Goal: Information Seeking & Learning: Learn about a topic

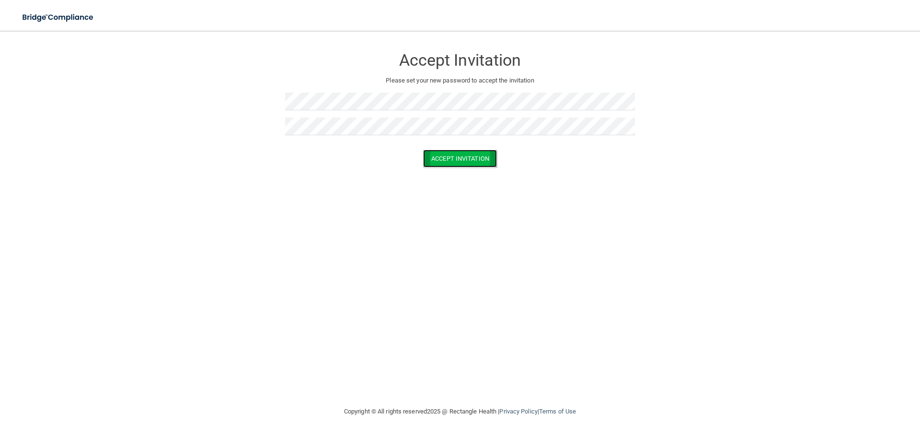
click at [467, 151] on button "Accept Invitation" at bounding box center [460, 159] width 74 height 18
click at [79, 12] on img at bounding box center [58, 18] width 88 height 20
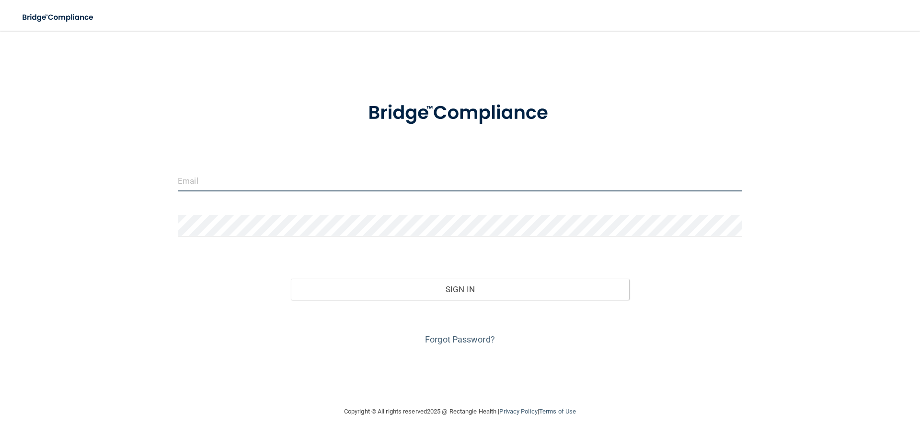
click at [270, 188] on input "email" at bounding box center [460, 181] width 565 height 22
type input "[EMAIL_ADDRESS][DOMAIN_NAME]"
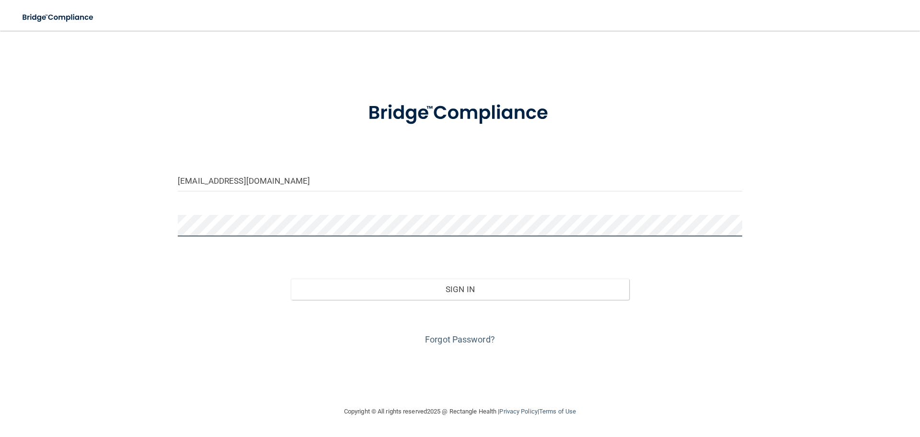
click at [291, 278] on button "Sign In" at bounding box center [460, 288] width 339 height 21
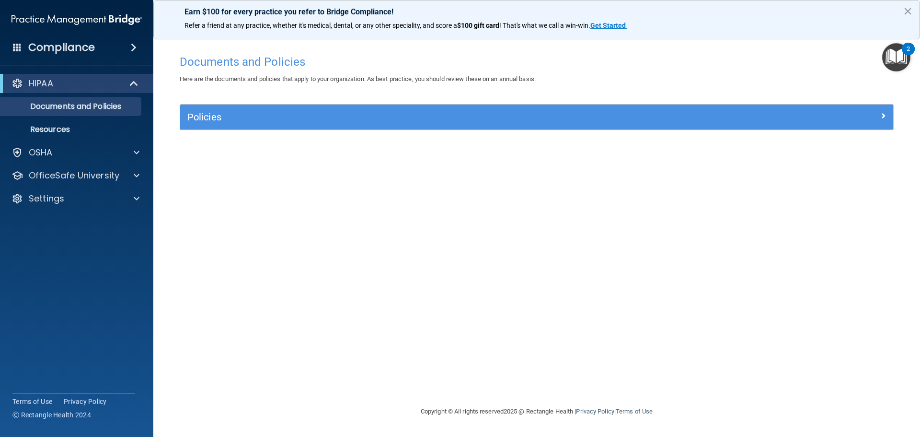
click at [892, 50] on img "Open Resource Center, 2 new notifications" at bounding box center [896, 57] width 28 height 28
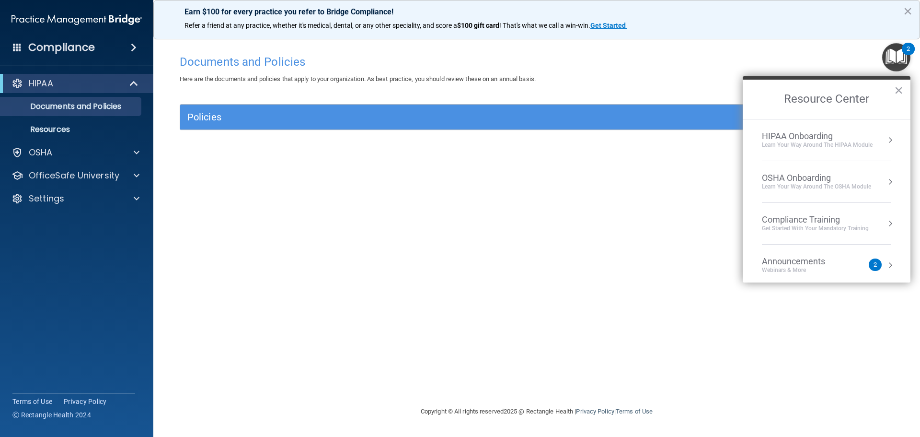
click at [817, 137] on div "HIPAA Onboarding" at bounding box center [817, 136] width 111 height 11
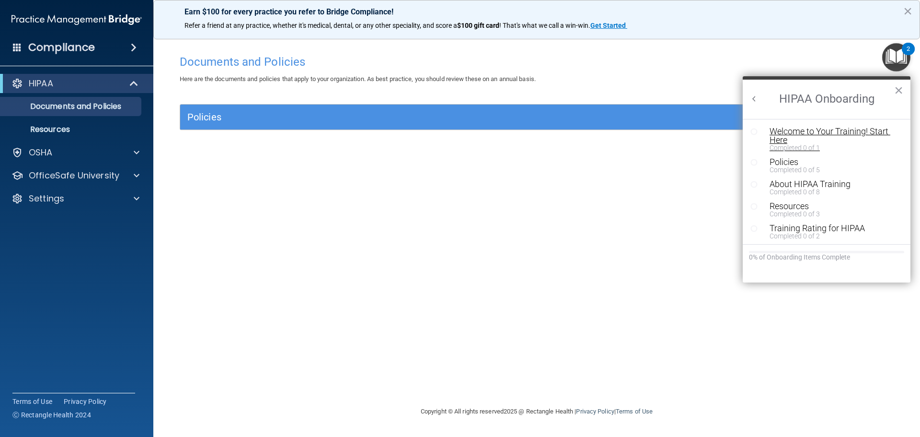
click at [795, 130] on div "Welcome to Your Training! Start Here" at bounding box center [830, 135] width 121 height 17
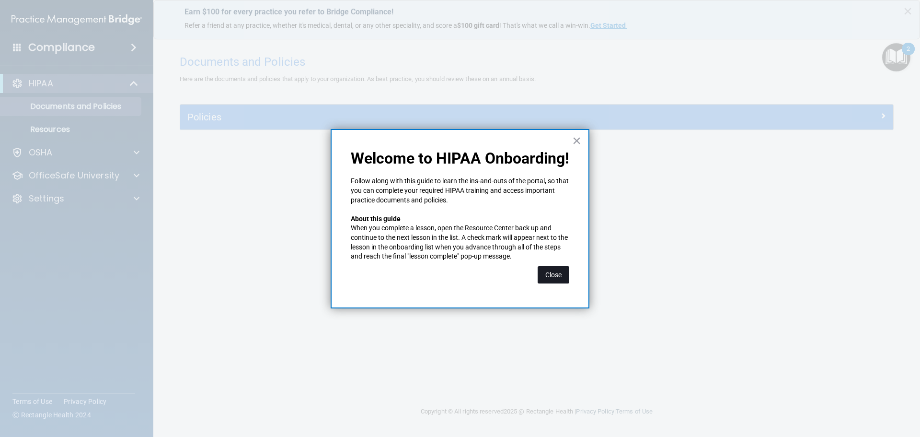
click at [552, 270] on button "Close" at bounding box center [554, 274] width 32 height 17
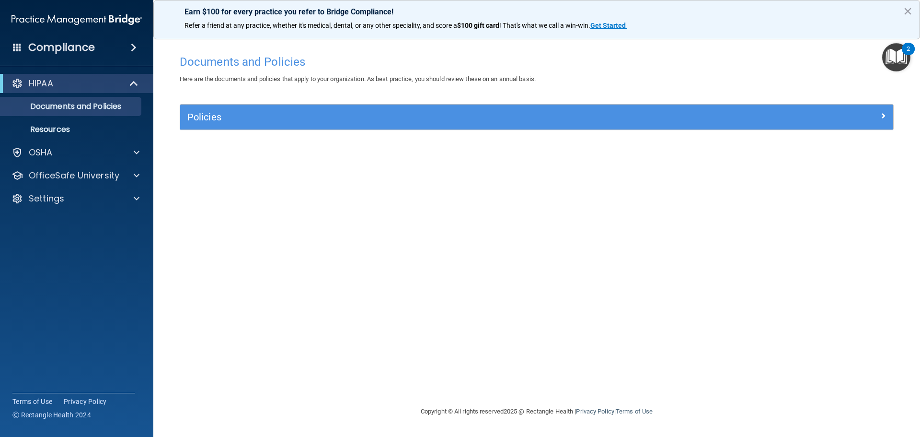
click at [902, 49] on div "2" at bounding box center [908, 49] width 13 height 12
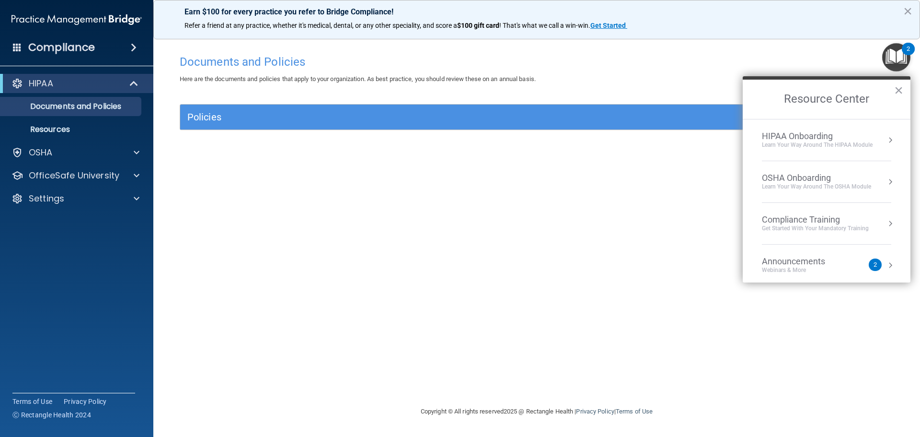
click at [792, 147] on div "Learn Your Way around the HIPAA module" at bounding box center [817, 145] width 111 height 8
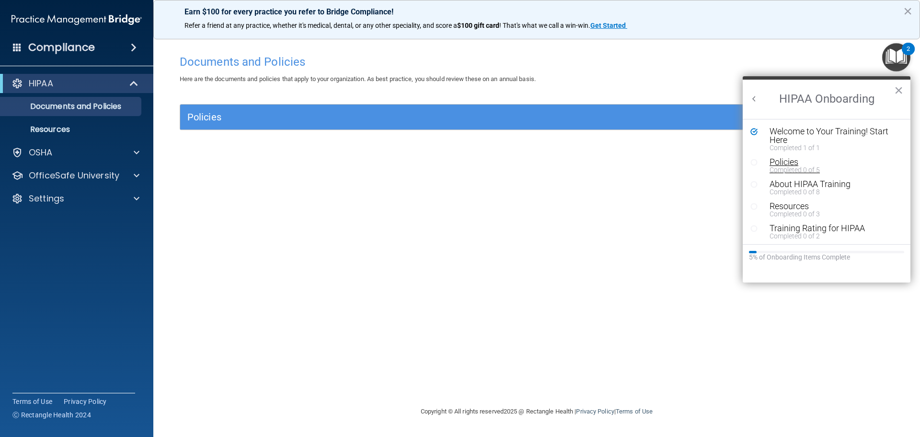
click at [778, 167] on div "Completed 0 of 5" at bounding box center [830, 169] width 121 height 7
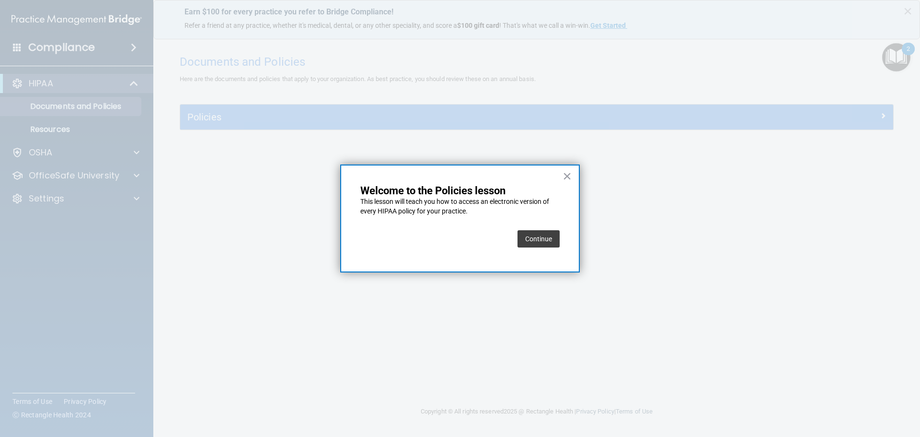
click at [520, 237] on button "Continue" at bounding box center [539, 238] width 42 height 17
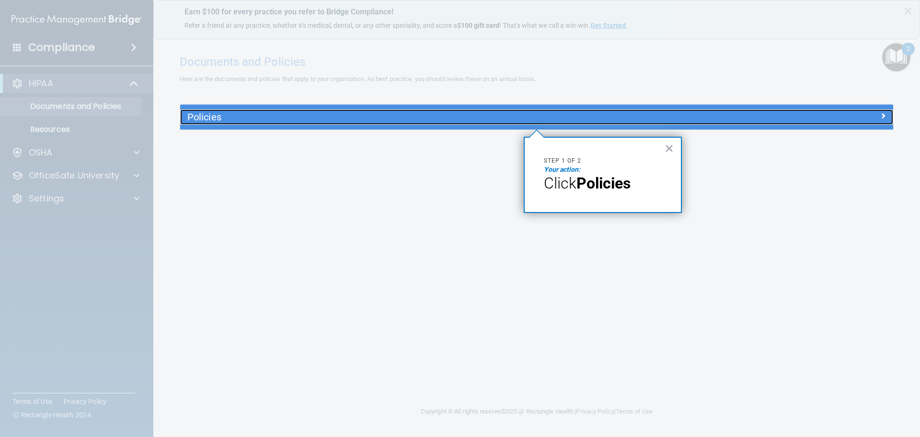
click at [195, 116] on h5 "Policies" at bounding box center [447, 117] width 520 height 11
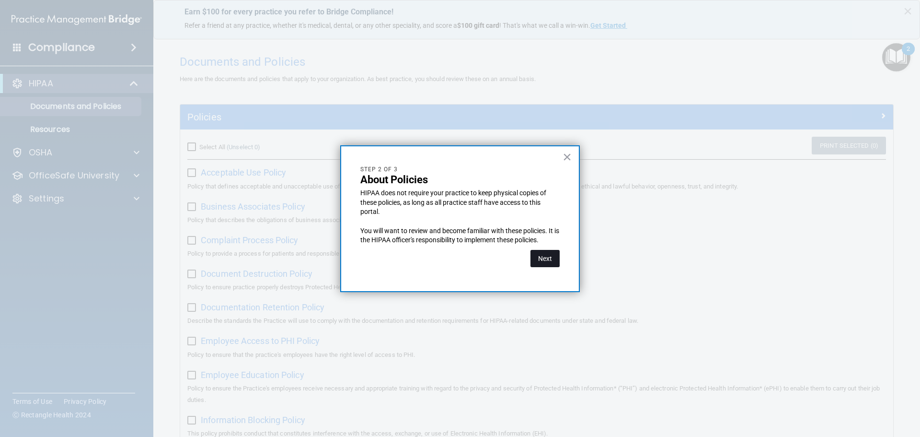
click at [549, 263] on button "Next" at bounding box center [544, 258] width 29 height 17
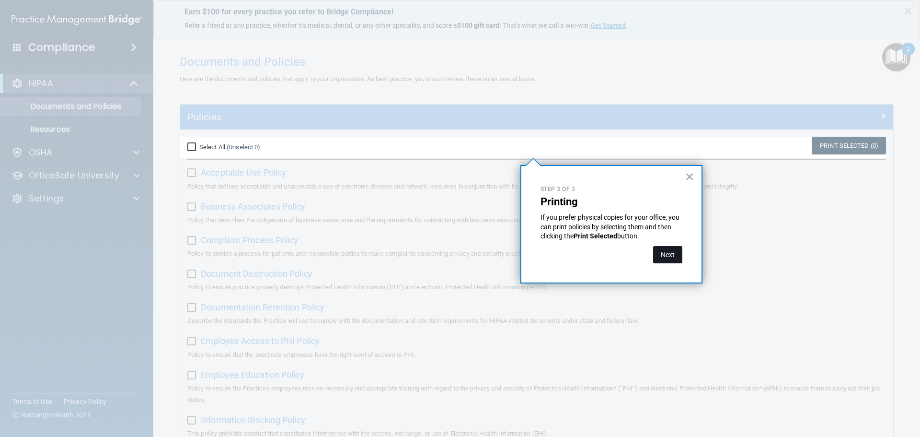
click at [662, 258] on button "Next" at bounding box center [667, 254] width 29 height 17
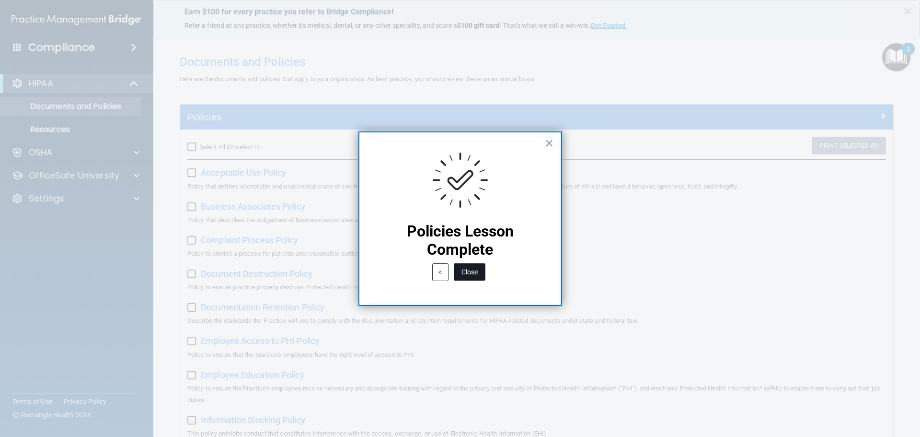
click at [472, 270] on button "Close" at bounding box center [470, 271] width 32 height 17
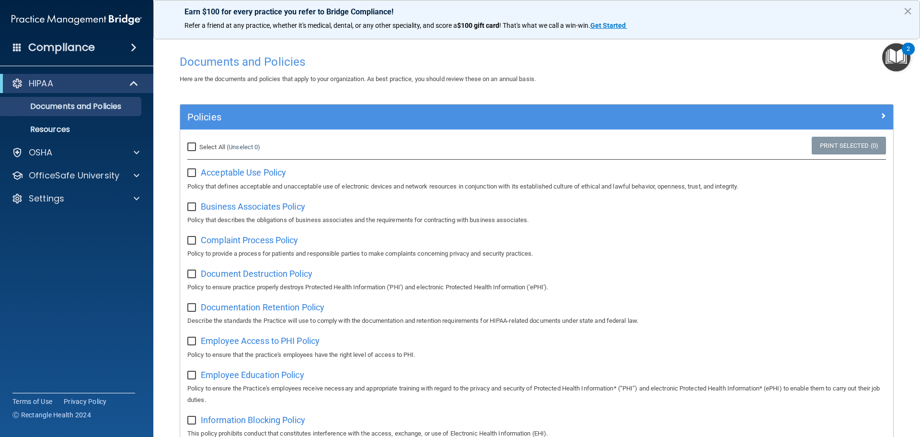
click at [898, 60] on img "Open Resource Center, 2 new notifications" at bounding box center [896, 57] width 28 height 28
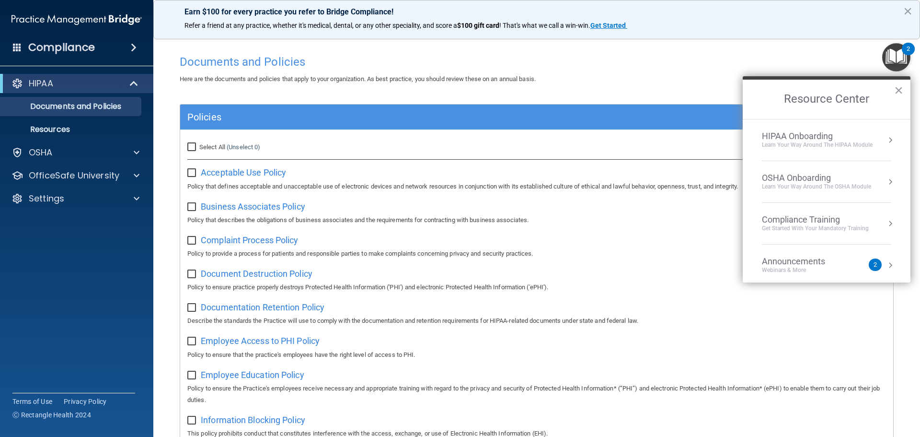
click at [783, 133] on div "HIPAA Onboarding" at bounding box center [817, 136] width 111 height 11
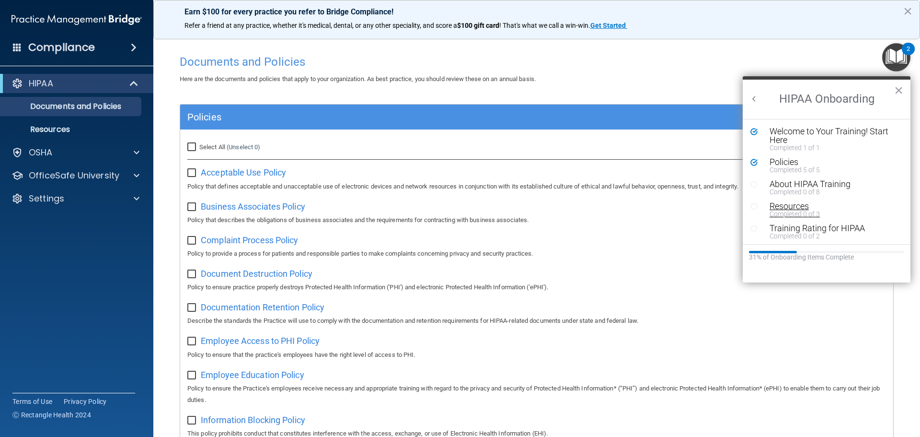
click at [783, 206] on div "Resources" at bounding box center [830, 206] width 121 height 9
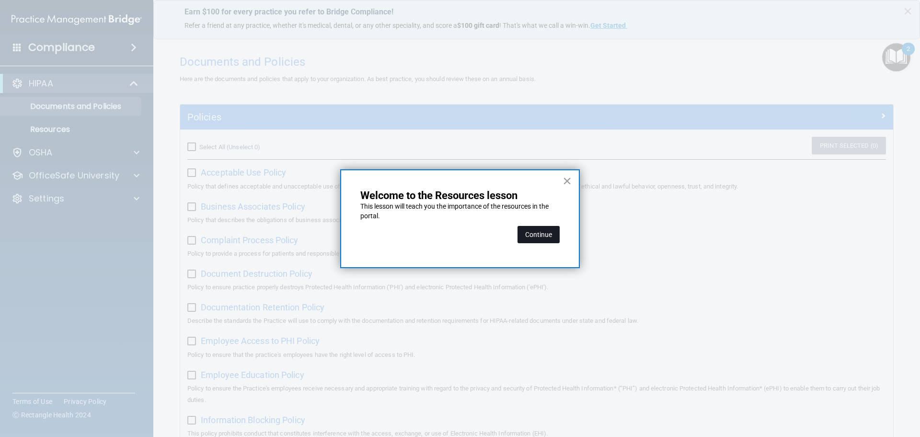
click at [539, 236] on button "Continue" at bounding box center [539, 234] width 42 height 17
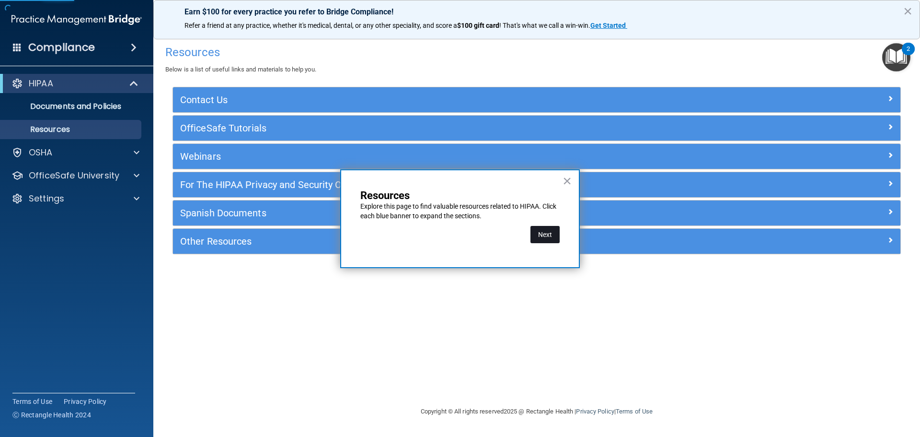
click at [538, 237] on button "Next" at bounding box center [544, 234] width 29 height 17
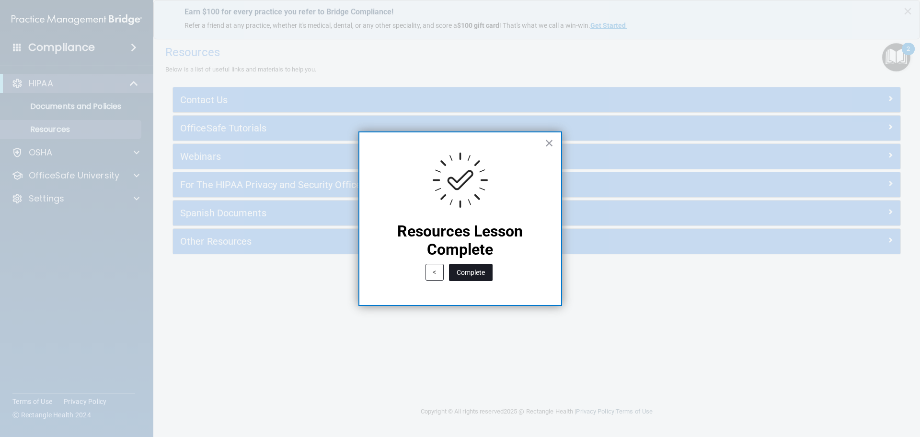
click at [467, 270] on button "Complete" at bounding box center [471, 272] width 44 height 17
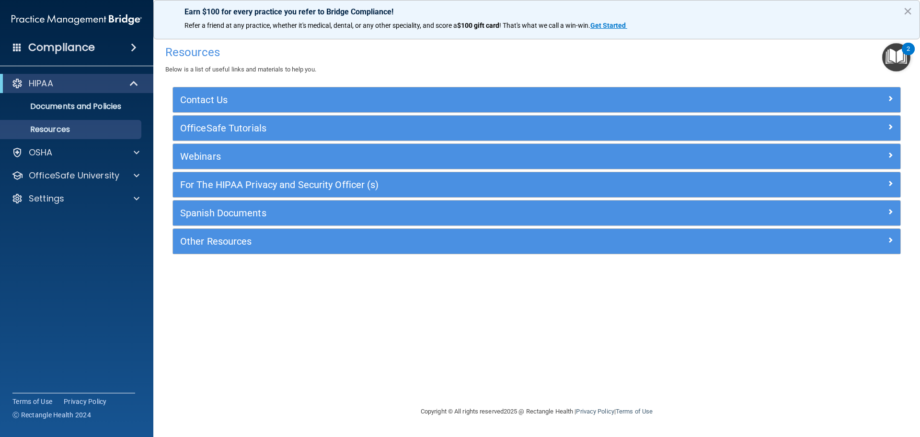
click at [898, 57] on img "Open Resource Center, 2 new notifications" at bounding box center [896, 57] width 28 height 28
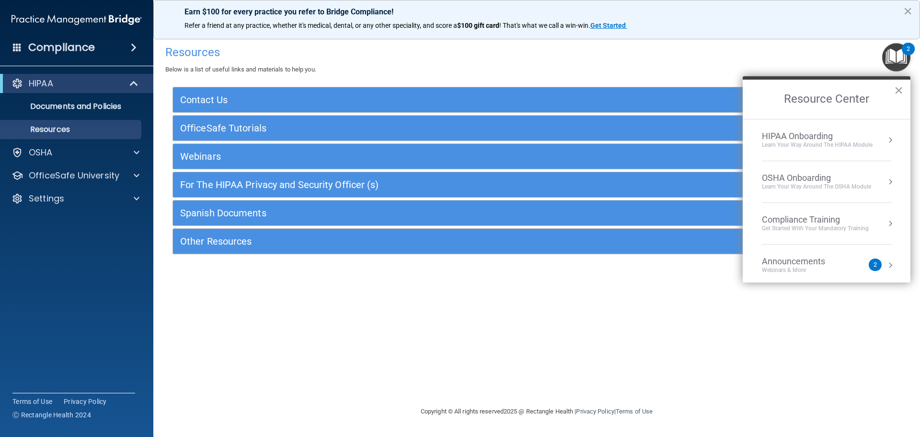
click at [809, 137] on div "HIPAA Onboarding" at bounding box center [817, 136] width 111 height 11
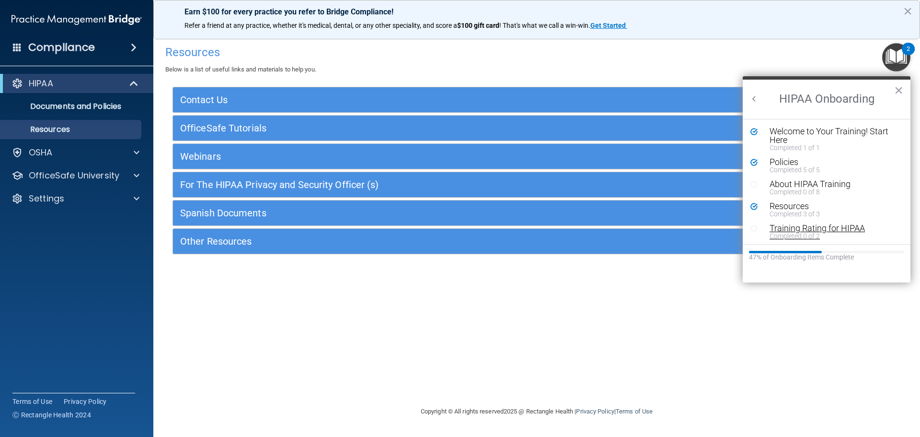
click at [788, 235] on div "Completed 0 of 2" at bounding box center [830, 235] width 121 height 7
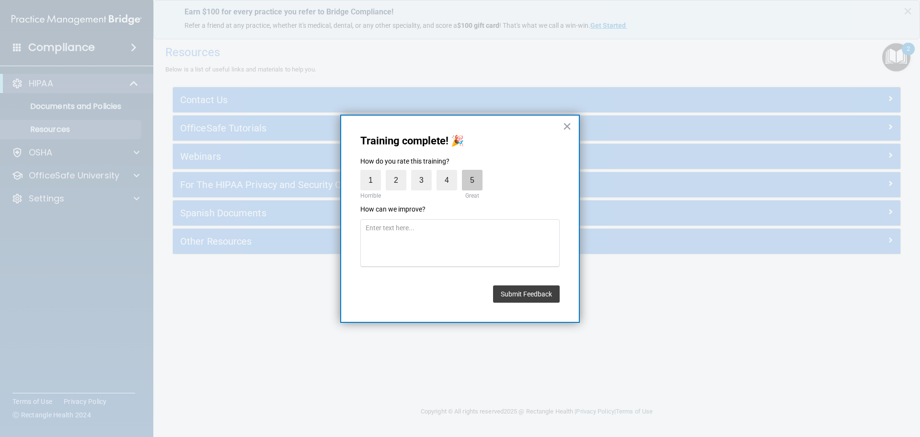
click at [477, 178] on label "5" at bounding box center [472, 180] width 21 height 21
click at [450, 172] on input "5" at bounding box center [450, 172] width 0 height 0
click at [535, 293] on button "Submit Feedback" at bounding box center [526, 293] width 67 height 17
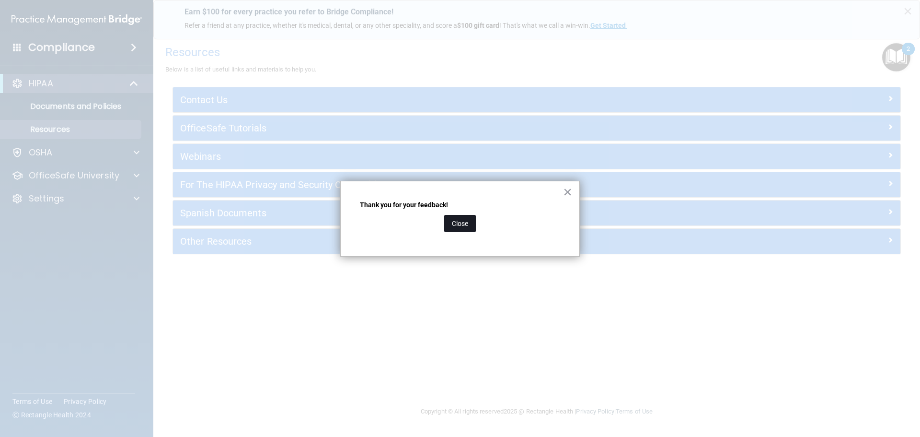
click at [461, 220] on button "Close" at bounding box center [460, 223] width 32 height 17
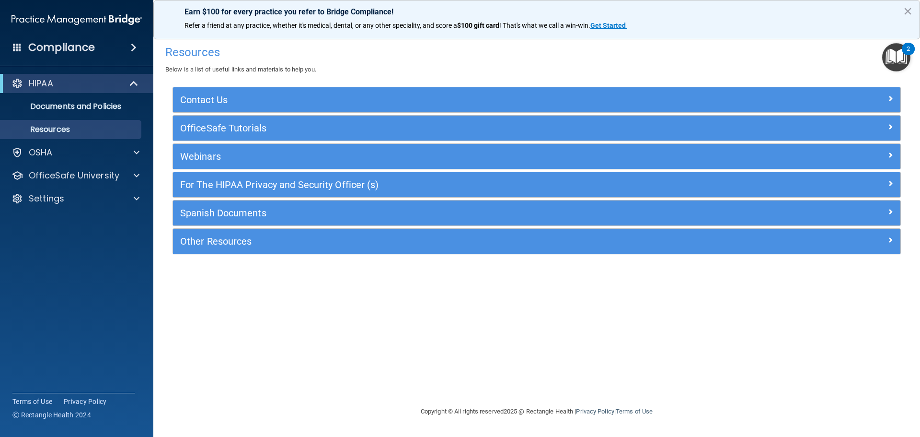
click at [896, 55] on img "Open Resource Center, 2 new notifications" at bounding box center [896, 57] width 28 height 28
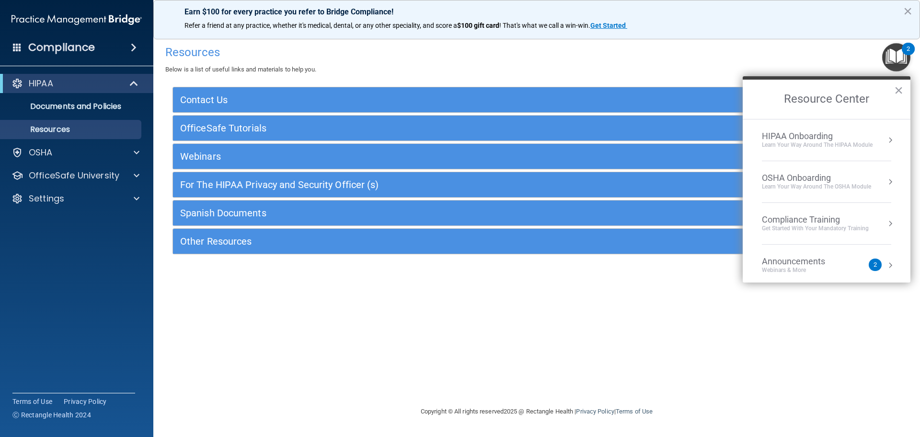
click at [820, 143] on div "Learn Your Way around the HIPAA module" at bounding box center [817, 145] width 111 height 8
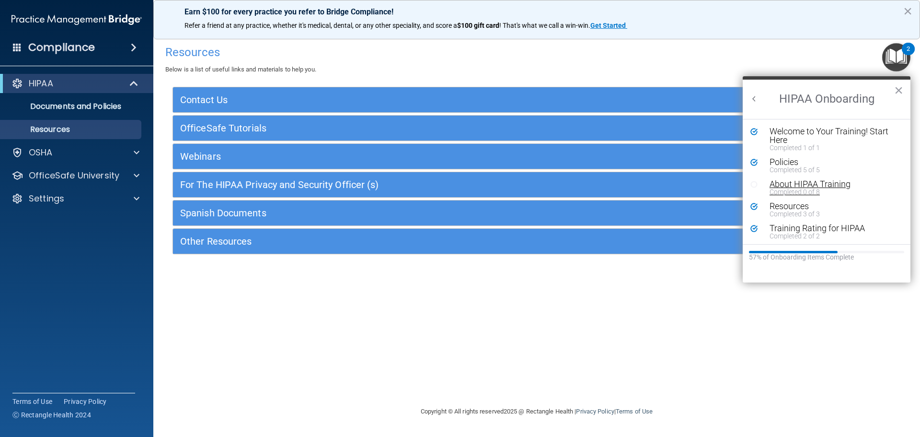
click at [784, 187] on div "About HIPAA Training" at bounding box center [830, 184] width 121 height 9
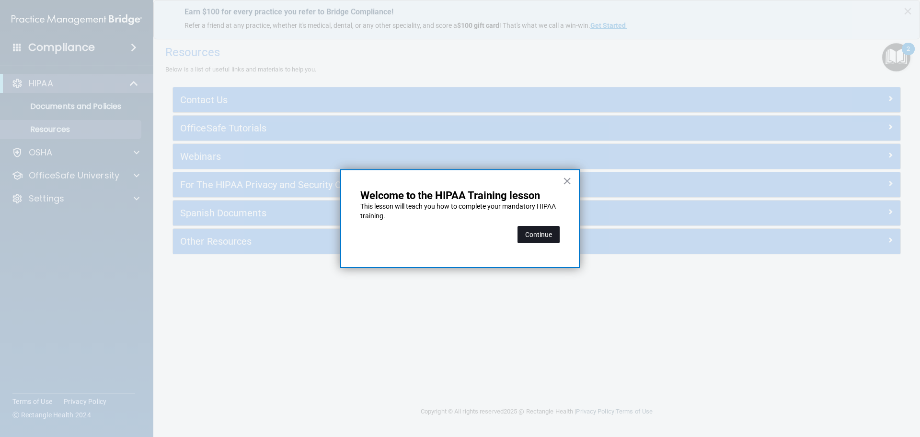
click at [535, 232] on button "Continue" at bounding box center [539, 234] width 42 height 17
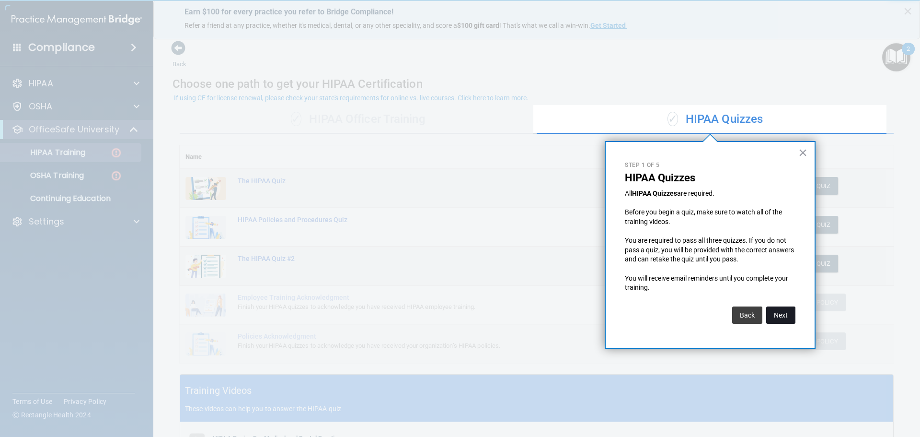
click at [787, 322] on button "Next" at bounding box center [780, 314] width 29 height 17
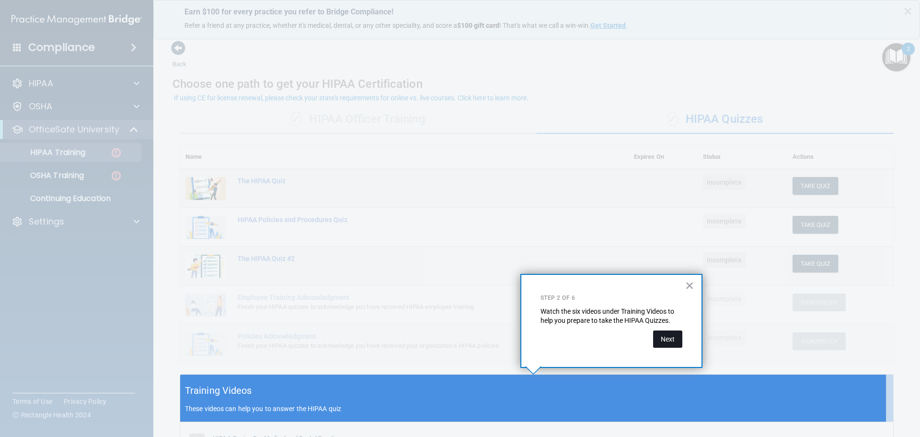
click at [675, 333] on button "Next" at bounding box center [667, 338] width 29 height 17
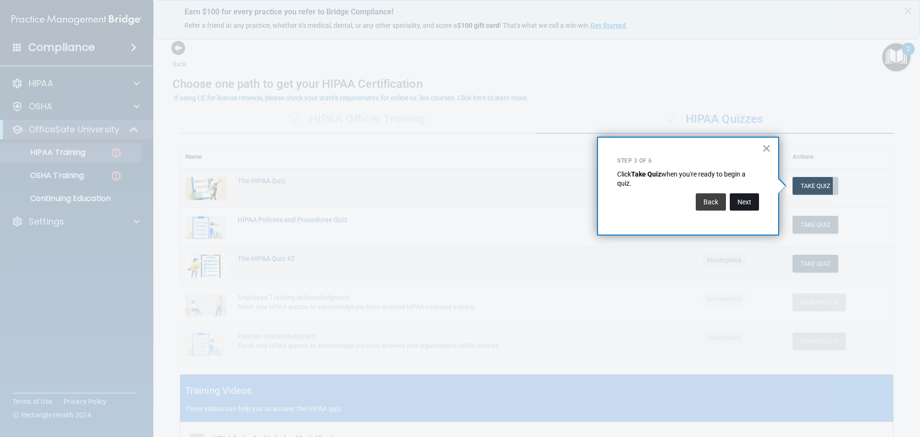
click at [741, 208] on button "Next" at bounding box center [744, 201] width 29 height 17
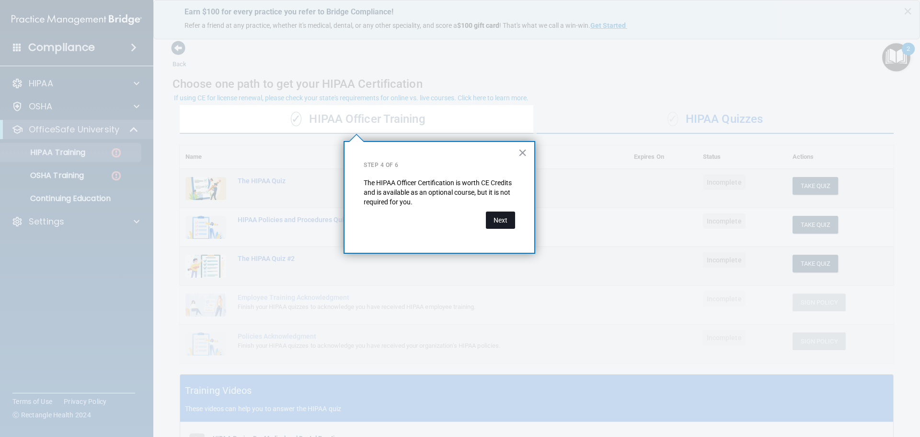
click at [507, 221] on button "Next" at bounding box center [500, 219] width 29 height 17
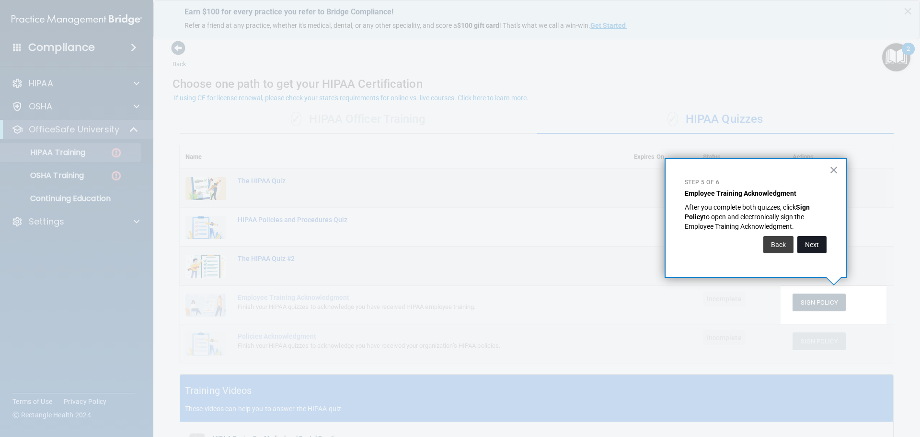
click at [803, 245] on button "Next" at bounding box center [811, 244] width 29 height 17
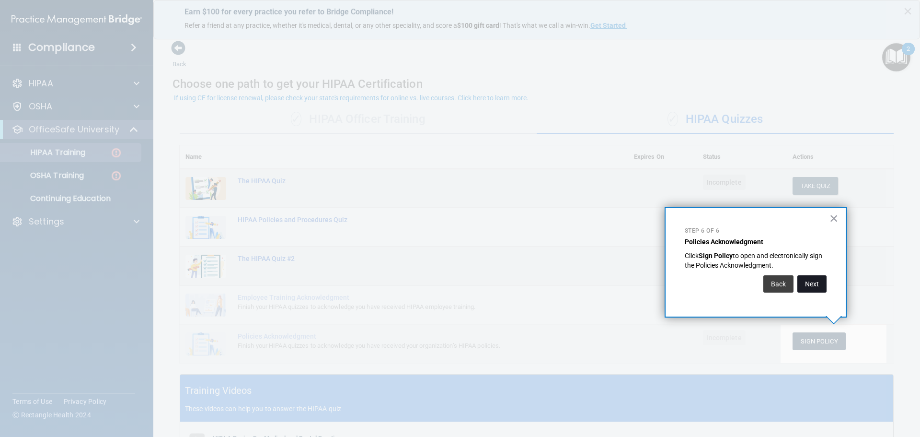
click at [806, 279] on button "Next" at bounding box center [811, 283] width 29 height 17
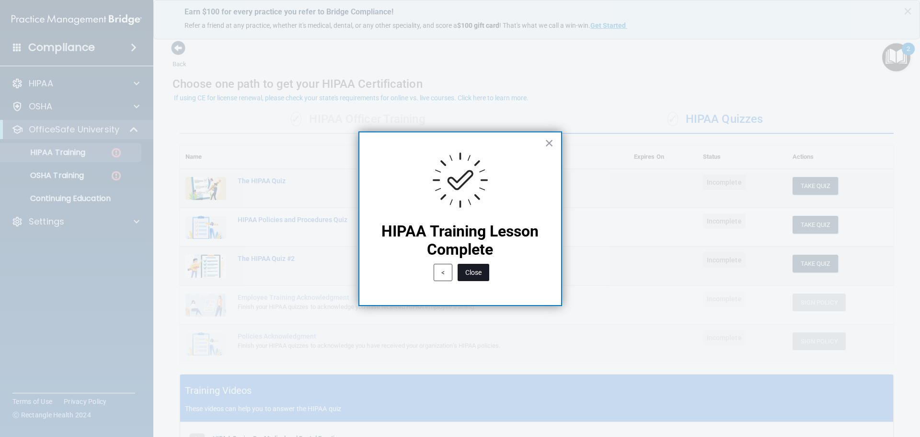
click at [472, 268] on button "Close" at bounding box center [474, 272] width 32 height 17
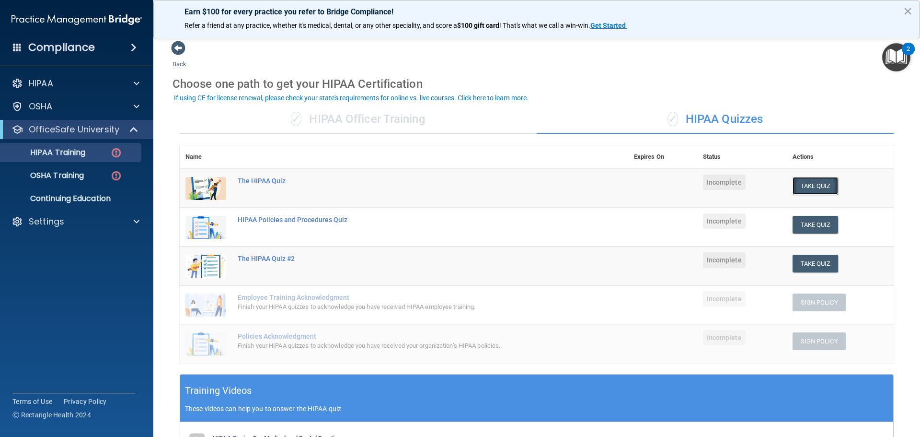
click at [824, 190] on button "Take Quiz" at bounding box center [816, 186] width 46 height 18
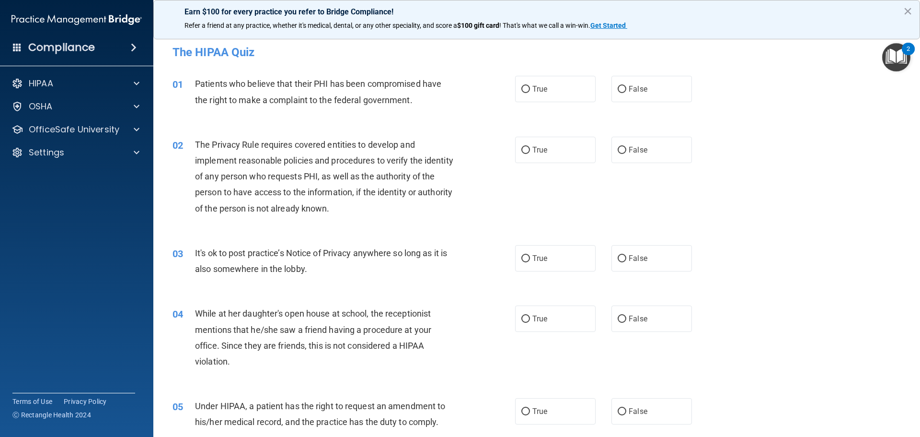
click at [508, 94] on div "01 Patients who believe that their PHI has been compromised have the right to m…" at bounding box center [343, 94] width 371 height 36
click at [528, 85] on label "True" at bounding box center [555, 89] width 81 height 26
click at [528, 86] on input "True" at bounding box center [525, 89] width 9 height 7
radio input "true"
click at [557, 141] on label "True" at bounding box center [555, 150] width 81 height 26
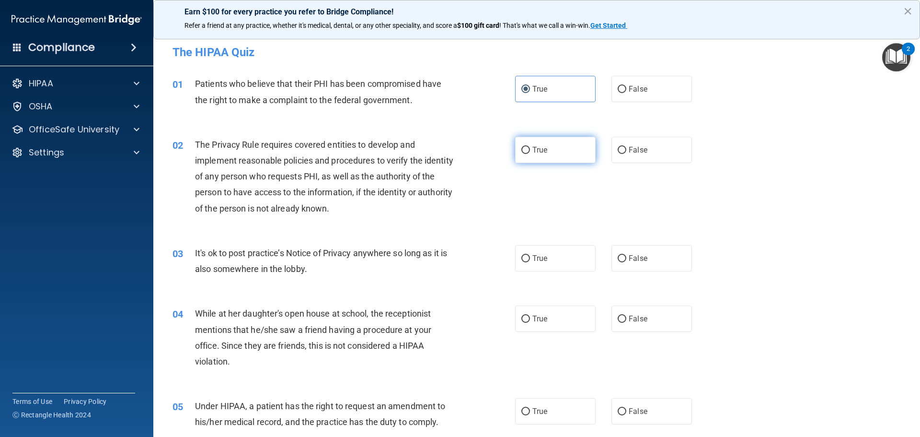
click at [530, 147] on input "True" at bounding box center [525, 150] width 9 height 7
radio input "true"
click at [638, 263] on label "False" at bounding box center [651, 258] width 81 height 26
click at [626, 262] on input "False" at bounding box center [622, 258] width 9 height 7
radio input "true"
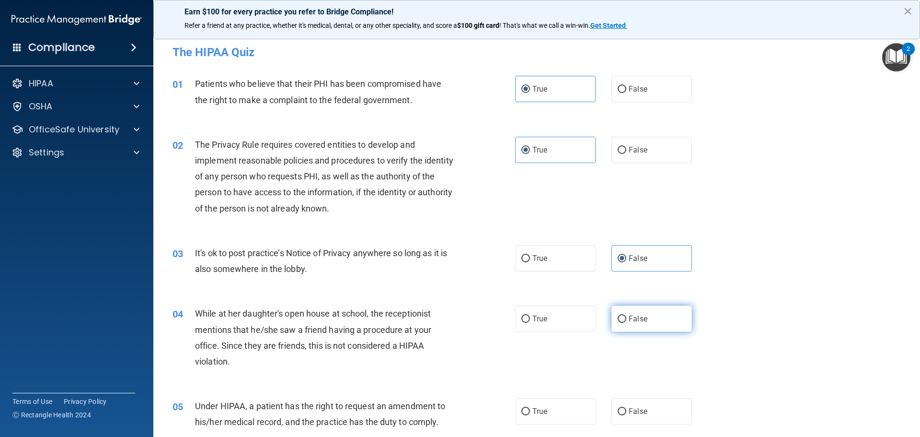
click at [632, 316] on span "False" at bounding box center [638, 318] width 19 height 9
click at [626, 316] on input "False" at bounding box center [622, 318] width 9 height 7
radio input "true"
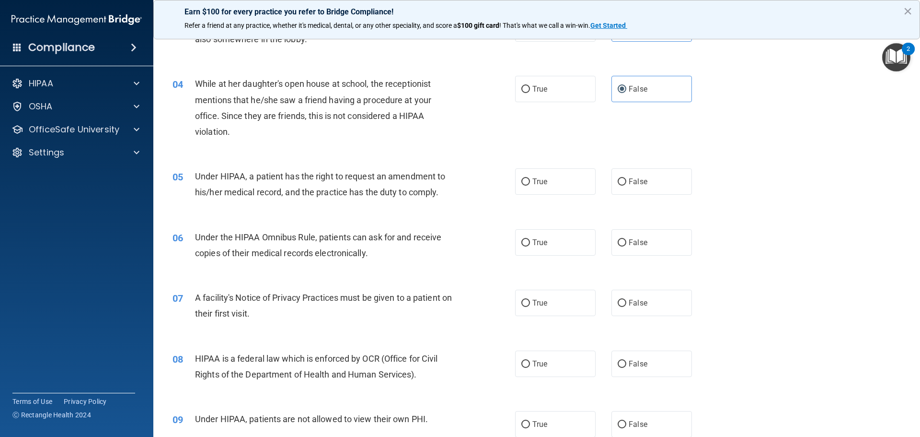
scroll to position [240, 0]
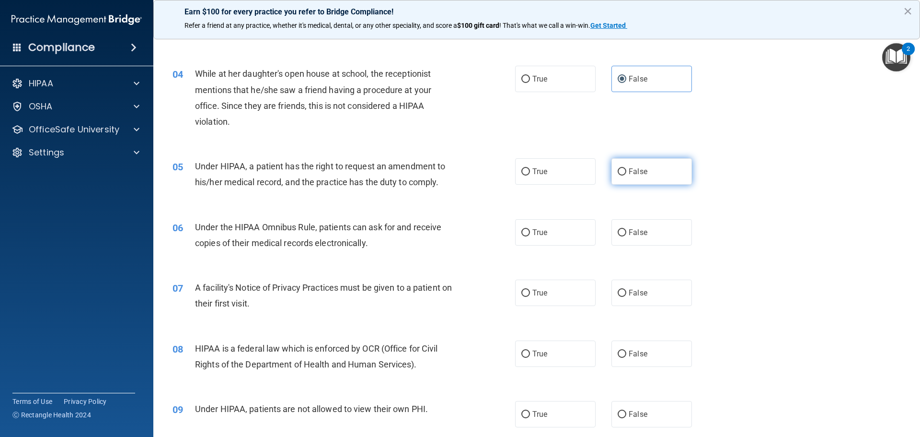
click at [633, 167] on span "False" at bounding box center [638, 171] width 19 height 9
click at [626, 168] on input "False" at bounding box center [622, 171] width 9 height 7
radio input "true"
click at [542, 234] on span "True" at bounding box center [539, 232] width 15 height 9
click at [530, 234] on input "True" at bounding box center [525, 232] width 9 height 7
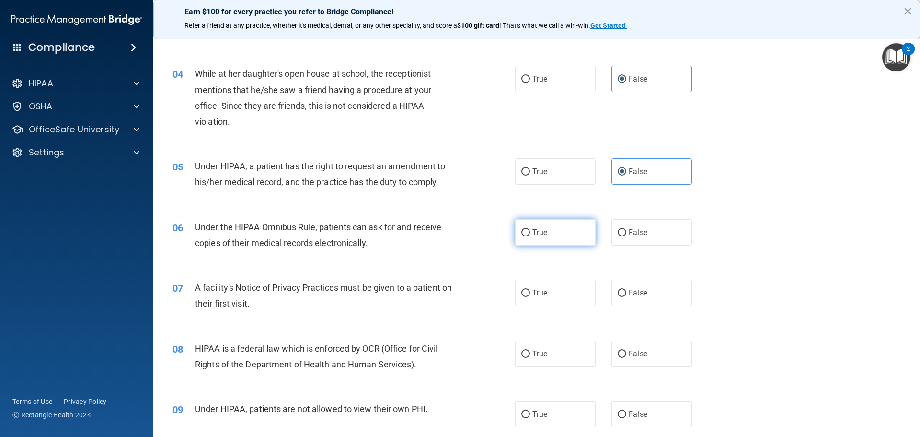
radio input "true"
click at [544, 314] on div "07 A facility's Notice of Privacy Practices must be given to a patient on their…" at bounding box center [536, 297] width 743 height 60
click at [556, 295] on label "True" at bounding box center [555, 292] width 81 height 26
click at [530, 295] on input "True" at bounding box center [525, 292] width 9 height 7
radio input "true"
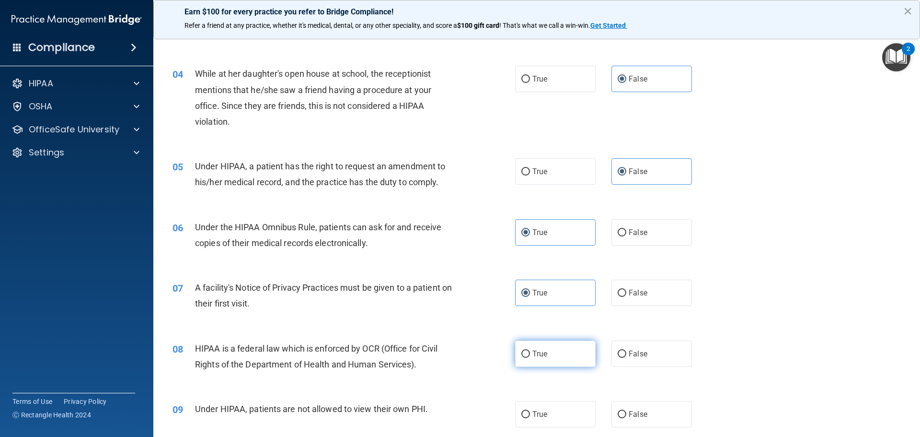
click at [545, 354] on label "True" at bounding box center [555, 353] width 81 height 26
click at [530, 354] on input "True" at bounding box center [525, 353] width 9 height 7
radio input "true"
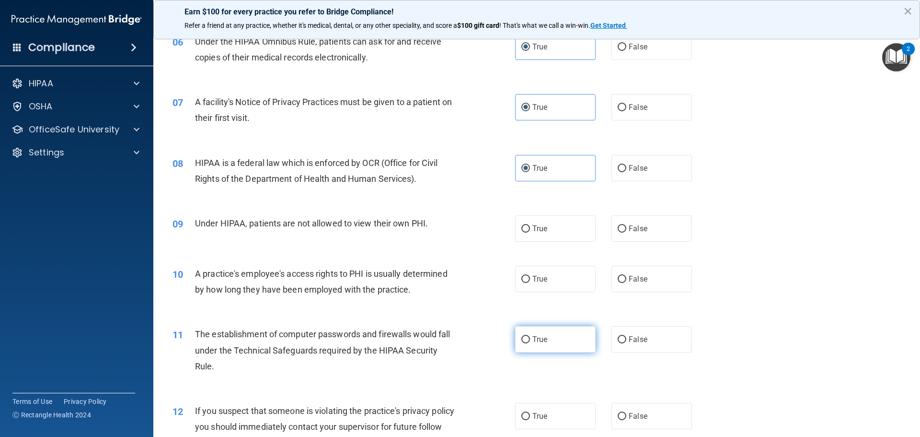
scroll to position [431, 0]
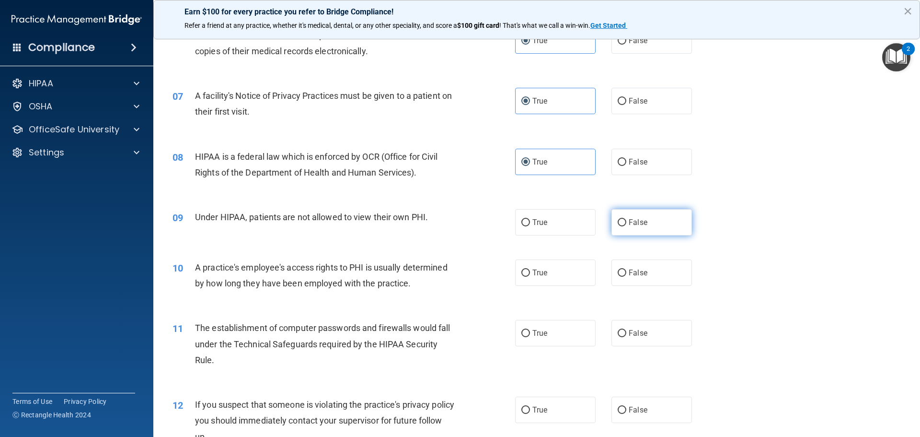
click at [632, 229] on label "False" at bounding box center [651, 222] width 81 height 26
click at [626, 226] on input "False" at bounding box center [622, 222] width 9 height 7
radio input "true"
click at [630, 269] on span "False" at bounding box center [638, 272] width 19 height 9
click at [626, 269] on input "False" at bounding box center [622, 272] width 9 height 7
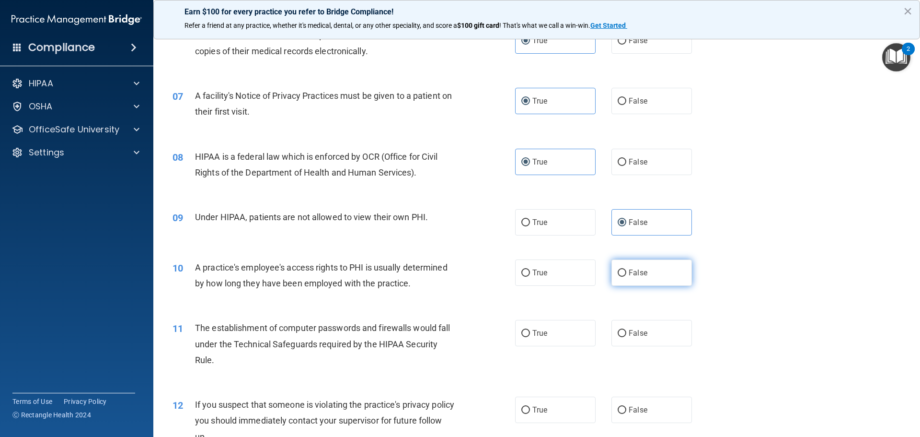
radio input "true"
click at [538, 333] on span "True" at bounding box center [539, 332] width 15 height 9
click at [530, 333] on input "True" at bounding box center [525, 333] width 9 height 7
radio input "true"
drag, startPoint x: 538, startPoint y: 416, endPoint x: 594, endPoint y: 371, distance: 71.6
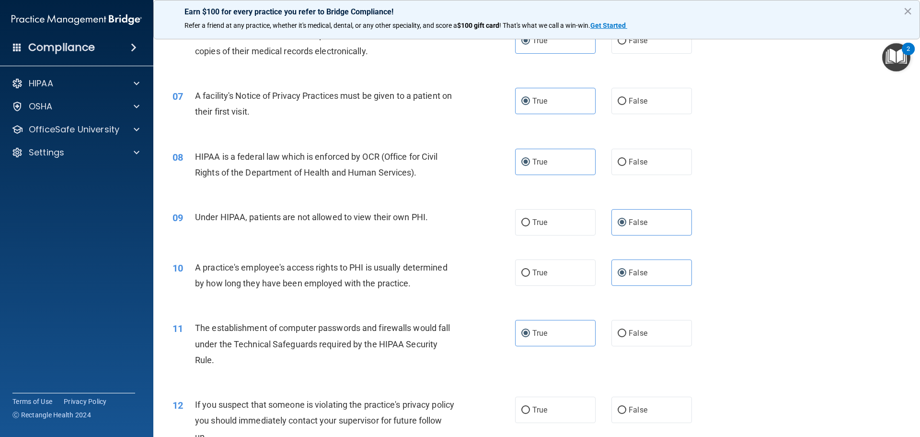
click at [538, 416] on label "True" at bounding box center [555, 409] width 81 height 26
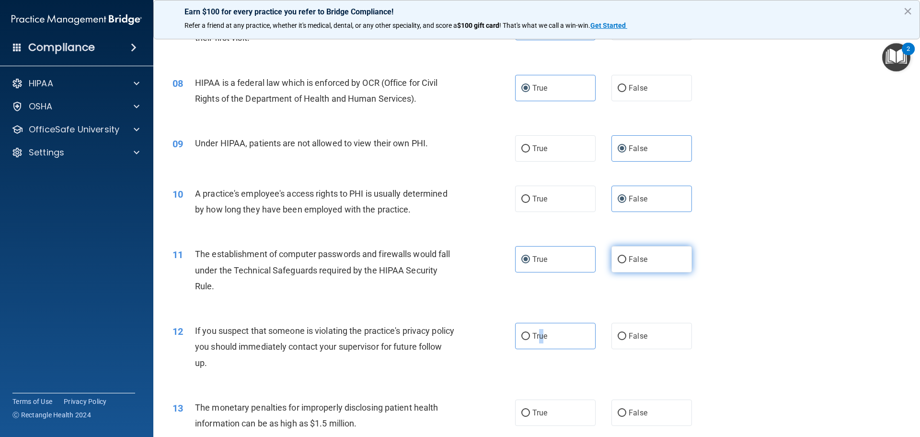
scroll to position [527, 0]
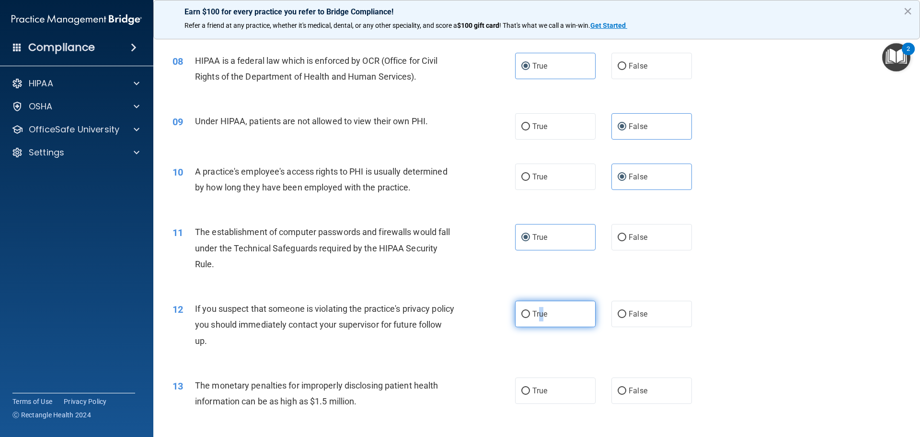
click at [538, 316] on span "True" at bounding box center [539, 313] width 15 height 9
click at [530, 316] on input "True" at bounding box center [525, 314] width 9 height 7
radio input "true"
click at [529, 389] on label "True" at bounding box center [555, 390] width 81 height 26
click at [529, 389] on input "True" at bounding box center [525, 390] width 9 height 7
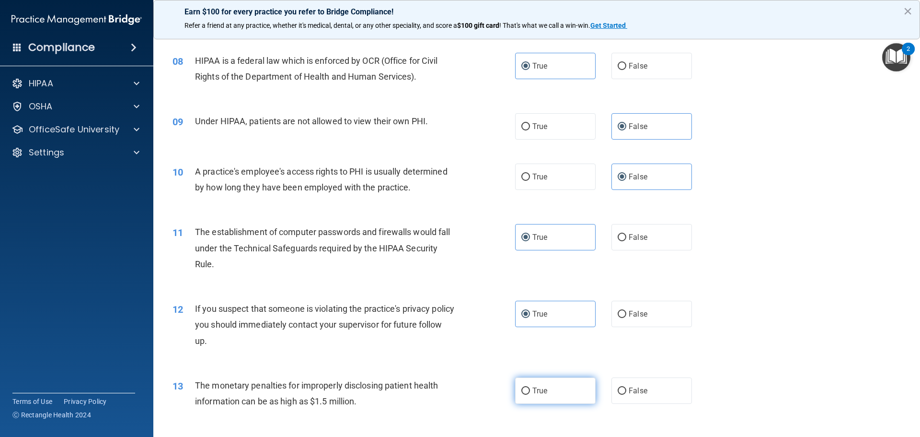
radio input "true"
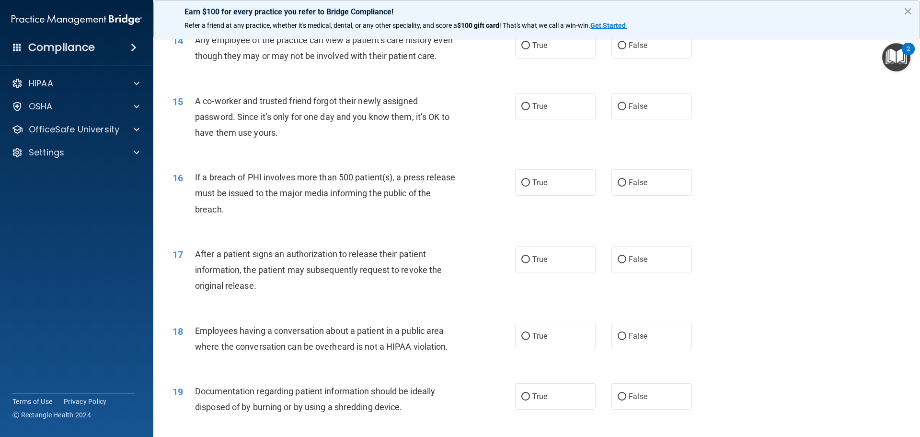
scroll to position [910, 0]
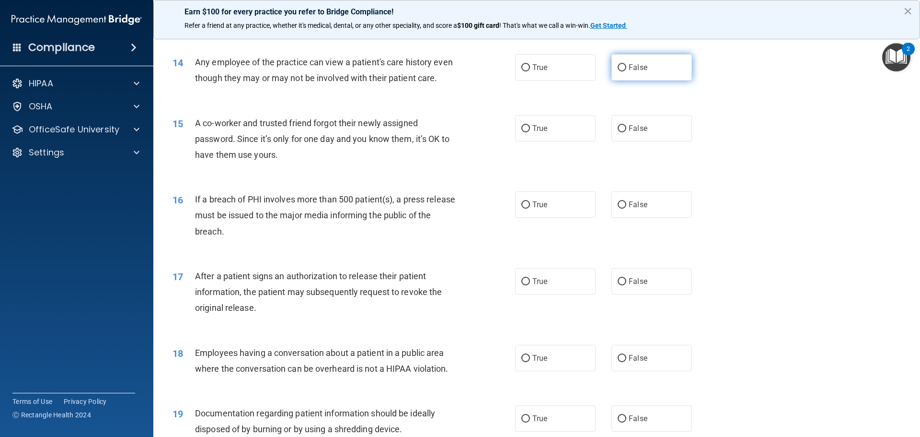
click at [618, 68] on input "False" at bounding box center [622, 67] width 9 height 7
radio input "true"
click at [634, 141] on label "False" at bounding box center [651, 128] width 81 height 26
click at [626, 132] on input "False" at bounding box center [622, 128] width 9 height 7
radio input "true"
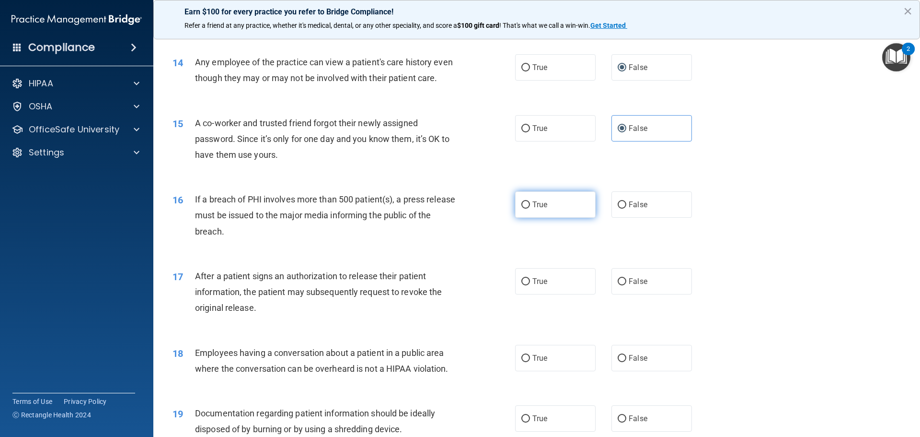
click at [538, 218] on label "True" at bounding box center [555, 204] width 81 height 26
click at [530, 208] on input "True" at bounding box center [525, 204] width 9 height 7
radio input "true"
click at [520, 294] on label "True" at bounding box center [555, 281] width 81 height 26
click at [521, 285] on input "True" at bounding box center [525, 281] width 9 height 7
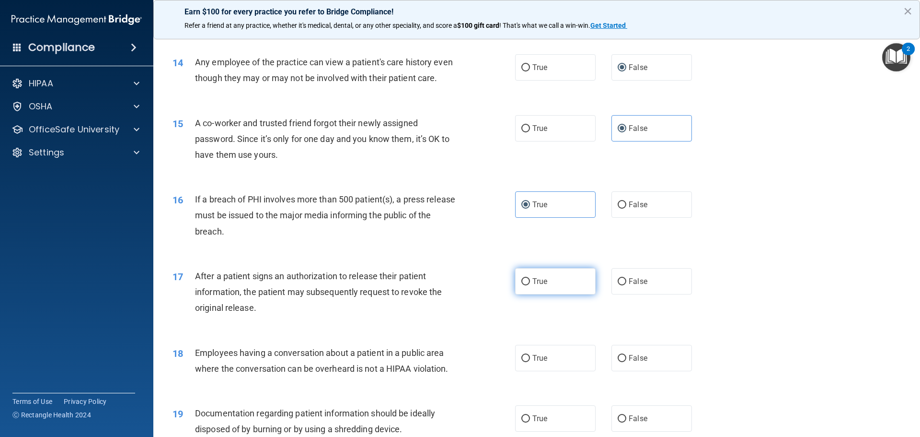
radio input "true"
drag, startPoint x: 639, startPoint y: 371, endPoint x: 672, endPoint y: 312, distance: 67.4
click at [639, 362] on span "False" at bounding box center [638, 357] width 19 height 9
click at [626, 362] on input "False" at bounding box center [622, 358] width 9 height 7
radio input "true"
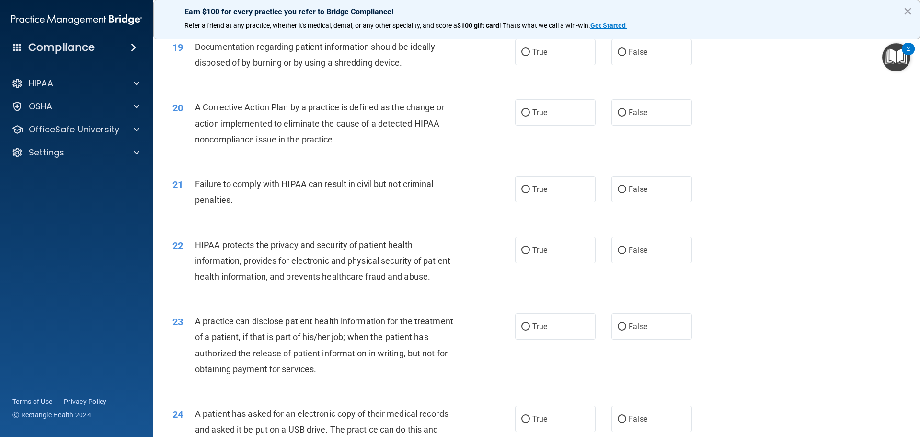
scroll to position [1294, 0]
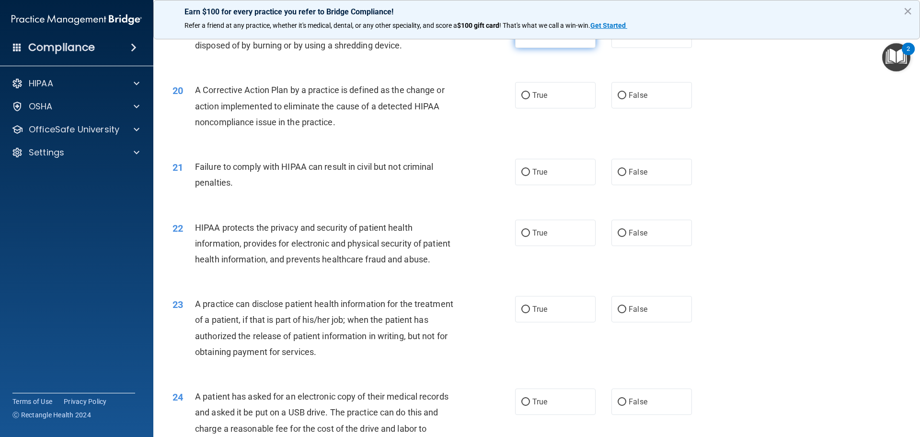
click at [532, 39] on span "True" at bounding box center [539, 34] width 15 height 9
click at [530, 39] on input "True" at bounding box center [525, 35] width 9 height 7
radio input "true"
click at [537, 108] on label "True" at bounding box center [555, 95] width 81 height 26
click at [530, 99] on input "True" at bounding box center [525, 95] width 9 height 7
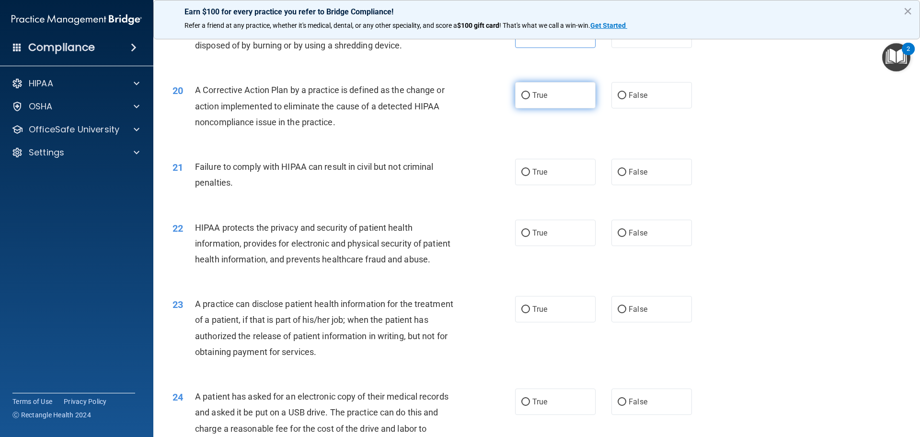
radio input "true"
click at [641, 185] on label "False" at bounding box center [651, 172] width 81 height 26
click at [626, 176] on input "False" at bounding box center [622, 172] width 9 height 7
radio input "true"
click at [565, 246] on label "True" at bounding box center [555, 232] width 81 height 26
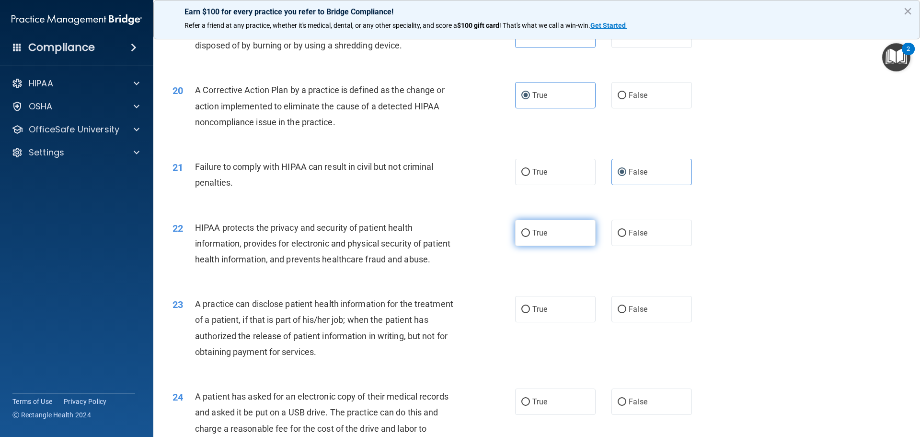
click at [530, 237] on input "True" at bounding box center [525, 233] width 9 height 7
radio input "true"
drag, startPoint x: 623, startPoint y: 353, endPoint x: 673, endPoint y: 317, distance: 61.8
click at [624, 322] on label "False" at bounding box center [651, 309] width 81 height 26
click at [624, 313] on input "False" at bounding box center [622, 309] width 9 height 7
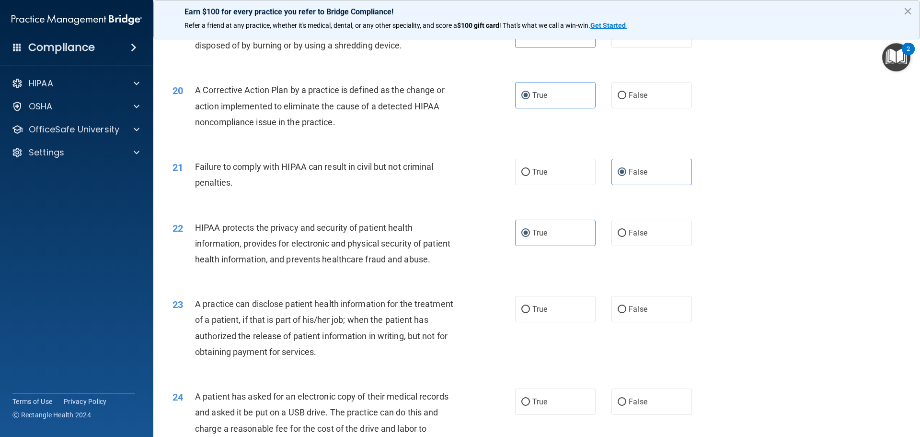
radio input "true"
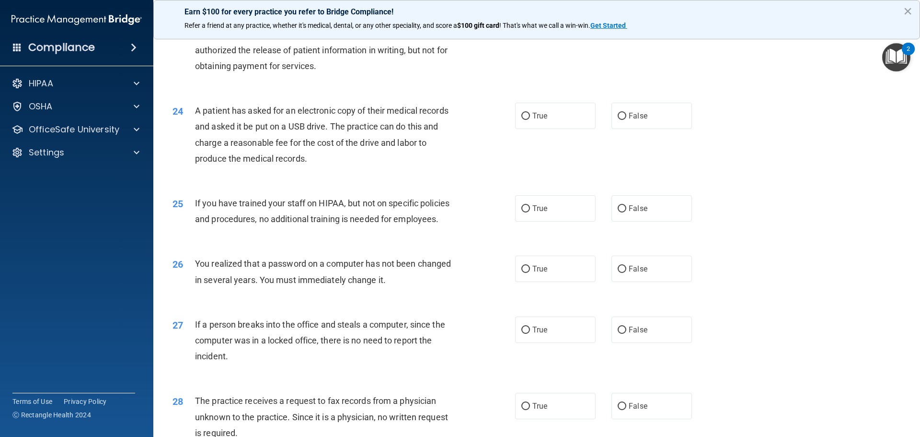
scroll to position [1581, 0]
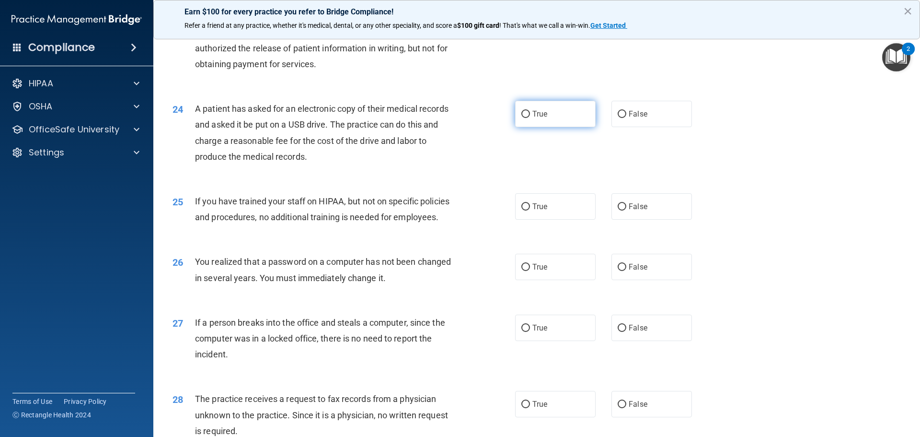
click at [533, 127] on label "True" at bounding box center [555, 114] width 81 height 26
click at [530, 118] on input "True" at bounding box center [525, 114] width 9 height 7
radio input "true"
click at [656, 219] on label "False" at bounding box center [651, 206] width 81 height 26
click at [626, 210] on input "False" at bounding box center [622, 206] width 9 height 7
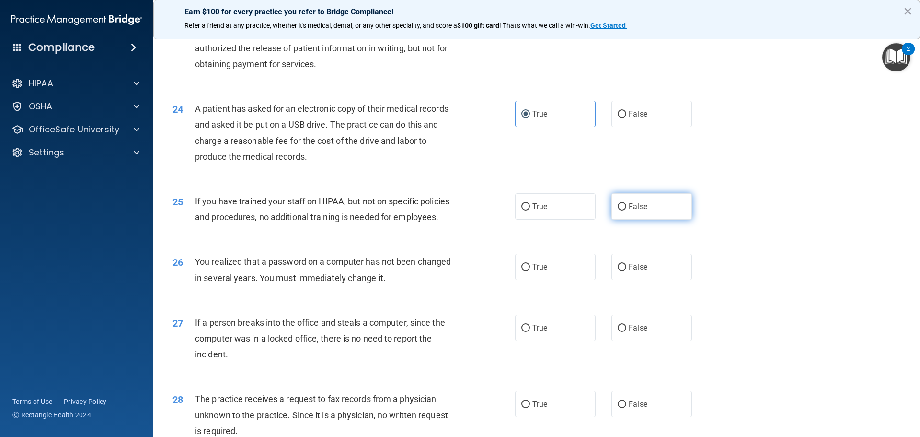
radio input "true"
click at [556, 280] on label "True" at bounding box center [555, 267] width 81 height 26
click at [530, 271] on input "True" at bounding box center [525, 267] width 9 height 7
radio input "true"
click at [629, 341] on label "False" at bounding box center [651, 327] width 81 height 26
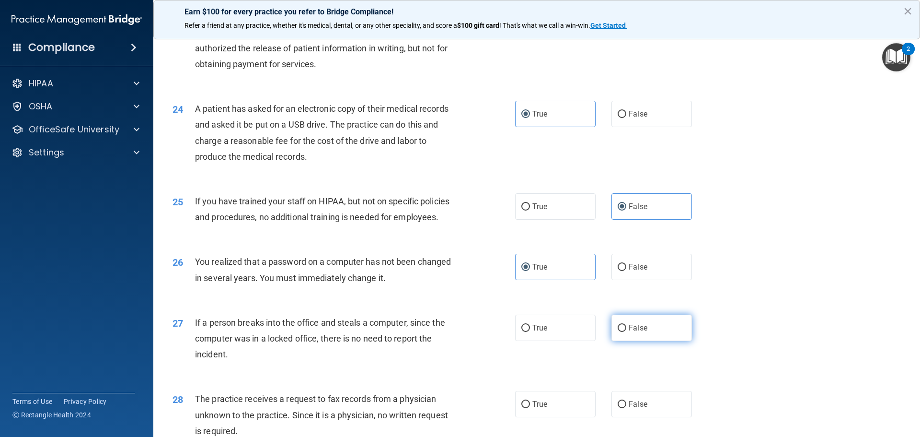
click at [626, 332] on input "False" at bounding box center [622, 327] width 9 height 7
radio input "true"
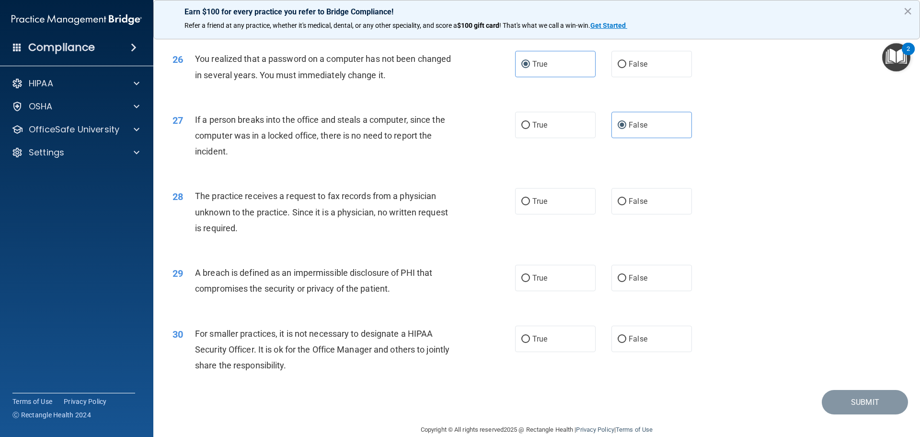
scroll to position [1821, 0]
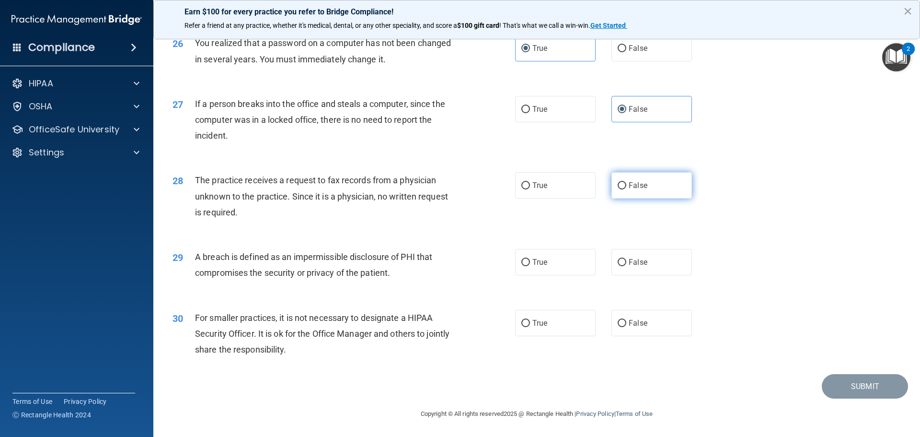
click at [618, 189] on input "False" at bounding box center [622, 185] width 9 height 7
radio input "true"
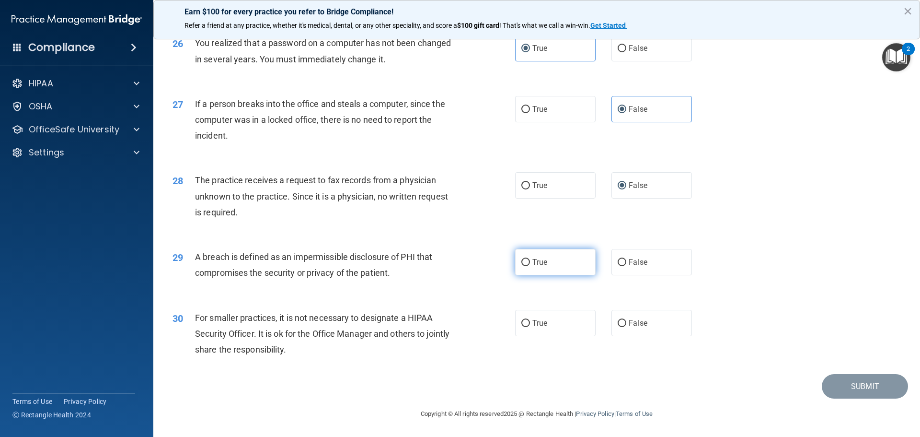
click at [533, 266] on span "True" at bounding box center [539, 261] width 15 height 9
click at [530, 266] on input "True" at bounding box center [525, 262] width 9 height 7
radio input "true"
click at [636, 327] on span "False" at bounding box center [638, 322] width 19 height 9
click at [626, 327] on input "False" at bounding box center [622, 323] width 9 height 7
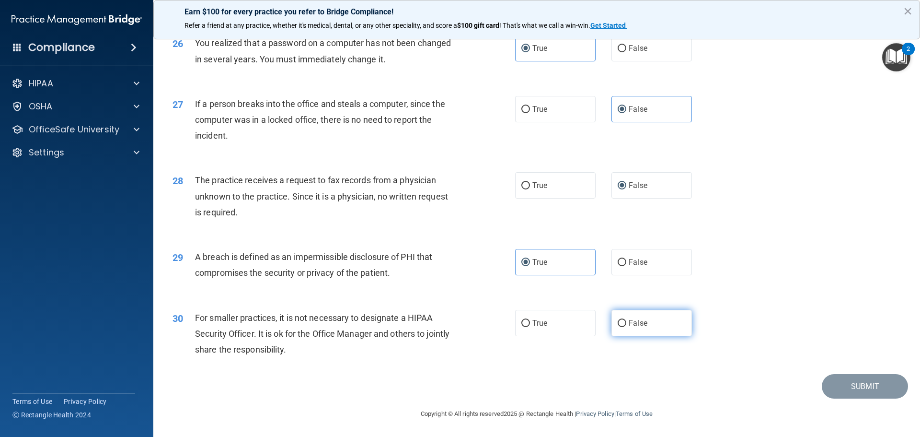
radio input "true"
click at [846, 398] on button "Submit" at bounding box center [865, 386] width 86 height 24
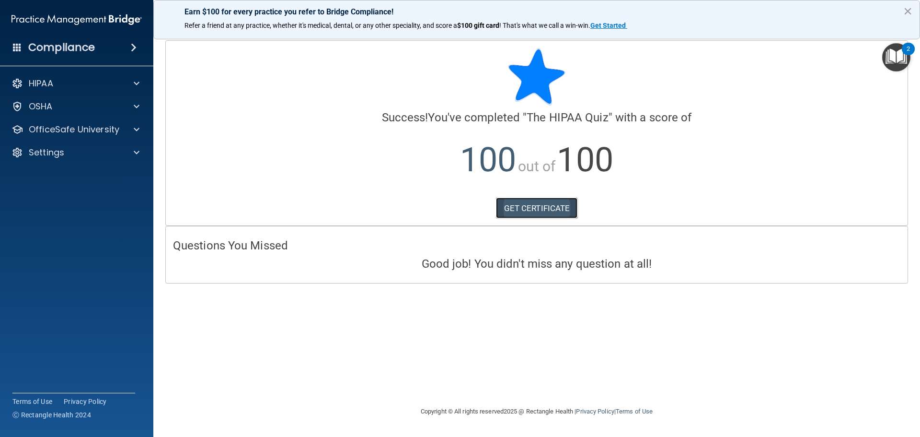
click at [542, 209] on link "GET CERTIFICATE" at bounding box center [537, 207] width 82 height 21
click at [906, 61] on img "Open Resource Center, 2 new notifications" at bounding box center [896, 57] width 28 height 28
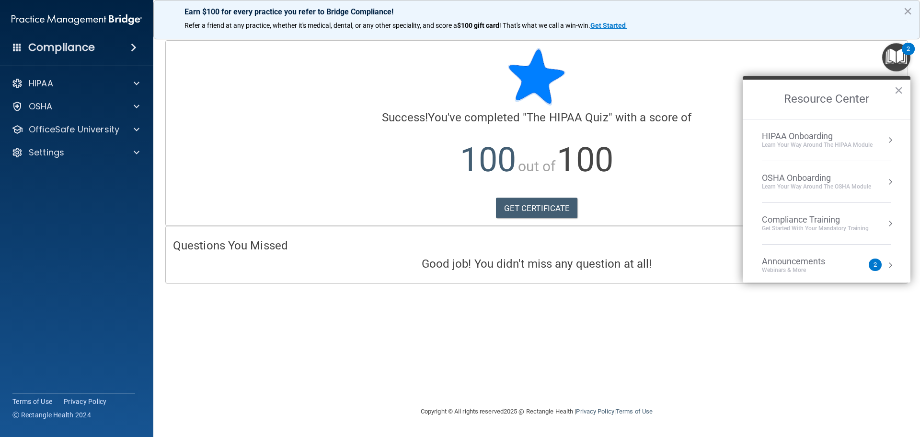
click at [825, 143] on div "Learn Your Way around the HIPAA module" at bounding box center [817, 145] width 111 height 8
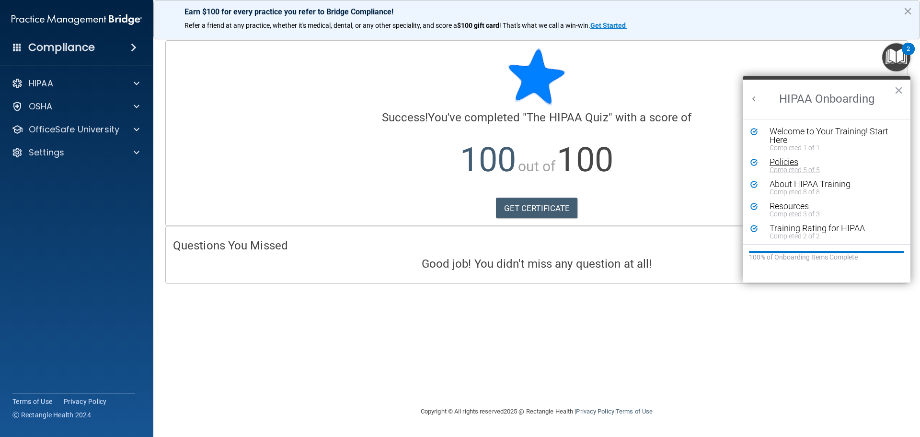
click at [785, 166] on div "Completed 5 of 5" at bounding box center [830, 169] width 121 height 7
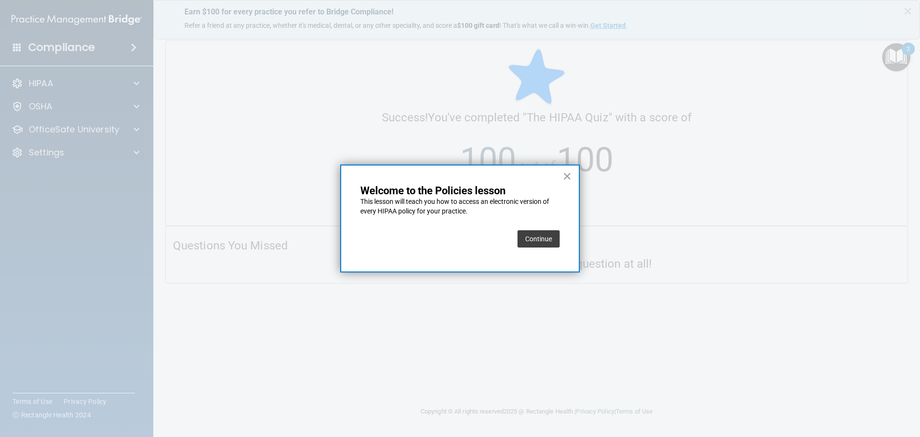
click at [538, 232] on button "Continue" at bounding box center [539, 238] width 42 height 17
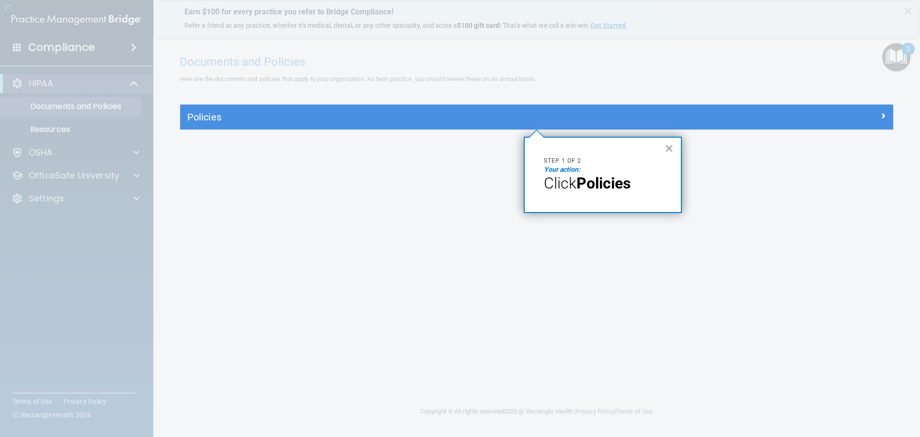
click at [899, 50] on div at bounding box center [906, 218] width 27 height 437
click at [670, 145] on button "×" at bounding box center [669, 147] width 9 height 15
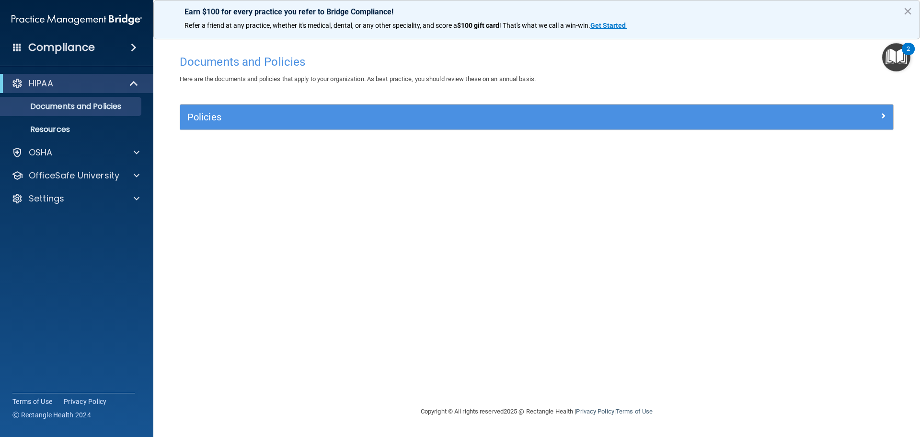
click at [889, 59] on img "Open Resource Center, 2 new notifications" at bounding box center [896, 57] width 28 height 28
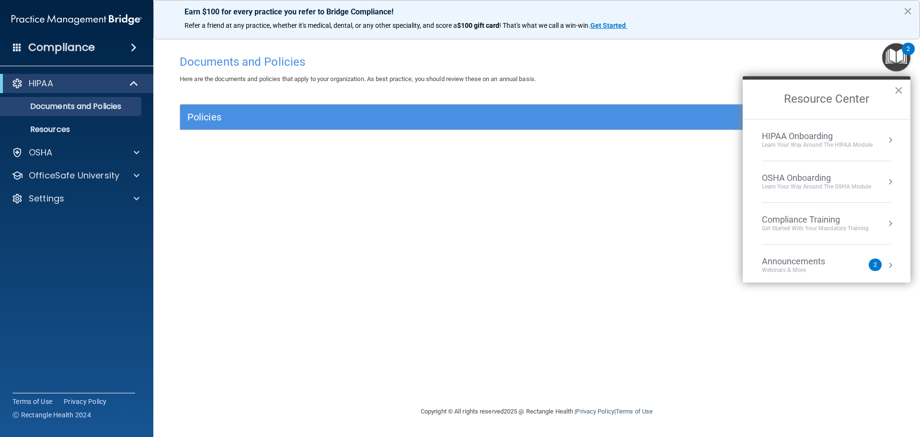
click at [813, 135] on div "HIPAA Onboarding" at bounding box center [817, 136] width 111 height 11
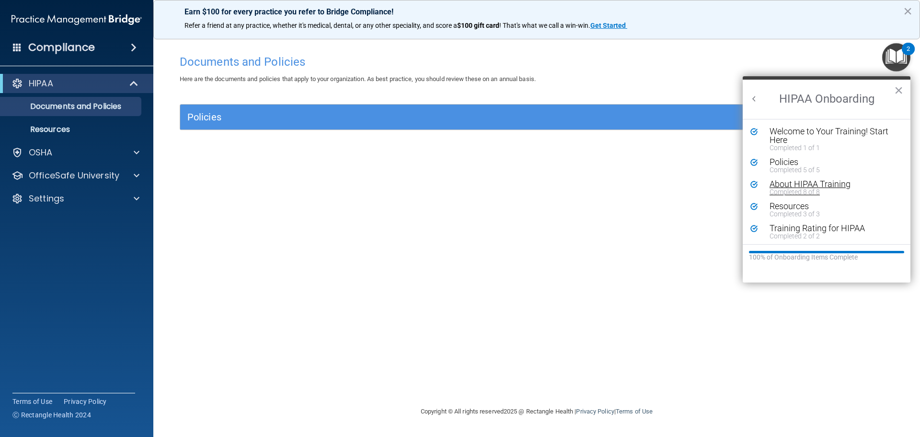
click at [811, 188] on div "Completed 8 of 8" at bounding box center [830, 191] width 121 height 7
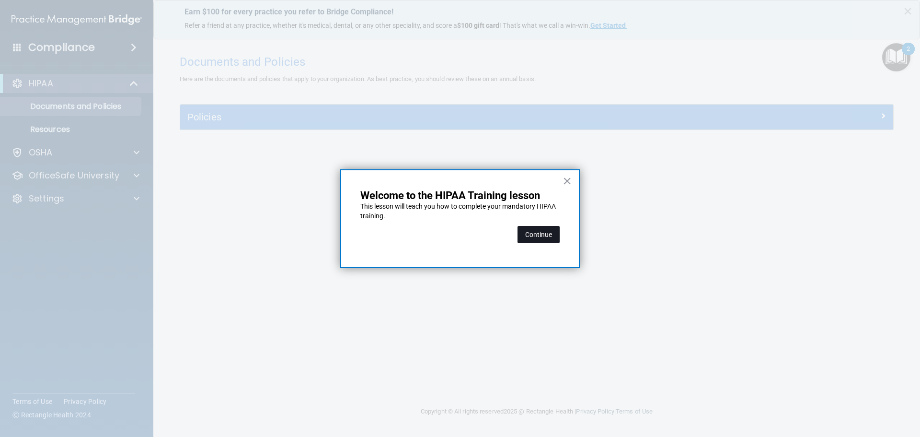
click at [522, 233] on button "Continue" at bounding box center [539, 234] width 42 height 17
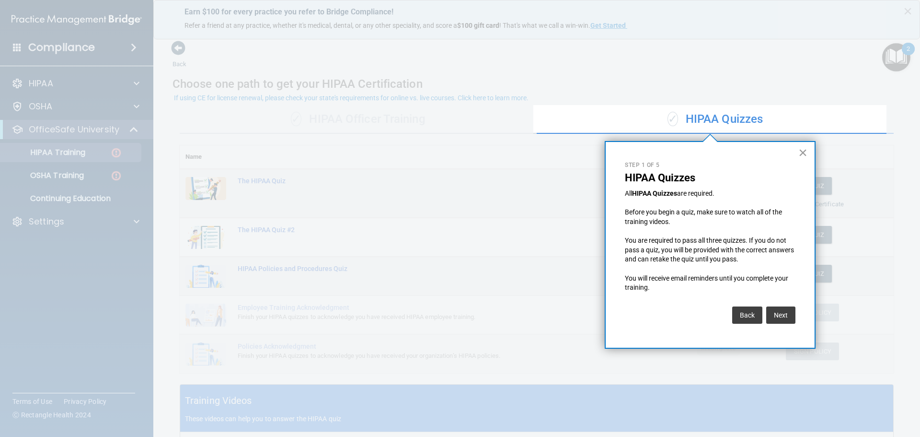
click at [800, 158] on button "×" at bounding box center [802, 152] width 9 height 15
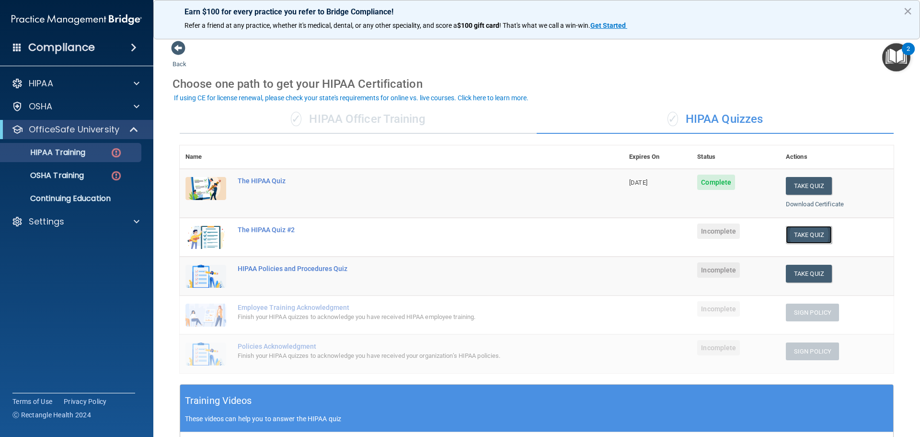
click at [803, 231] on button "Take Quiz" at bounding box center [809, 235] width 46 height 18
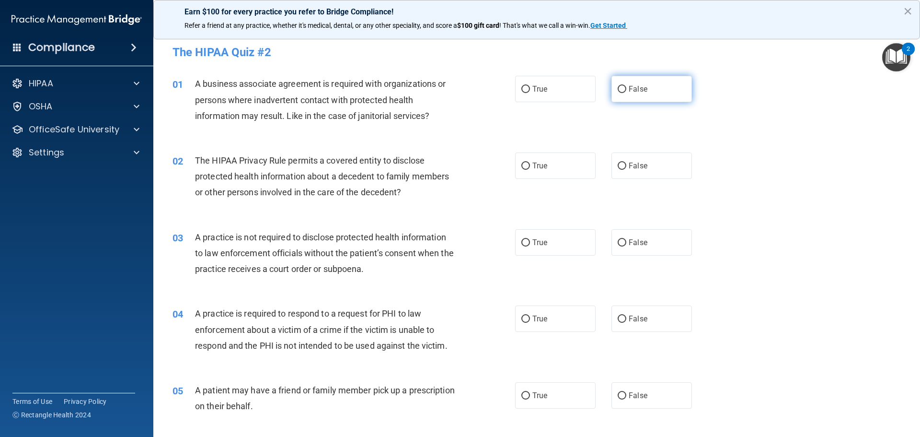
click at [645, 87] on label "False" at bounding box center [651, 89] width 81 height 26
click at [626, 87] on input "False" at bounding box center [622, 89] width 9 height 7
radio input "true"
click at [510, 160] on div "02 The HIPAA Privacy Rule permits a covered entity to disclose protected health…" at bounding box center [343, 178] width 371 height 53
click at [538, 170] on label "True" at bounding box center [555, 165] width 81 height 26
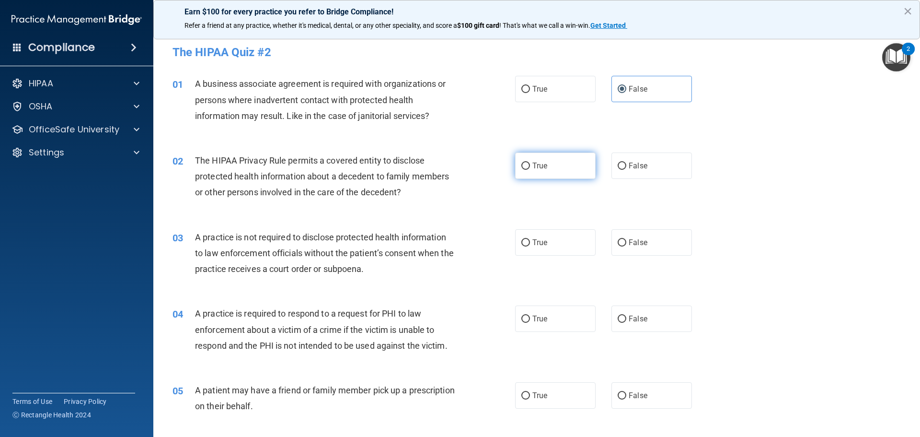
click at [530, 170] on input "True" at bounding box center [525, 165] width 9 height 7
radio input "true"
click at [649, 245] on label "False" at bounding box center [651, 242] width 81 height 26
click at [626, 245] on input "False" at bounding box center [622, 242] width 9 height 7
radio input "true"
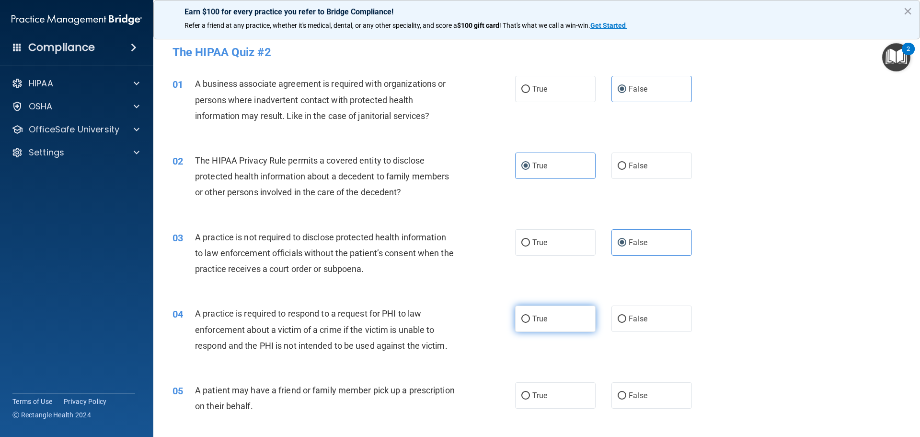
click at [543, 317] on span "True" at bounding box center [539, 318] width 15 height 9
click at [530, 317] on input "True" at bounding box center [525, 318] width 9 height 7
radio input "true"
click at [525, 394] on input "True" at bounding box center [525, 395] width 9 height 7
radio input "true"
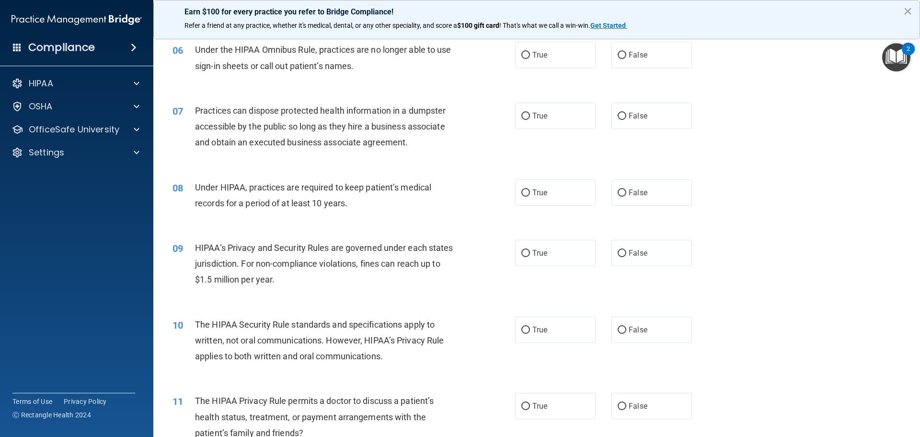
scroll to position [383, 0]
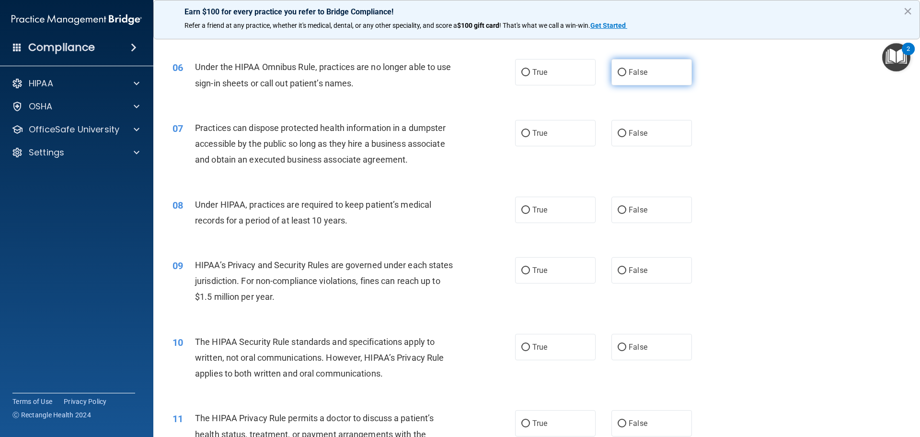
click at [643, 70] on label "False" at bounding box center [651, 72] width 81 height 26
click at [626, 70] on input "False" at bounding box center [622, 72] width 9 height 7
radio input "true"
click at [631, 143] on label "False" at bounding box center [651, 133] width 81 height 26
click at [626, 137] on input "False" at bounding box center [622, 133] width 9 height 7
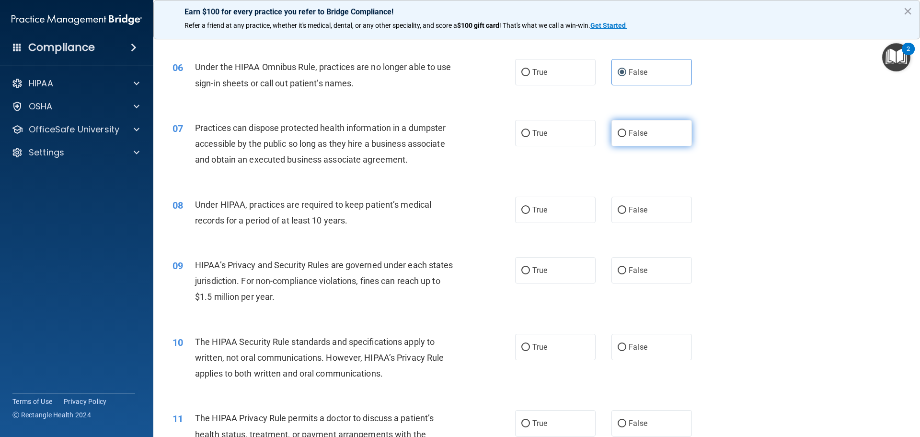
radio input "true"
click at [632, 209] on span "False" at bounding box center [638, 209] width 19 height 9
click at [626, 209] on input "False" at bounding box center [622, 210] width 9 height 7
radio input "true"
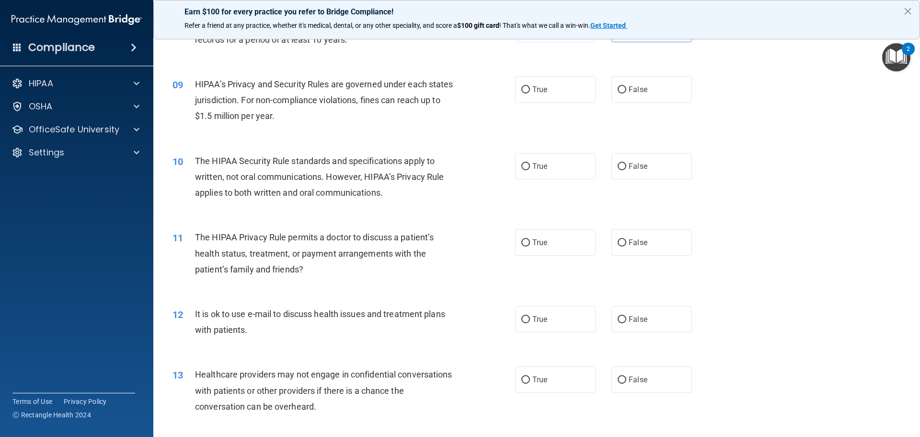
scroll to position [575, 0]
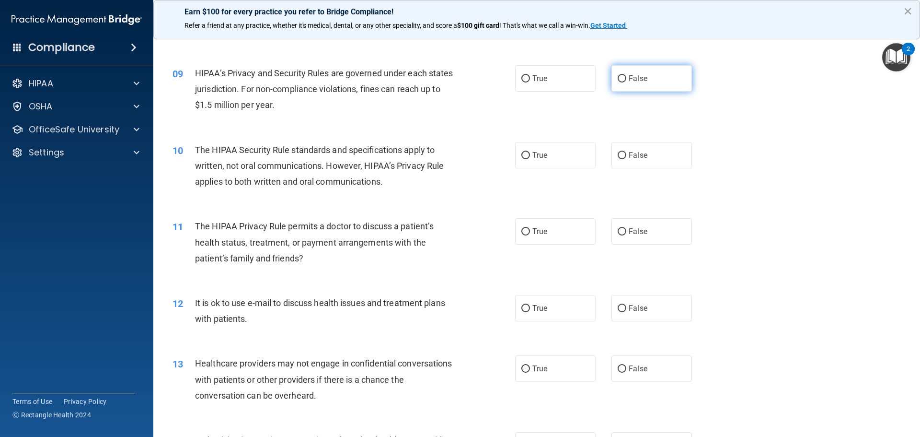
click at [627, 72] on label "False" at bounding box center [651, 78] width 81 height 26
click at [626, 75] on input "False" at bounding box center [622, 78] width 9 height 7
radio input "true"
click at [552, 156] on label "True" at bounding box center [555, 155] width 81 height 26
click at [530, 156] on input "True" at bounding box center [525, 155] width 9 height 7
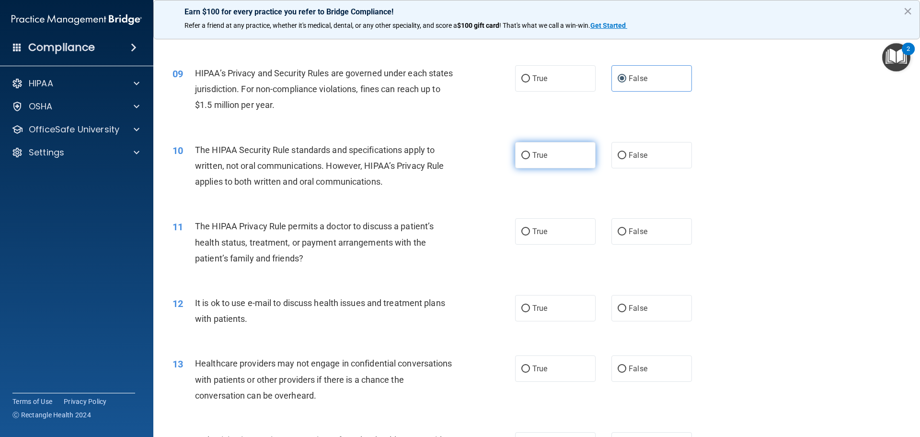
radio input "true"
click at [558, 242] on label "True" at bounding box center [555, 231] width 81 height 26
click at [530, 235] on input "True" at bounding box center [525, 231] width 9 height 7
radio input "true"
click at [546, 306] on label "True" at bounding box center [555, 308] width 81 height 26
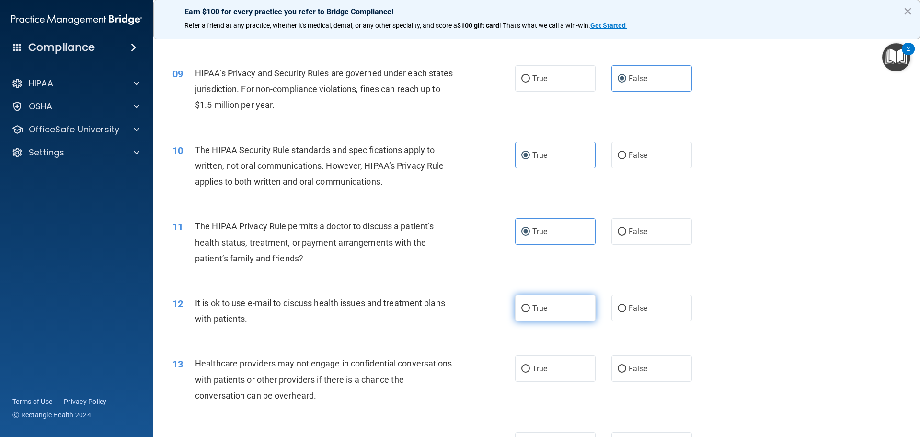
click at [530, 306] on input "True" at bounding box center [525, 308] width 9 height 7
radio input "true"
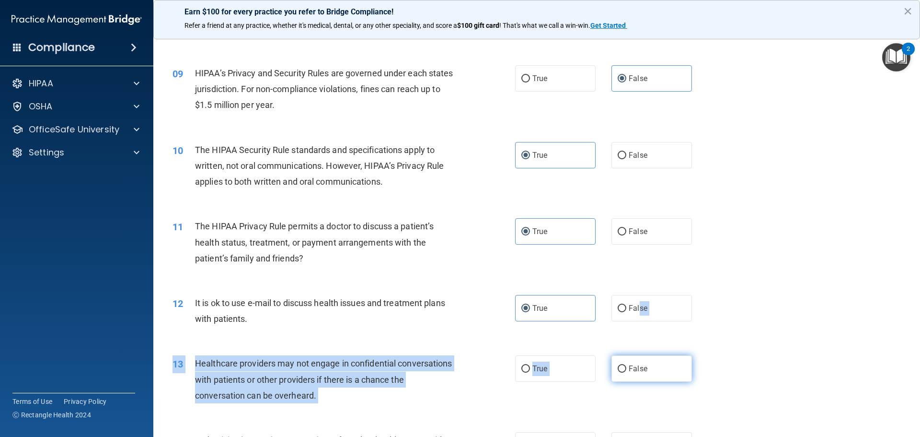
drag, startPoint x: 635, startPoint y: 317, endPoint x: 649, endPoint y: 359, distance: 44.4
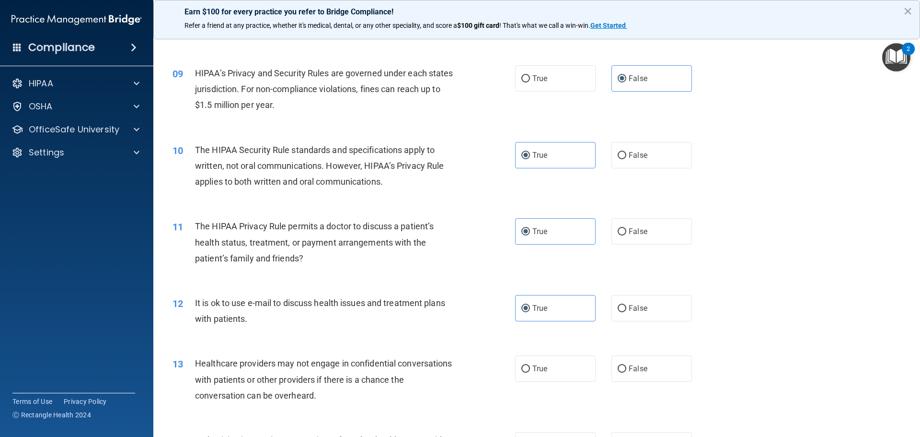
click at [723, 335] on div "12 It is ok to use e-mail to discuss health issues and treatment plans with pat…" at bounding box center [536, 313] width 743 height 60
click at [631, 373] on label "False" at bounding box center [651, 368] width 81 height 26
click at [626, 372] on input "False" at bounding box center [622, 368] width 9 height 7
radio input "true"
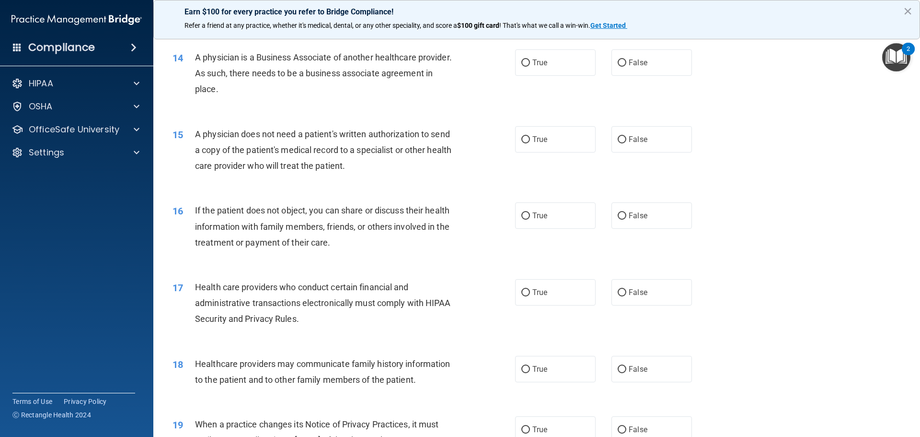
scroll to position [958, 0]
click at [634, 63] on span "False" at bounding box center [638, 61] width 19 height 9
click at [626, 63] on input "False" at bounding box center [622, 61] width 9 height 7
radio input "true"
click at [558, 132] on label "True" at bounding box center [555, 138] width 81 height 26
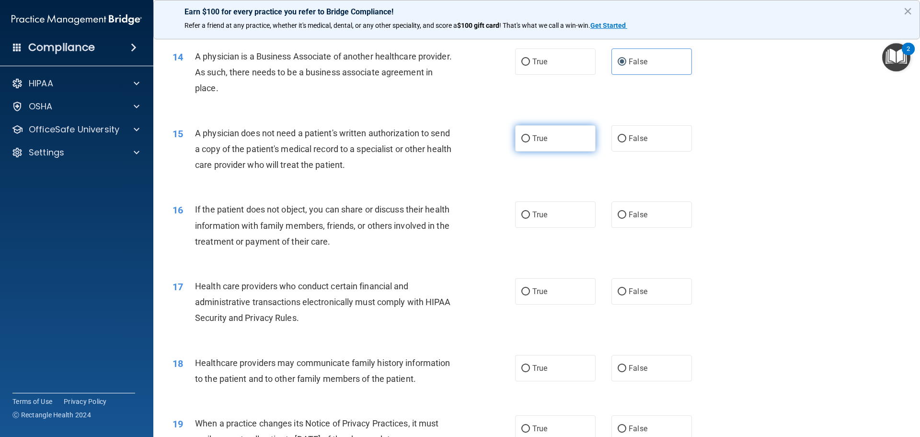
click at [530, 135] on input "True" at bounding box center [525, 138] width 9 height 7
radio input "true"
click at [556, 211] on label "True" at bounding box center [555, 214] width 81 height 26
click at [530, 211] on input "True" at bounding box center [525, 214] width 9 height 7
radio input "true"
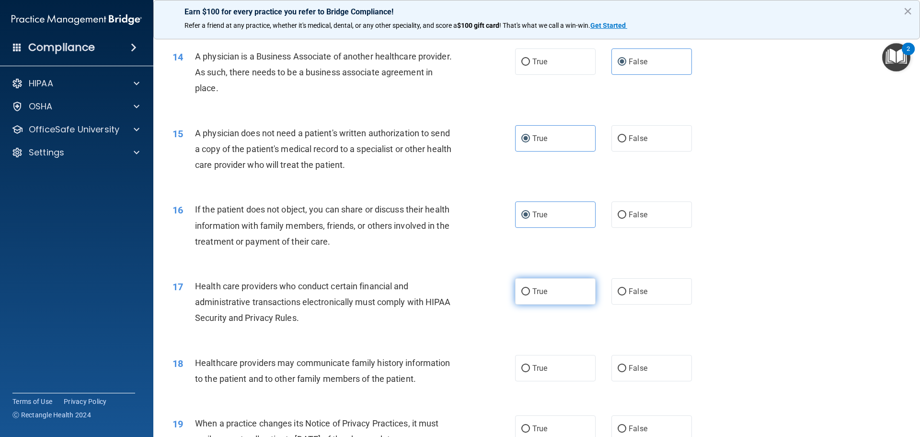
click at [561, 303] on label "True" at bounding box center [555, 291] width 81 height 26
click at [530, 295] on input "True" at bounding box center [525, 291] width 9 height 7
radio input "true"
click at [638, 366] on span "False" at bounding box center [638, 367] width 19 height 9
click at [626, 366] on input "False" at bounding box center [622, 368] width 9 height 7
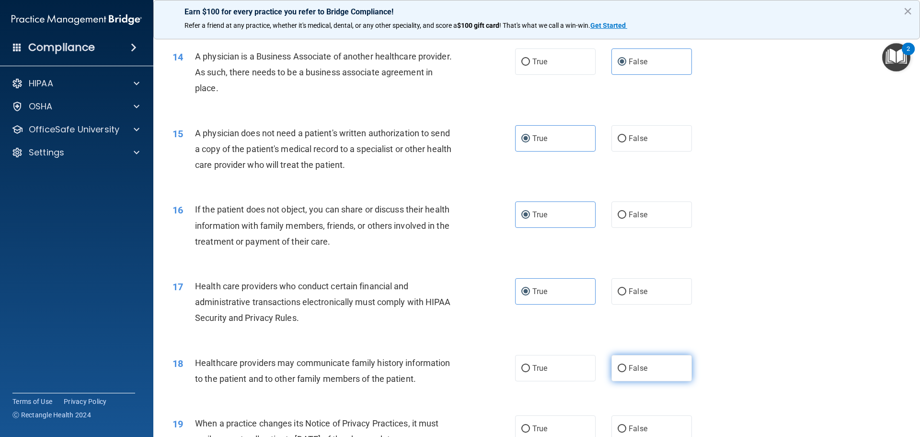
radio input "true"
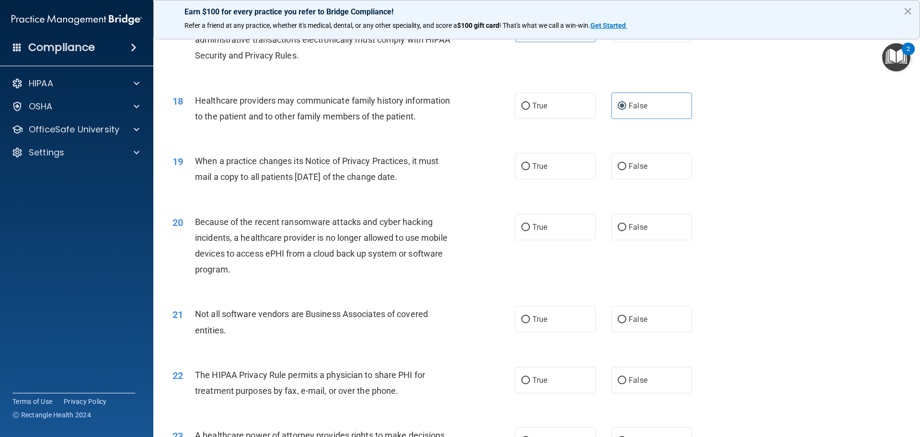
scroll to position [1246, 0]
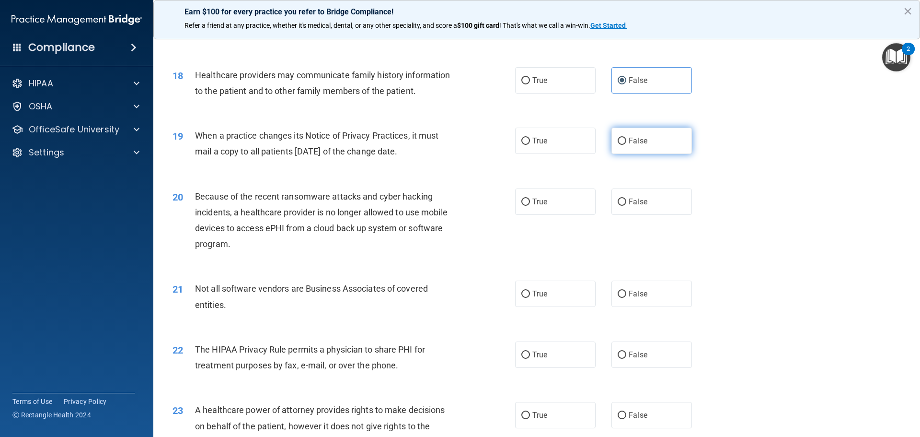
click at [619, 147] on label "False" at bounding box center [651, 140] width 81 height 26
click at [619, 145] on input "False" at bounding box center [622, 141] width 9 height 7
radio input "true"
click at [656, 205] on label "False" at bounding box center [651, 201] width 81 height 26
click at [626, 205] on input "False" at bounding box center [622, 201] width 9 height 7
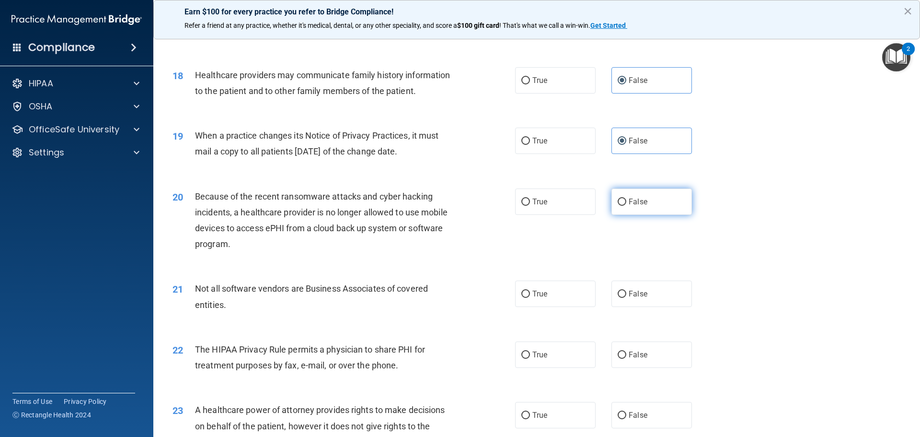
radio input "true"
click at [558, 300] on label "True" at bounding box center [555, 293] width 81 height 26
click at [530, 298] on input "True" at bounding box center [525, 293] width 9 height 7
radio input "true"
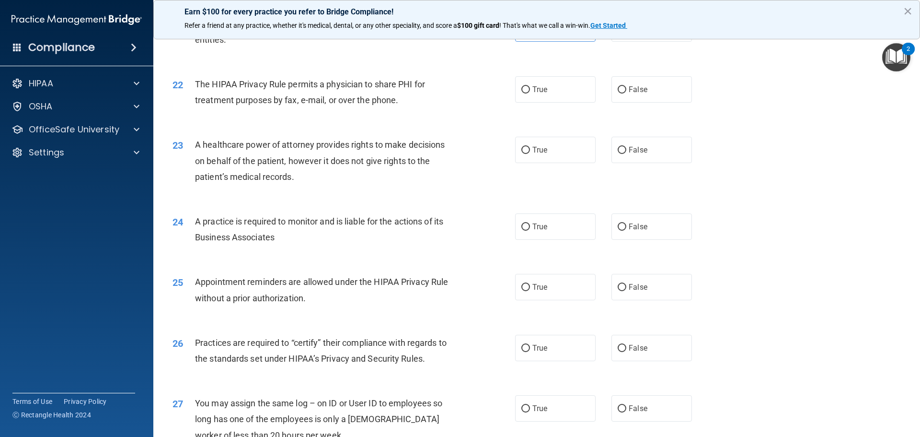
scroll to position [1533, 0]
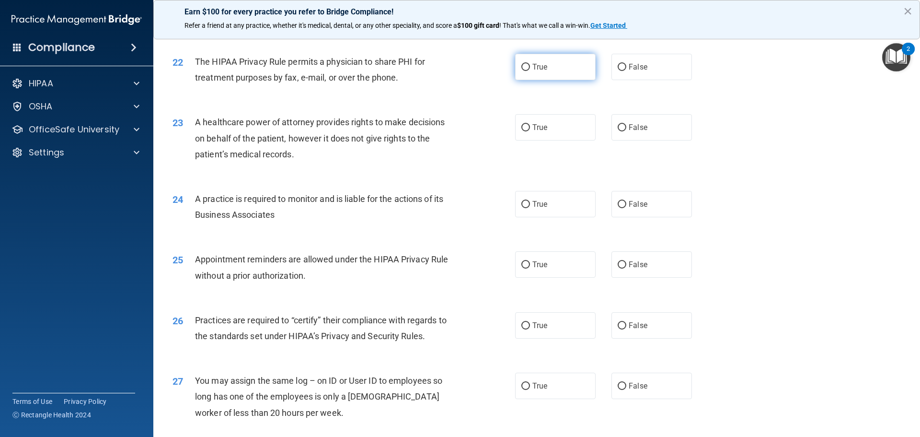
click at [542, 76] on label "True" at bounding box center [555, 67] width 81 height 26
click at [530, 71] on input "True" at bounding box center [525, 67] width 9 height 7
radio input "true"
click at [638, 128] on span "False" at bounding box center [638, 127] width 19 height 9
click at [626, 128] on input "False" at bounding box center [622, 127] width 9 height 7
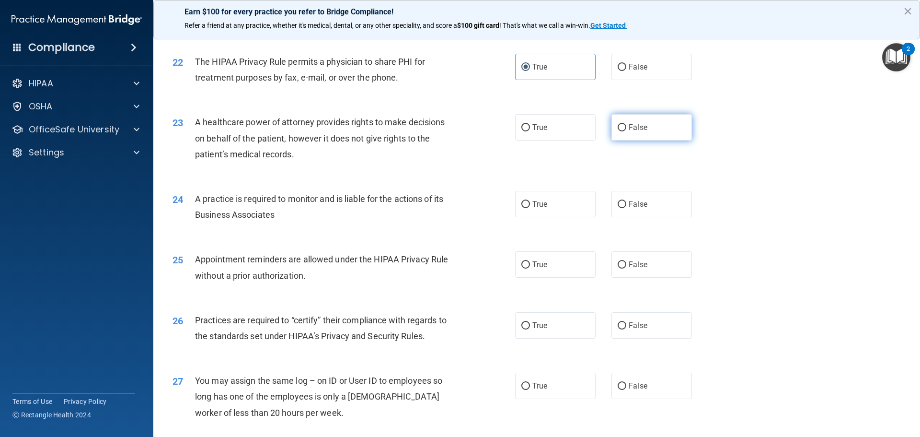
radio input "true"
click at [647, 210] on label "False" at bounding box center [651, 204] width 81 height 26
click at [626, 208] on input "False" at bounding box center [622, 204] width 9 height 7
radio input "true"
click at [547, 263] on label "True" at bounding box center [555, 264] width 81 height 26
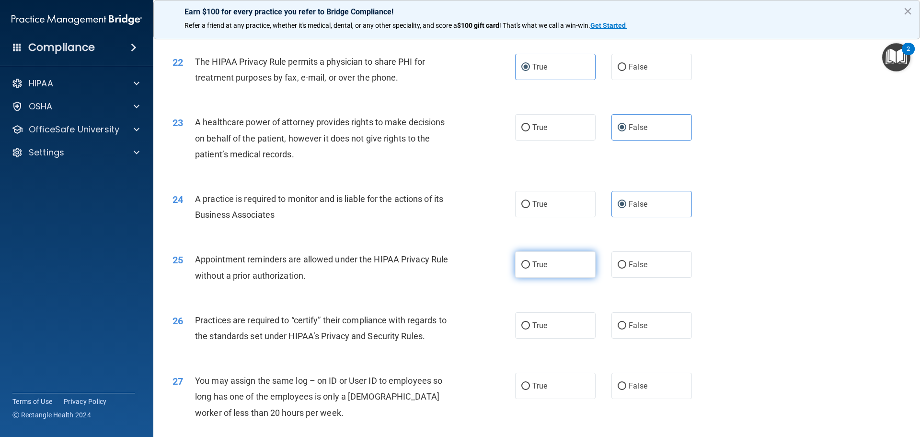
click at [530, 263] on input "True" at bounding box center [525, 264] width 9 height 7
radio input "true"
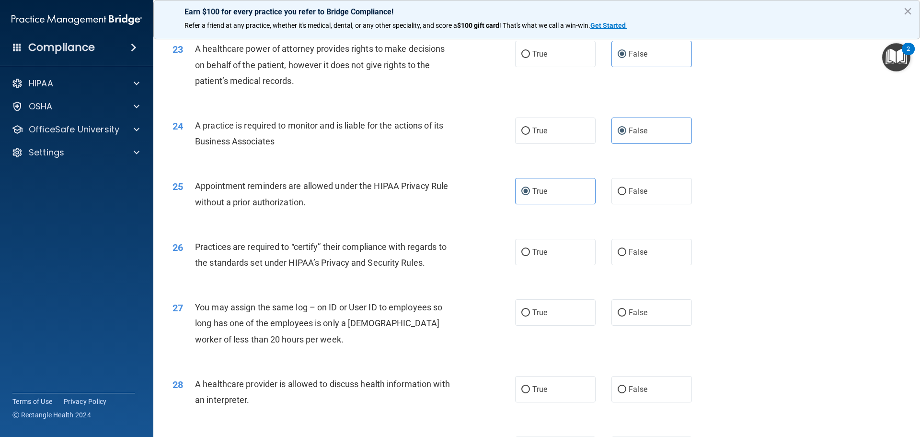
scroll to position [1629, 0]
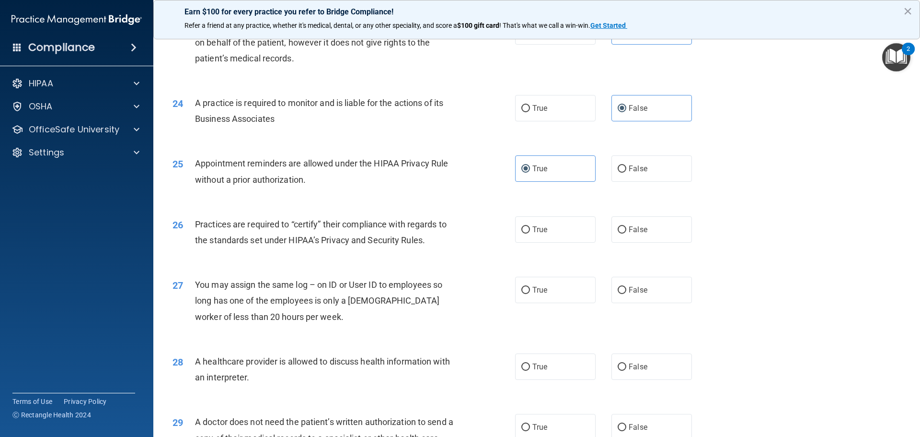
click at [646, 233] on label "False" at bounding box center [651, 229] width 81 height 26
click at [626, 233] on input "False" at bounding box center [622, 229] width 9 height 7
radio input "true"
click at [641, 285] on label "False" at bounding box center [651, 290] width 81 height 26
click at [626, 287] on input "False" at bounding box center [622, 290] width 9 height 7
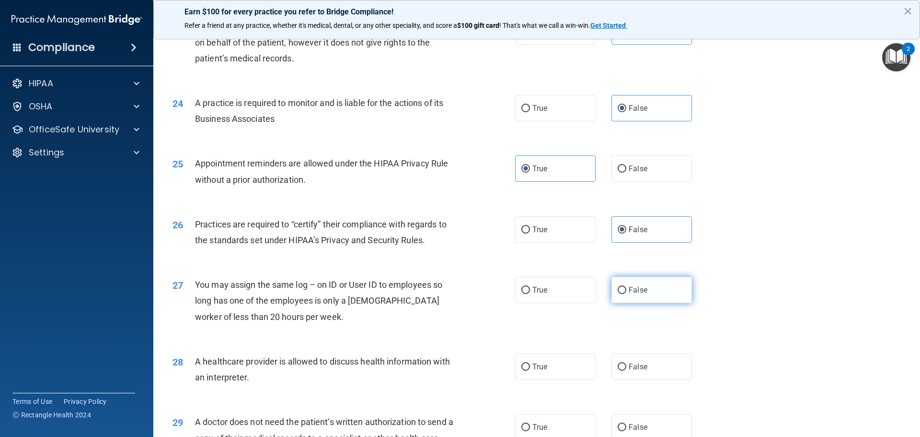
radio input "true"
click at [542, 359] on label "True" at bounding box center [555, 366] width 81 height 26
click at [530, 363] on input "True" at bounding box center [525, 366] width 9 height 7
radio input "true"
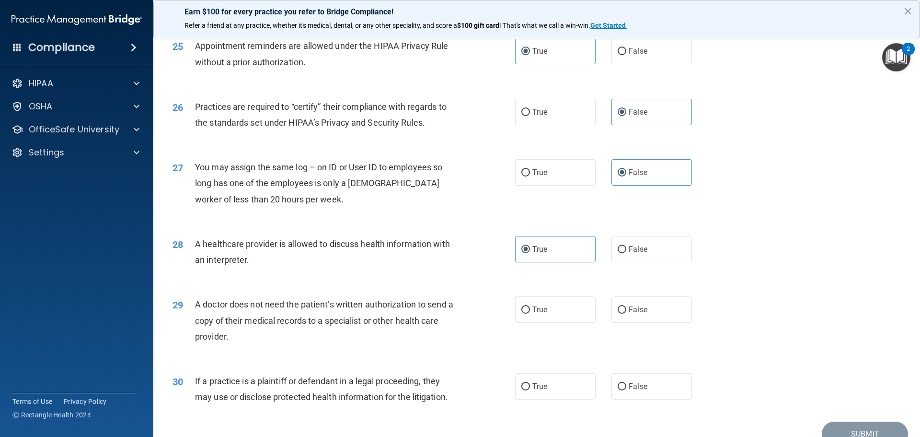
scroll to position [1794, 0]
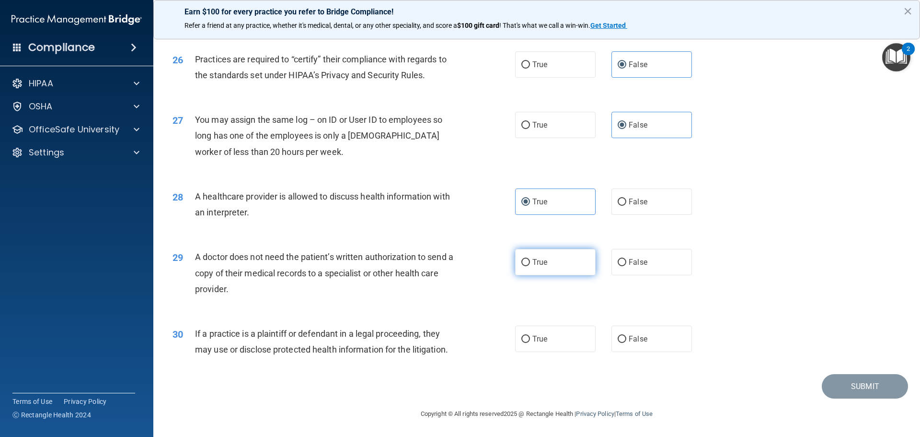
click at [553, 267] on label "True" at bounding box center [555, 262] width 81 height 26
click at [530, 266] on input "True" at bounding box center [525, 262] width 9 height 7
radio input "true"
drag, startPoint x: 538, startPoint y: 339, endPoint x: 543, endPoint y: 338, distance: 5.5
click at [541, 339] on span "True" at bounding box center [539, 338] width 15 height 9
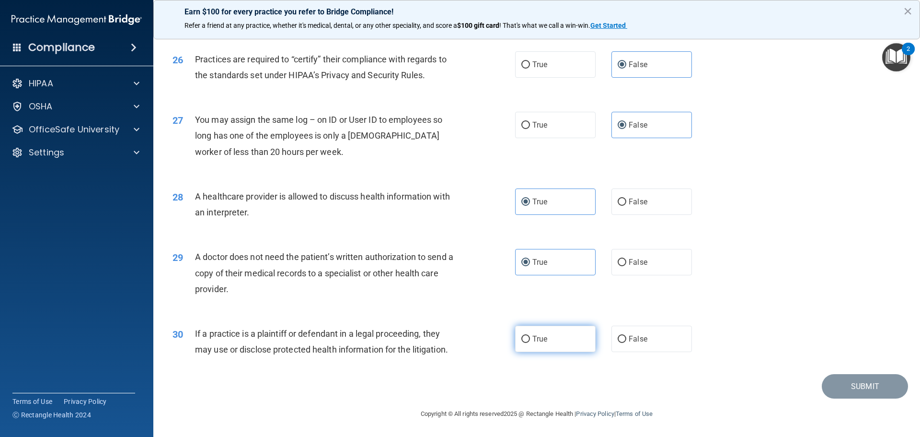
click at [530, 339] on input "True" at bounding box center [525, 338] width 9 height 7
radio input "true"
click at [881, 389] on button "Submit" at bounding box center [865, 386] width 86 height 24
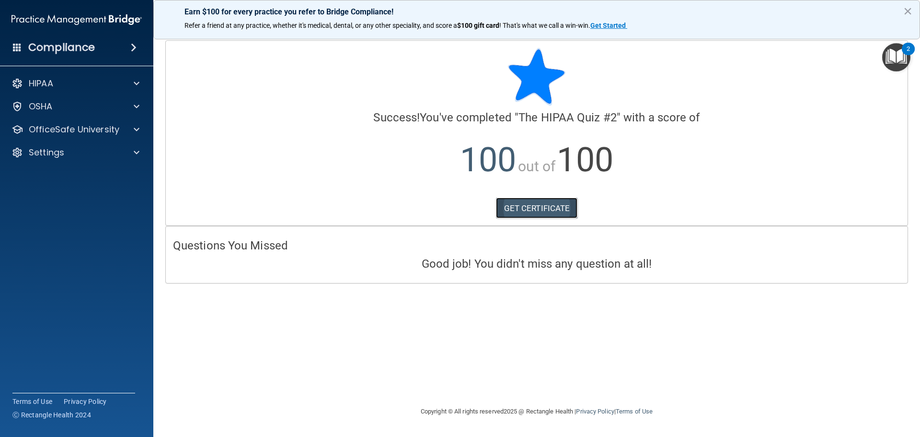
click at [560, 207] on link "GET CERTIFICATE" at bounding box center [537, 207] width 82 height 21
click at [894, 63] on img "Open Resource Center, 2 new notifications" at bounding box center [896, 57] width 28 height 28
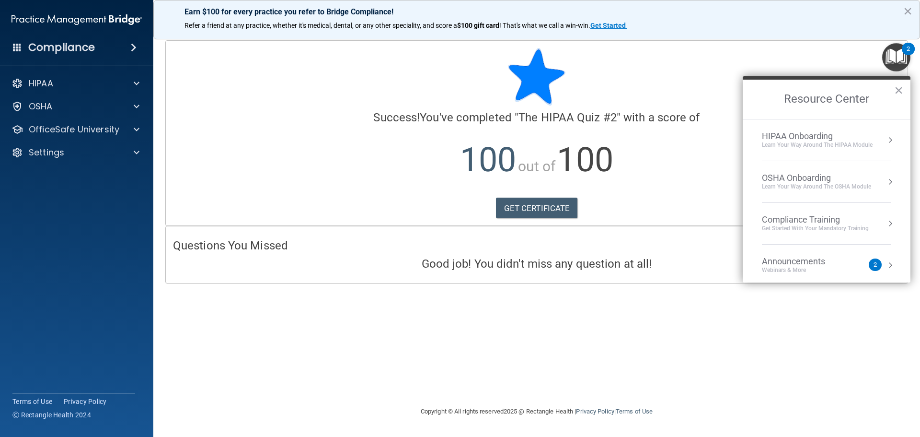
click at [820, 137] on div "HIPAA Onboarding" at bounding box center [817, 136] width 111 height 11
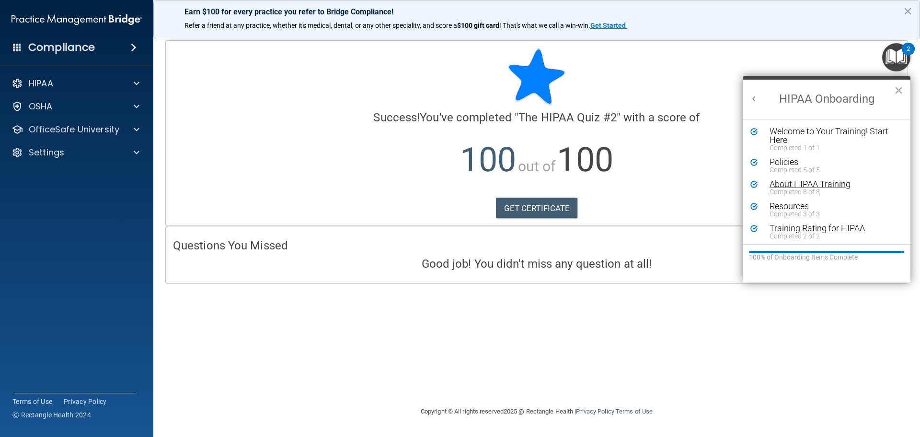
click at [789, 184] on div "About HIPAA Training" at bounding box center [830, 184] width 121 height 9
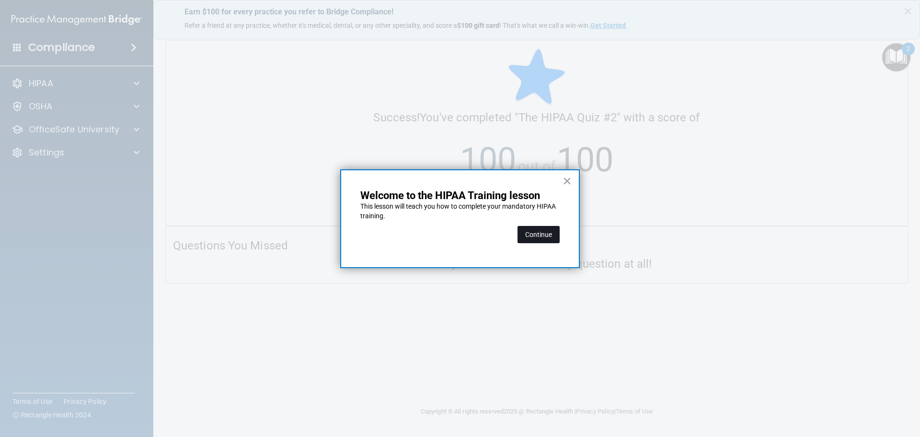
click at [546, 240] on button "Continue" at bounding box center [539, 234] width 42 height 17
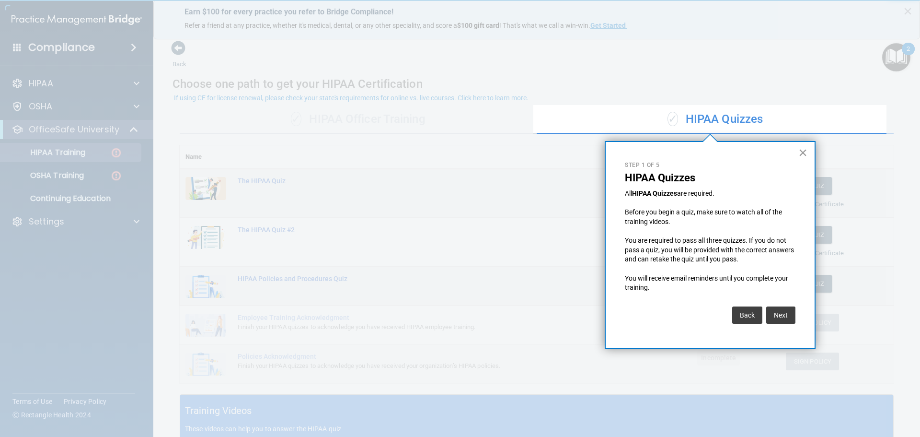
click at [806, 154] on button "×" at bounding box center [802, 152] width 9 height 15
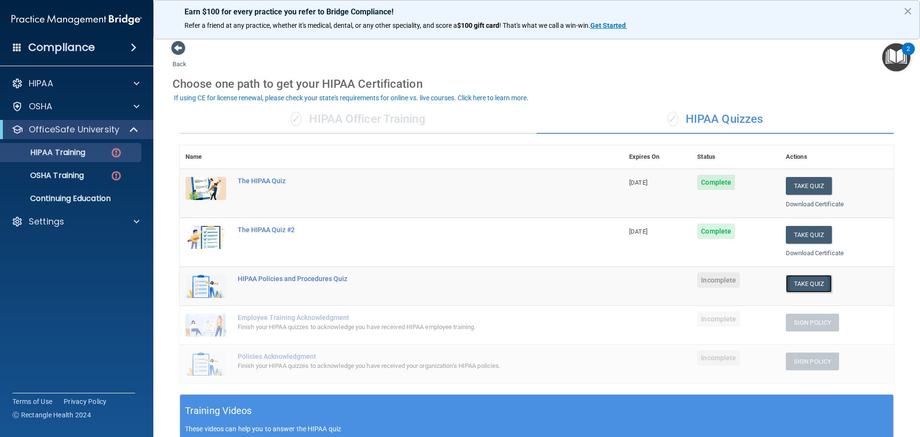
click at [803, 290] on button "Take Quiz" at bounding box center [809, 284] width 46 height 18
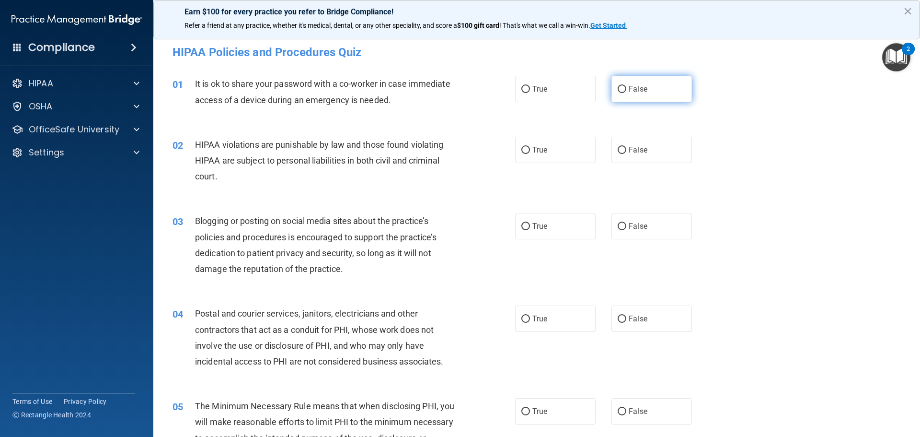
click at [637, 89] on span "False" at bounding box center [638, 88] width 19 height 9
click at [626, 89] on input "False" at bounding box center [622, 89] width 9 height 7
radio input "true"
click at [539, 147] on span "True" at bounding box center [539, 149] width 15 height 9
click at [530, 147] on input "True" at bounding box center [525, 150] width 9 height 7
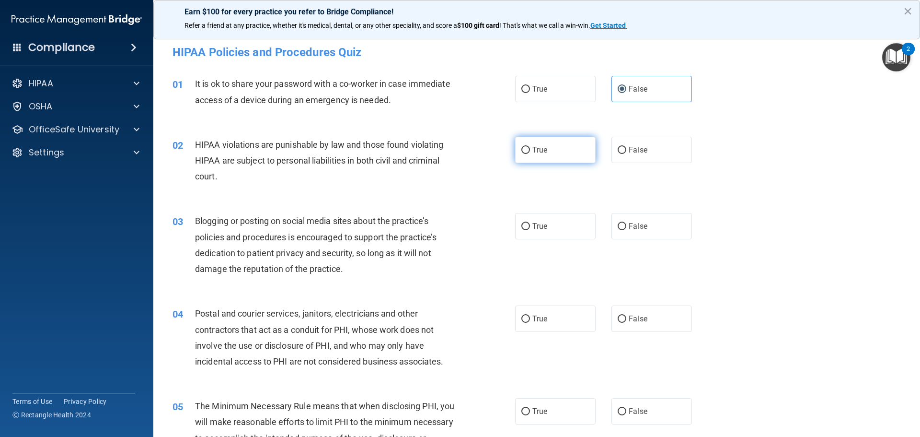
radio input "true"
click at [631, 223] on span "False" at bounding box center [638, 225] width 19 height 9
click at [626, 223] on input "False" at bounding box center [622, 226] width 9 height 7
radio input "true"
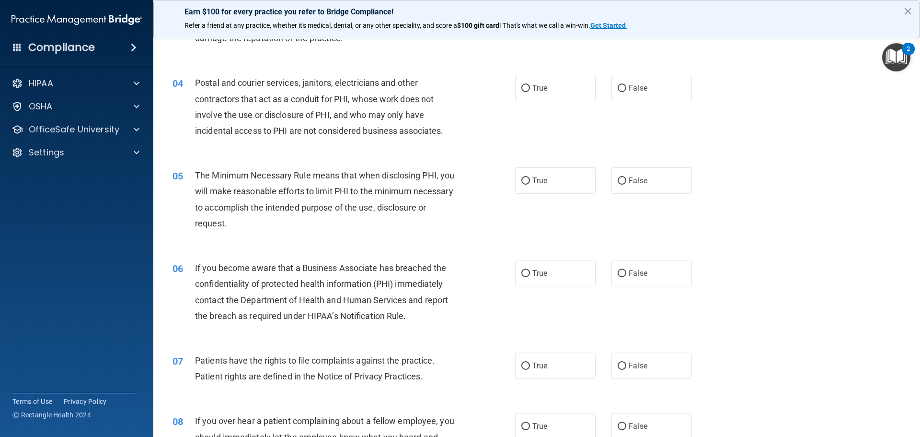
scroll to position [240, 0]
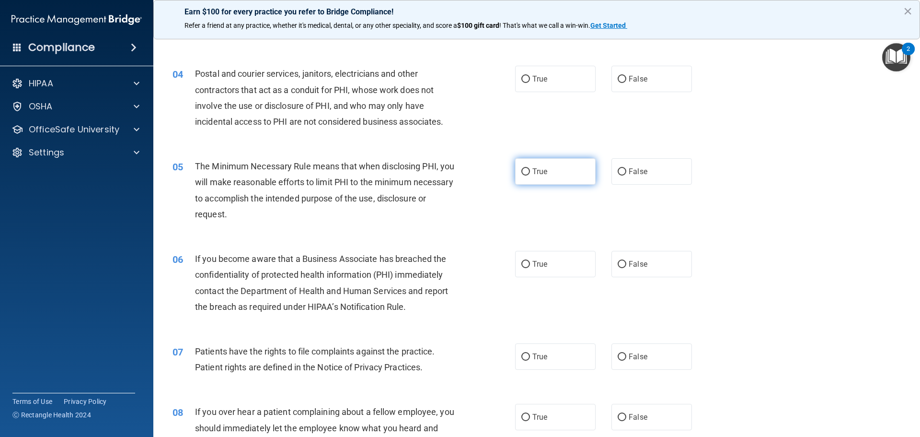
click at [539, 170] on span "True" at bounding box center [539, 171] width 15 height 9
click at [530, 170] on input "True" at bounding box center [525, 171] width 9 height 7
radio input "true"
click at [533, 256] on label "True" at bounding box center [555, 264] width 81 height 26
click at [530, 261] on input "True" at bounding box center [525, 264] width 9 height 7
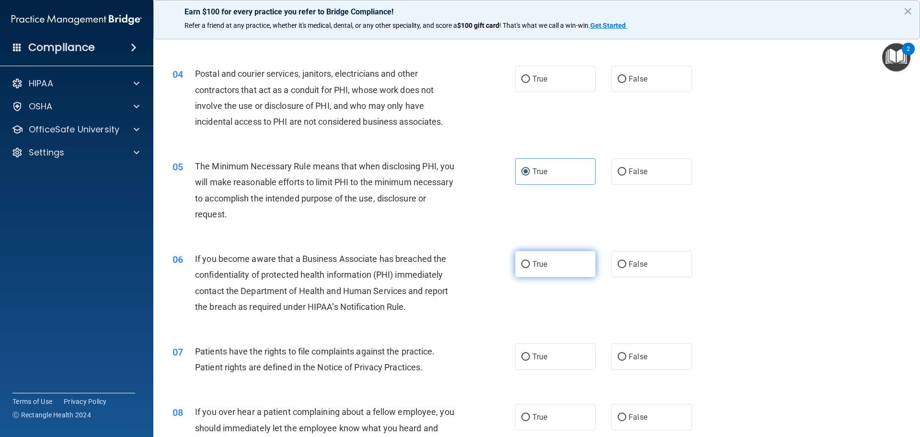
radio input "true"
click at [532, 73] on label "True" at bounding box center [555, 79] width 81 height 26
click at [530, 76] on input "True" at bounding box center [525, 79] width 9 height 7
radio input "true"
click at [629, 269] on label "False" at bounding box center [651, 264] width 81 height 26
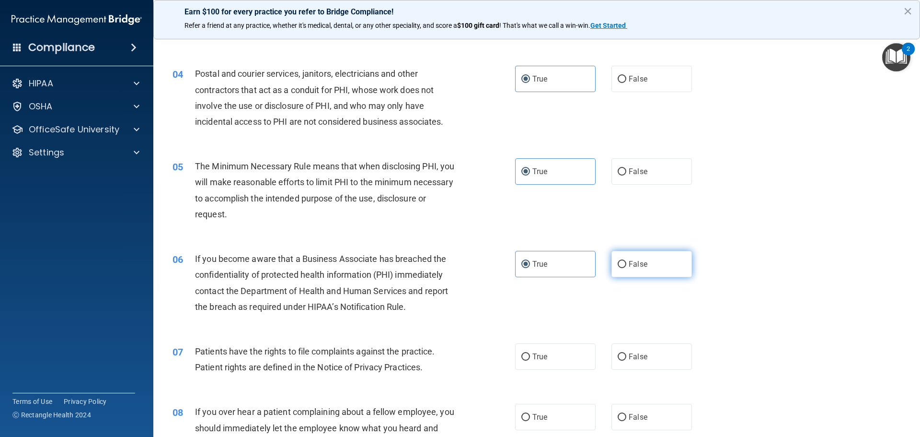
click at [626, 268] on input "False" at bounding box center [622, 264] width 9 height 7
radio input "true"
radio input "false"
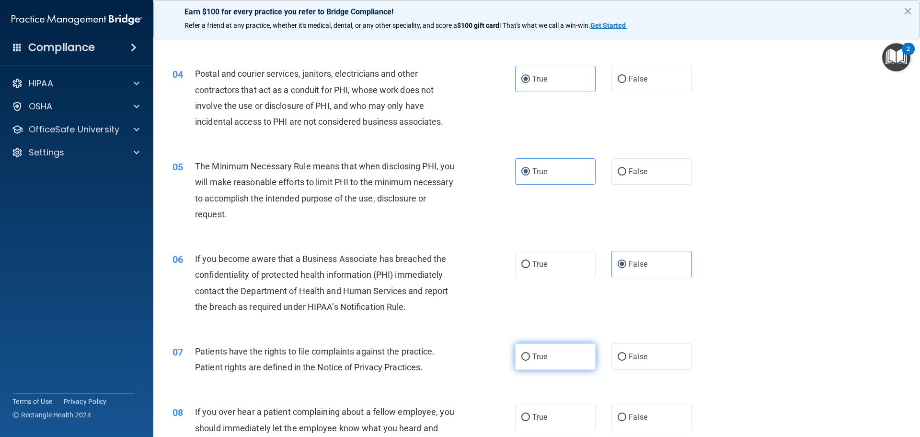
click at [554, 352] on label "True" at bounding box center [555, 356] width 81 height 26
click at [530, 353] on input "True" at bounding box center [525, 356] width 9 height 7
radio input "true"
click at [649, 411] on label "False" at bounding box center [651, 416] width 81 height 26
click at [626, 414] on input "False" at bounding box center [622, 417] width 9 height 7
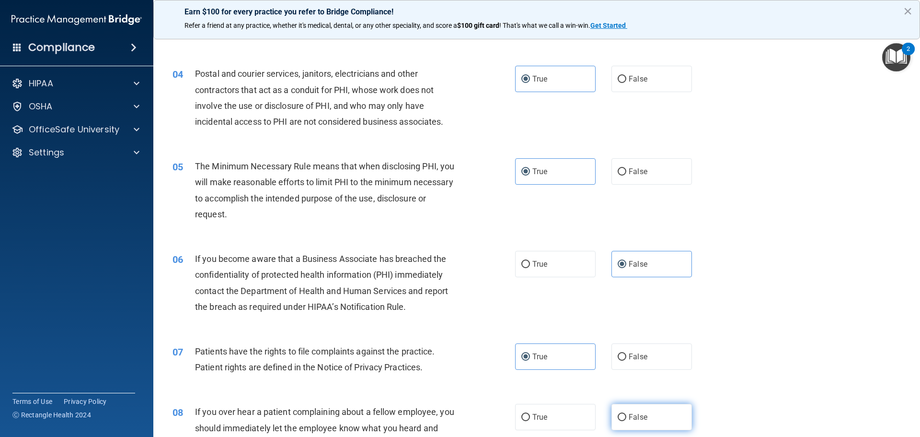
radio input "true"
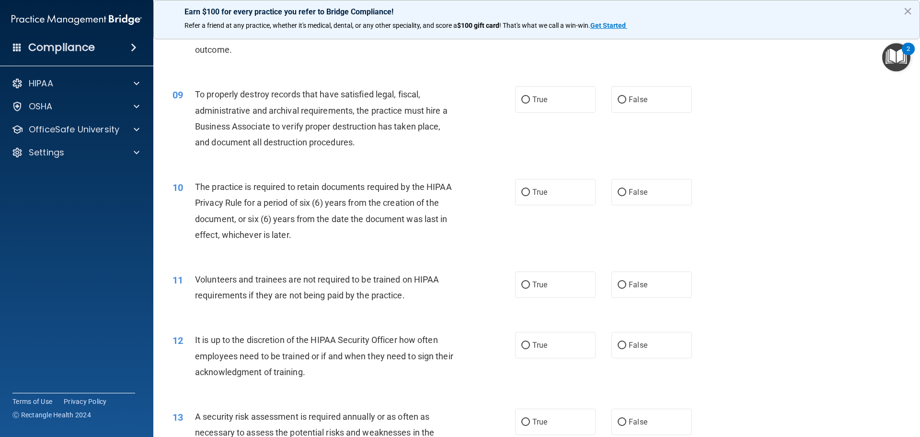
scroll to position [671, 0]
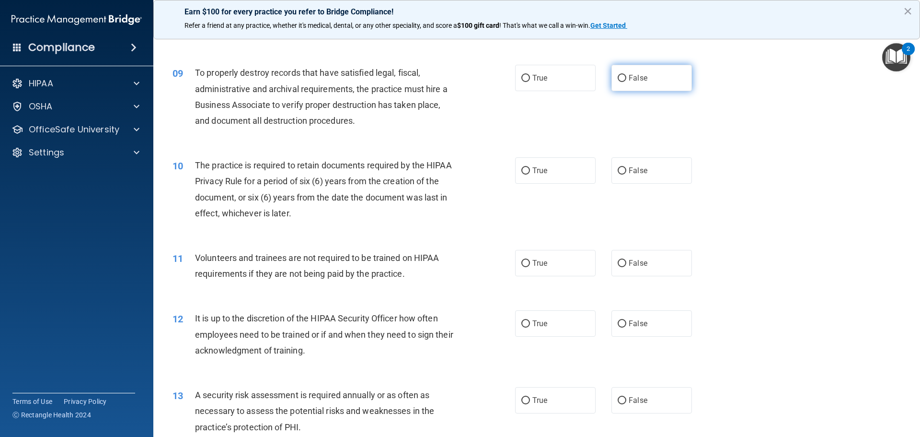
click at [629, 79] on span "False" at bounding box center [638, 77] width 19 height 9
click at [626, 79] on input "False" at bounding box center [622, 78] width 9 height 7
radio input "true"
click at [573, 173] on label "True" at bounding box center [555, 170] width 81 height 26
click at [530, 173] on input "True" at bounding box center [525, 170] width 9 height 7
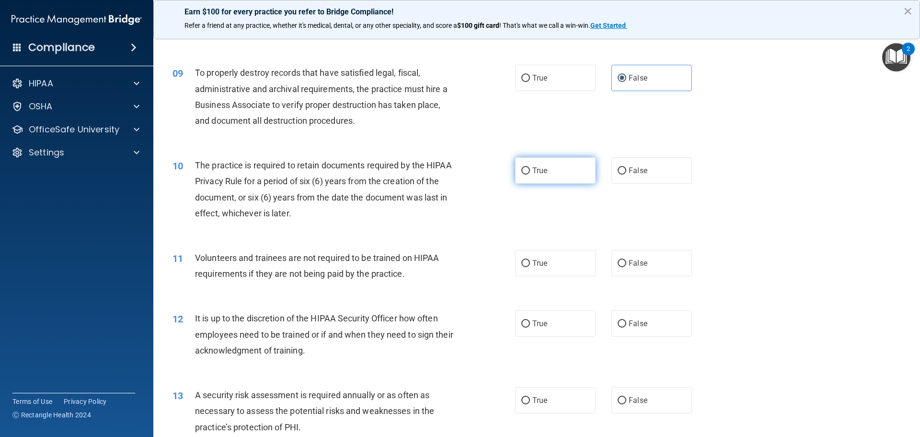
radio input "true"
click at [646, 262] on label "False" at bounding box center [651, 263] width 81 height 26
click at [626, 262] on input "False" at bounding box center [622, 263] width 9 height 7
radio input "true"
click at [639, 320] on span "False" at bounding box center [638, 323] width 19 height 9
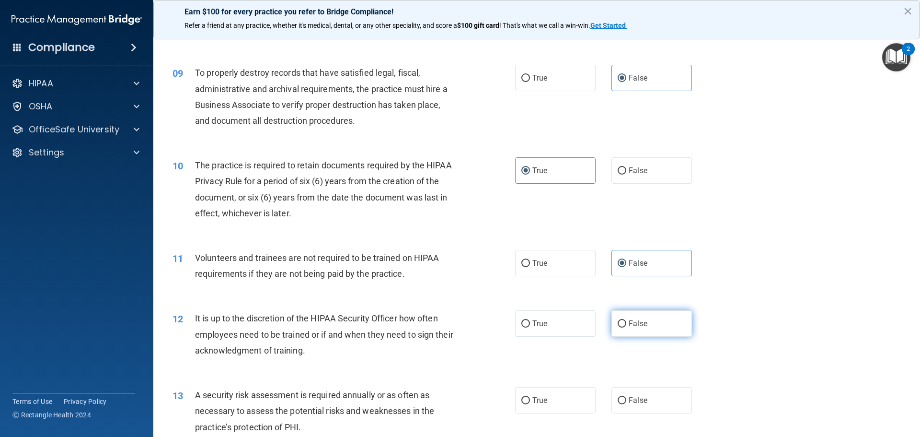
click at [626, 320] on input "False" at bounding box center [622, 323] width 9 height 7
radio input "true"
click at [527, 396] on label "True" at bounding box center [555, 400] width 81 height 26
click at [527, 397] on input "True" at bounding box center [525, 400] width 9 height 7
radio input "true"
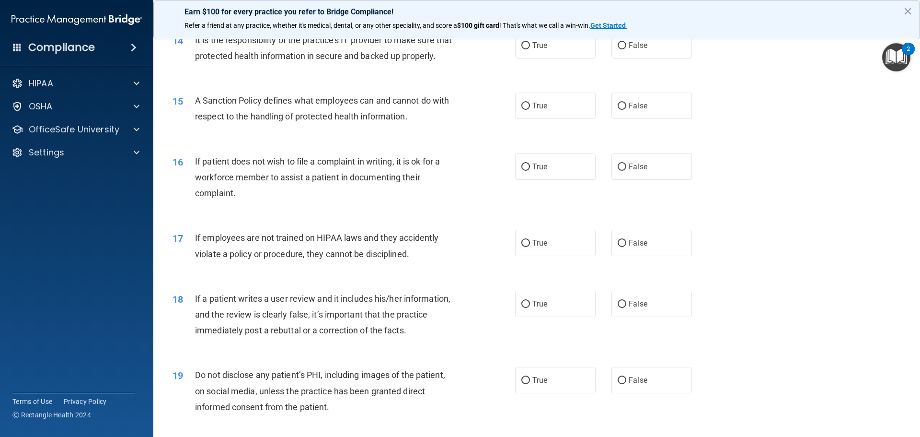
scroll to position [1054, 0]
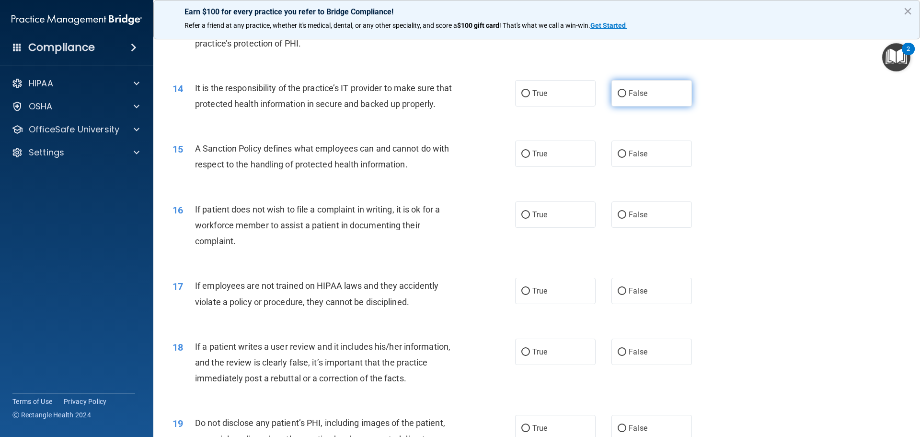
click at [634, 94] on span "False" at bounding box center [638, 93] width 19 height 9
click at [626, 94] on input "False" at bounding box center [622, 93] width 9 height 7
radio input "true"
click at [633, 158] on span "False" at bounding box center [638, 153] width 19 height 9
click at [626, 158] on input "False" at bounding box center [622, 153] width 9 height 7
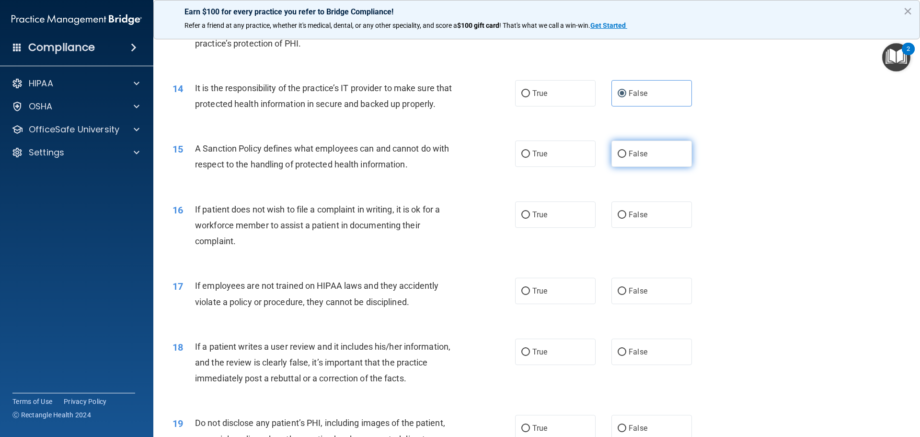
radio input "true"
click at [515, 228] on label "True" at bounding box center [555, 214] width 81 height 26
click at [521, 219] on input "True" at bounding box center [525, 214] width 9 height 7
radio input "true"
click at [638, 304] on label "False" at bounding box center [651, 290] width 81 height 26
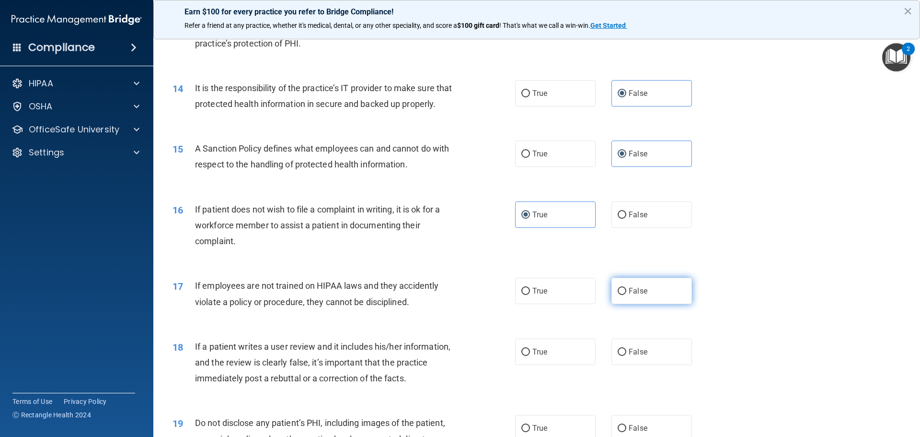
click at [626, 295] on input "False" at bounding box center [622, 291] width 9 height 7
radio input "true"
click at [639, 365] on label "False" at bounding box center [651, 351] width 81 height 26
click at [626, 356] on input "False" at bounding box center [622, 351] width 9 height 7
radio input "true"
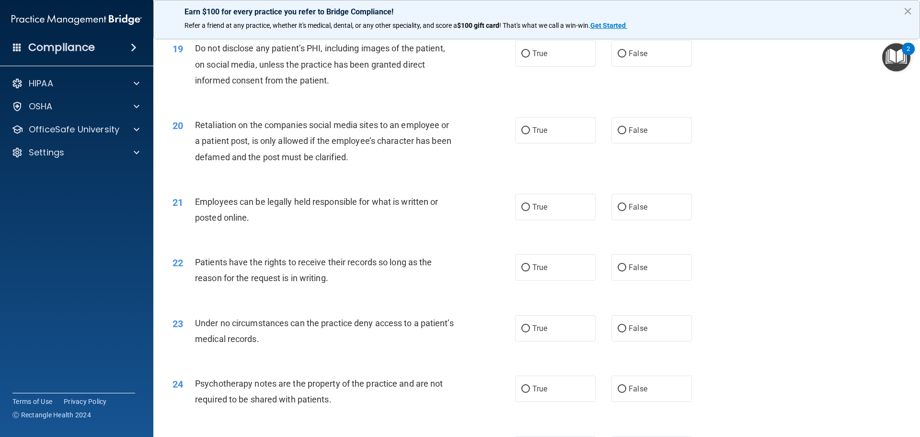
scroll to position [1438, 0]
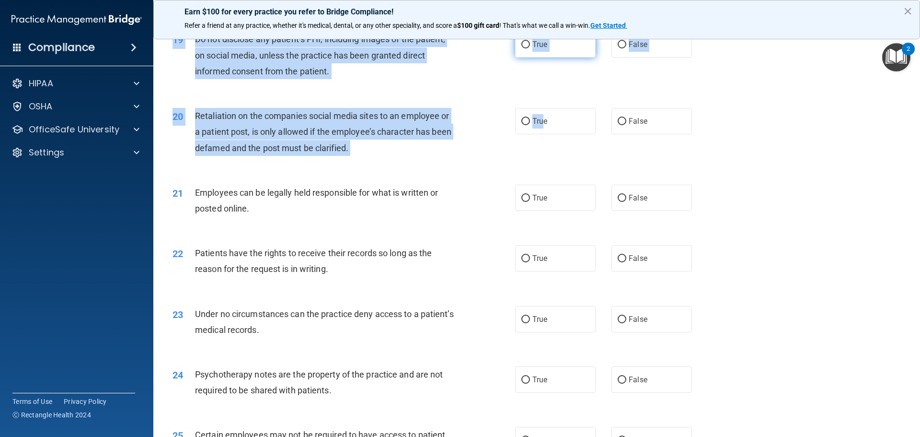
drag, startPoint x: 539, startPoint y: 135, endPoint x: 577, endPoint y: 60, distance: 84.4
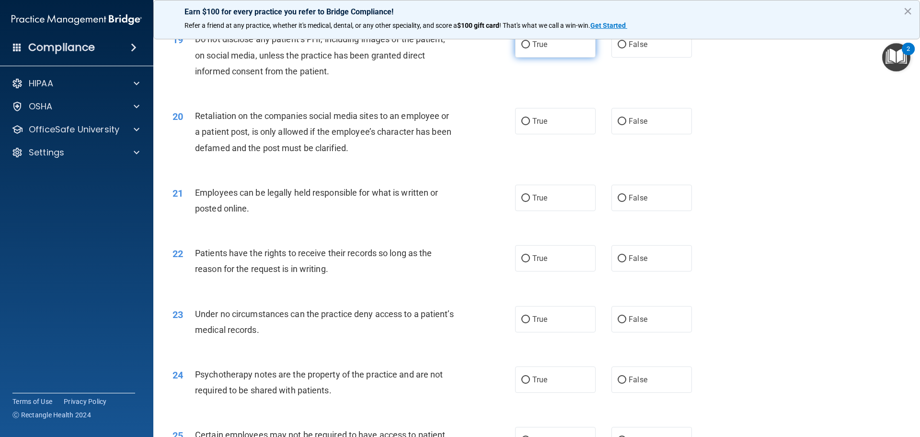
click at [565, 58] on label "True" at bounding box center [555, 44] width 81 height 26
click at [530, 48] on input "True" at bounding box center [525, 44] width 9 height 7
radio input "true"
click at [640, 134] on label "False" at bounding box center [651, 121] width 81 height 26
click at [626, 125] on input "False" at bounding box center [622, 121] width 9 height 7
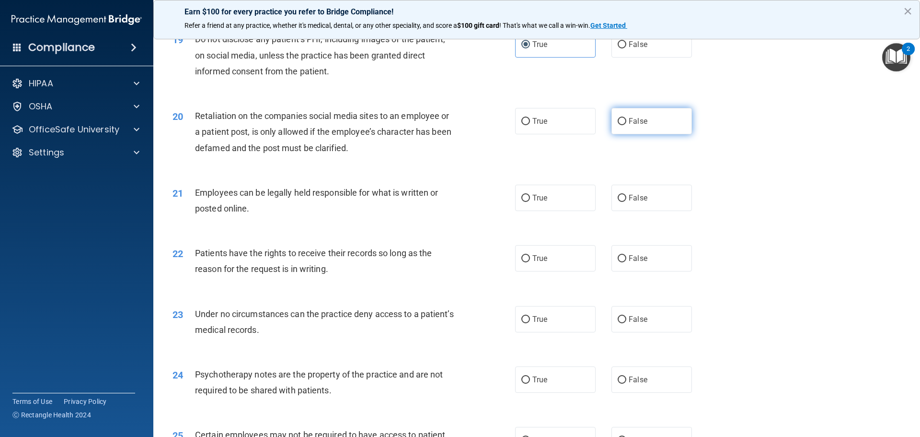
radio input "true"
click at [553, 211] on label "True" at bounding box center [555, 197] width 81 height 26
click at [530, 202] on input "True" at bounding box center [525, 198] width 9 height 7
radio input "true"
click at [641, 263] on span "False" at bounding box center [638, 258] width 19 height 9
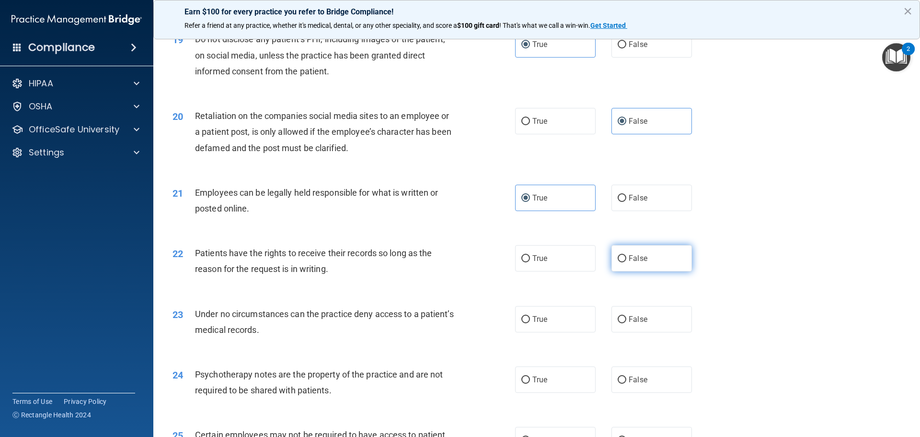
click at [626, 262] on input "False" at bounding box center [622, 258] width 9 height 7
radio input "true"
click at [617, 332] on label "False" at bounding box center [651, 319] width 81 height 26
click at [618, 323] on input "False" at bounding box center [622, 319] width 9 height 7
radio input "true"
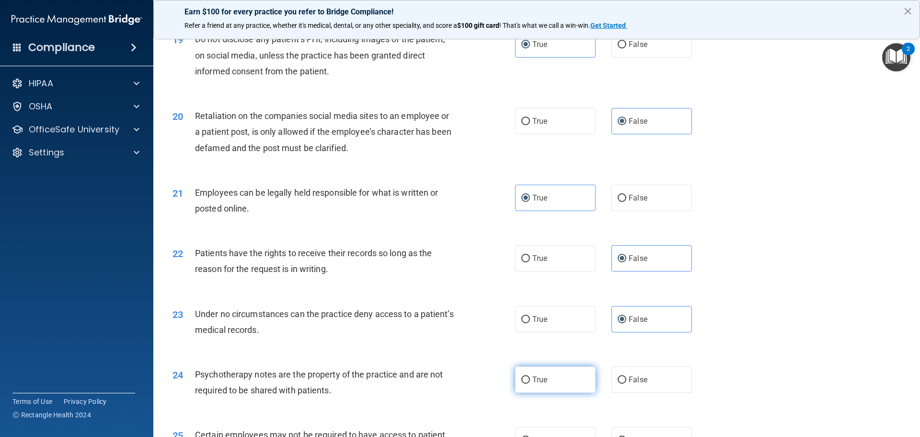
click at [535, 387] on label "True" at bounding box center [555, 379] width 81 height 26
click at [530, 383] on input "True" at bounding box center [525, 379] width 9 height 7
radio input "true"
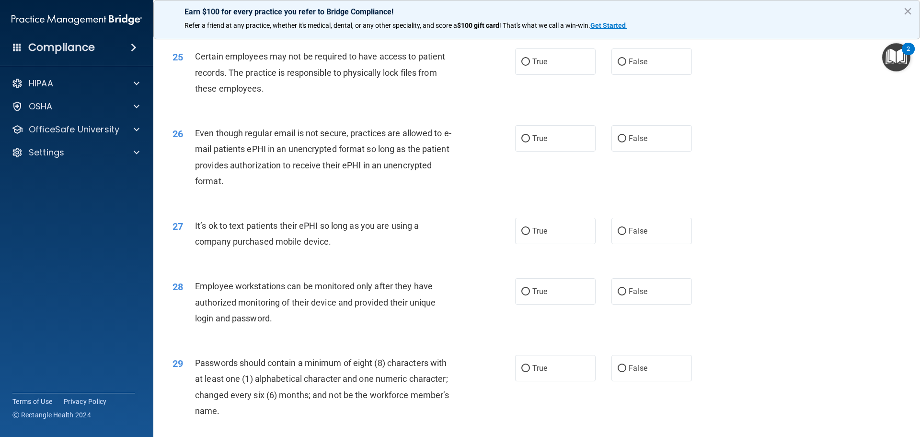
scroll to position [1821, 0]
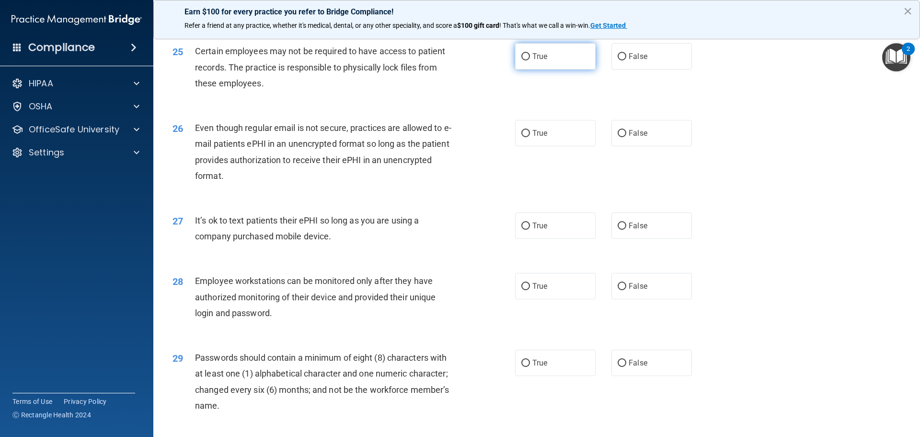
click at [533, 69] on label "True" at bounding box center [555, 56] width 81 height 26
click at [530, 60] on input "True" at bounding box center [525, 56] width 9 height 7
radio input "true"
click at [536, 138] on span "True" at bounding box center [539, 132] width 15 height 9
click at [530, 137] on input "True" at bounding box center [525, 133] width 9 height 7
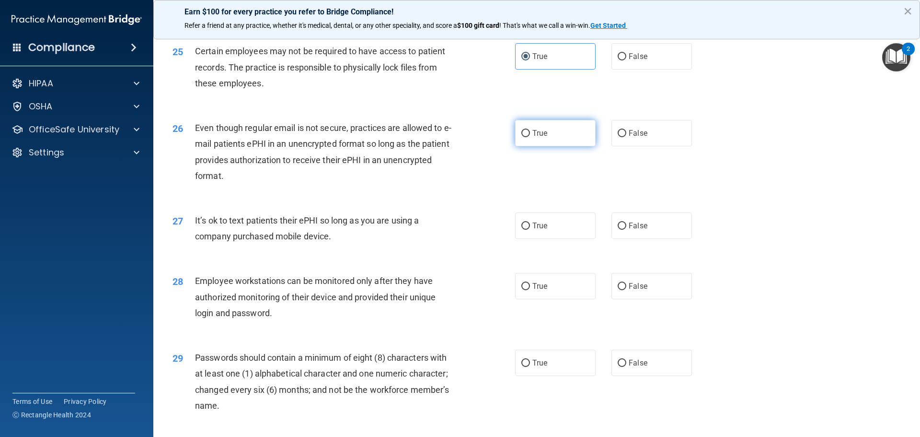
radio input "true"
click at [641, 239] on label "False" at bounding box center [651, 225] width 81 height 26
click at [626, 230] on input "False" at bounding box center [622, 225] width 9 height 7
radio input "true"
click at [627, 299] on label "False" at bounding box center [651, 286] width 81 height 26
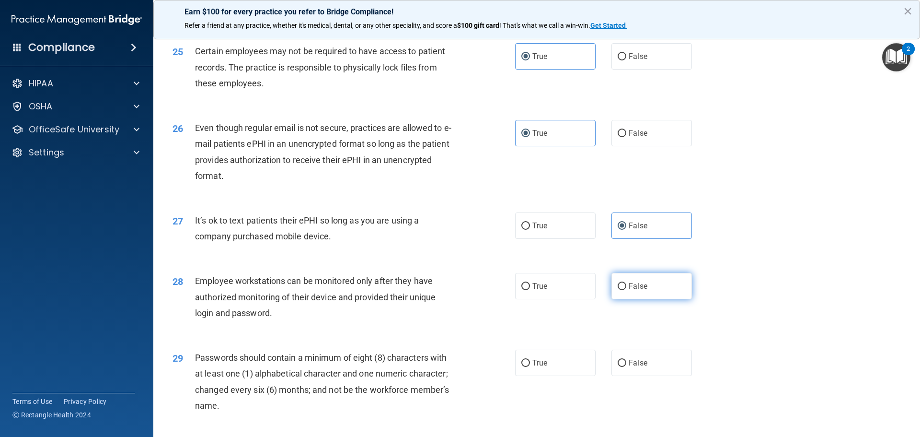
click at [626, 290] on input "False" at bounding box center [622, 286] width 9 height 7
radio input "true"
drag, startPoint x: 544, startPoint y: 384, endPoint x: 806, endPoint y: 315, distance: 270.7
click at [546, 376] on label "True" at bounding box center [555, 362] width 81 height 26
click at [530, 367] on input "True" at bounding box center [525, 362] width 9 height 7
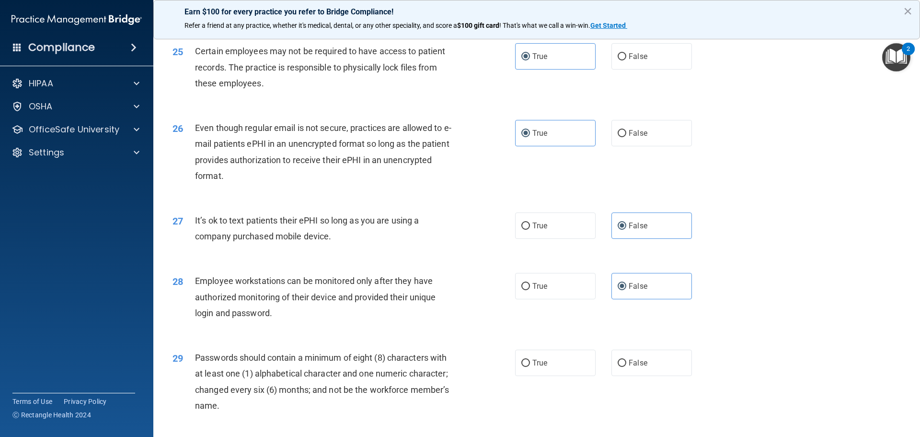
radio input "true"
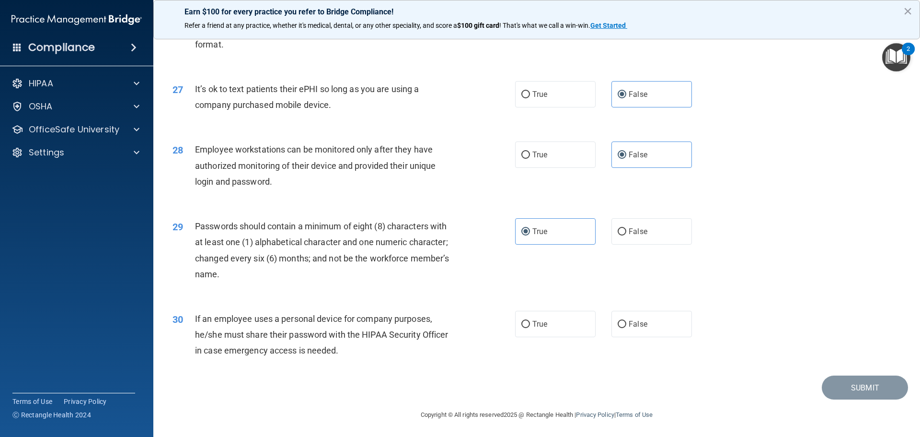
scroll to position [1965, 0]
click at [636, 332] on label "False" at bounding box center [651, 323] width 81 height 26
click at [626, 327] on input "False" at bounding box center [622, 323] width 9 height 7
radio input "true"
click at [858, 385] on button "Submit" at bounding box center [865, 386] width 86 height 24
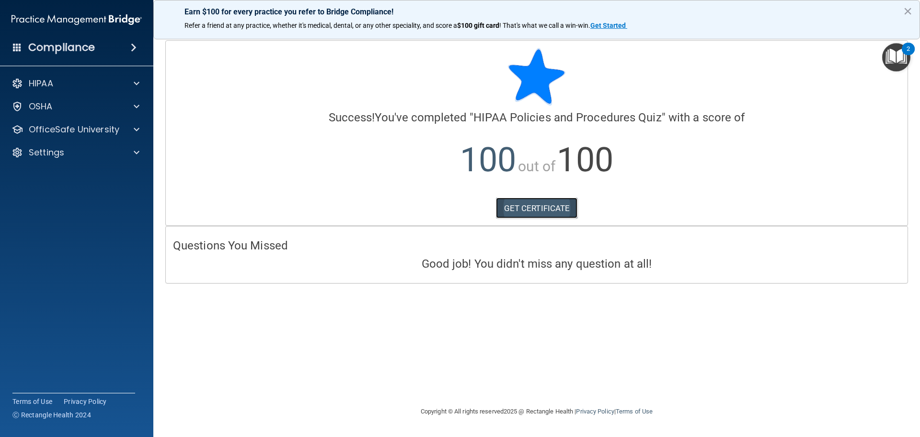
click at [556, 203] on link "GET CERTIFICATE" at bounding box center [537, 207] width 82 height 21
click at [891, 58] on img "Open Resource Center, 2 new notifications" at bounding box center [896, 57] width 28 height 28
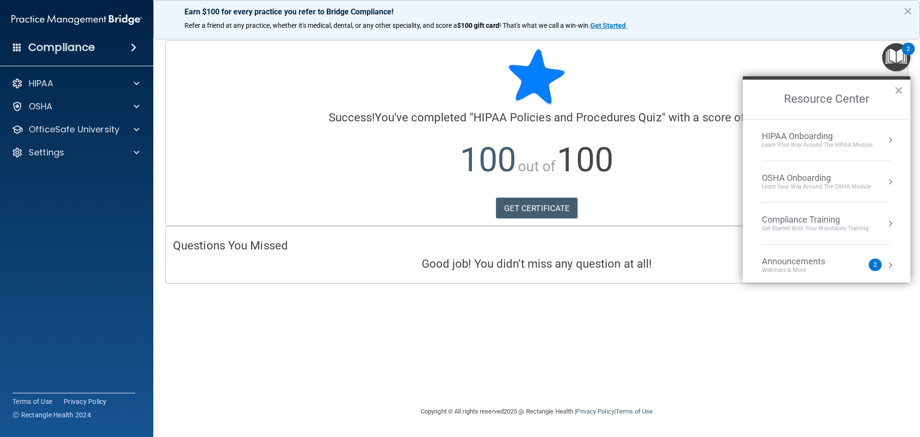
click at [831, 143] on div "Learn Your Way around the HIPAA module" at bounding box center [817, 145] width 111 height 8
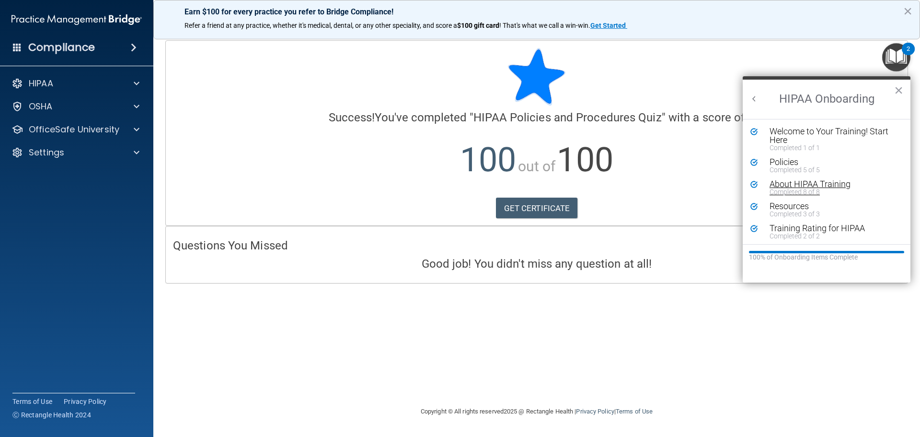
click at [797, 185] on div "About HIPAA Training" at bounding box center [830, 184] width 121 height 9
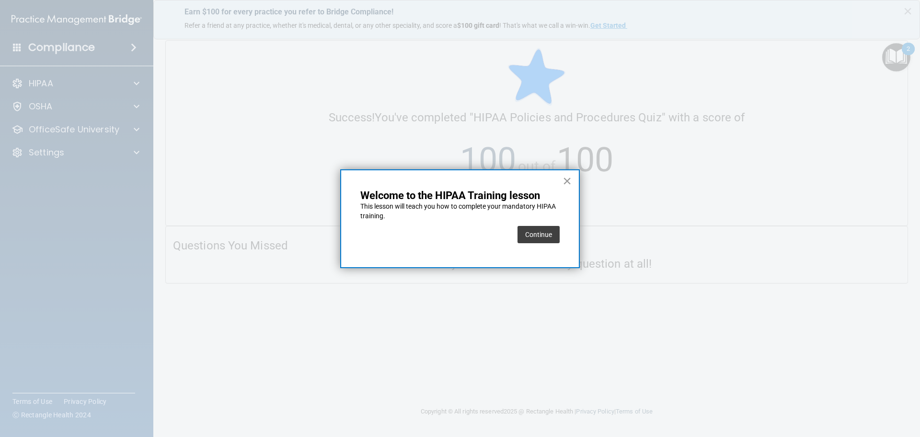
click at [570, 180] on button "×" at bounding box center [567, 180] width 9 height 15
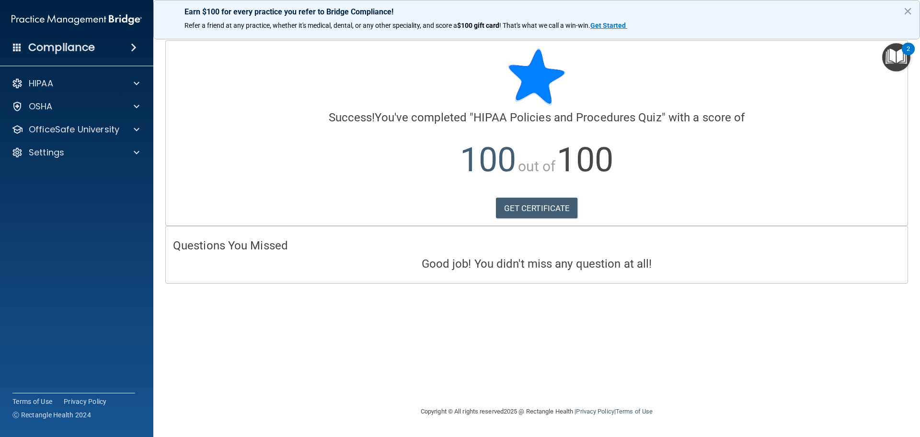
click at [897, 60] on img "Open Resource Center, 2 new notifications" at bounding box center [896, 57] width 28 height 28
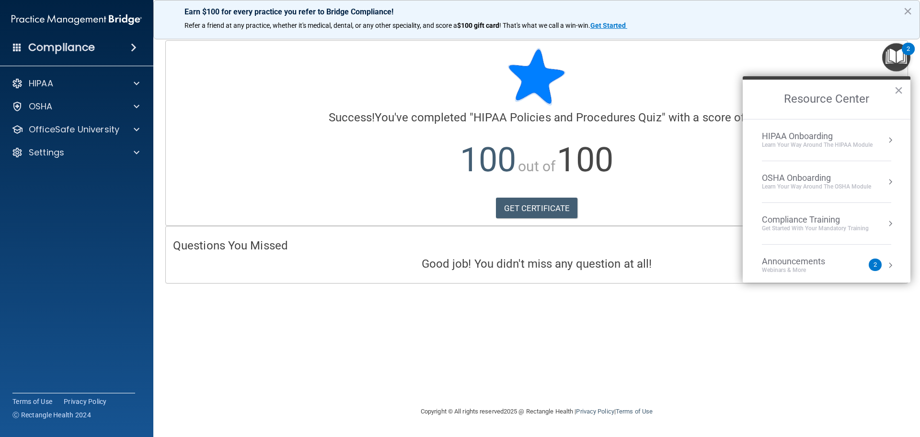
click at [806, 135] on div "HIPAA Onboarding" at bounding box center [817, 136] width 111 height 11
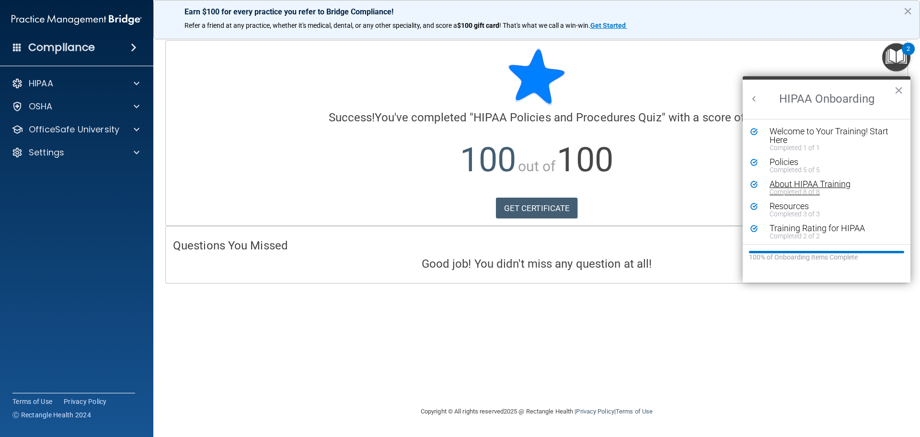
click at [799, 181] on div "About HIPAA Training" at bounding box center [830, 184] width 121 height 9
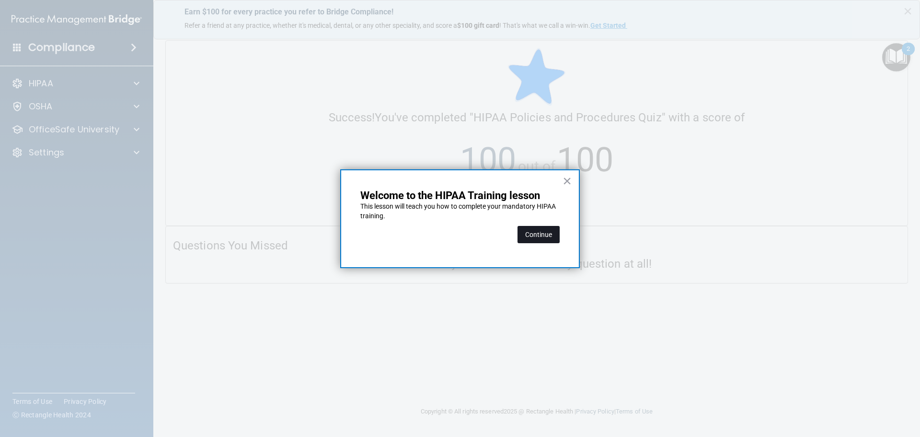
click at [547, 233] on button "Continue" at bounding box center [539, 234] width 42 height 17
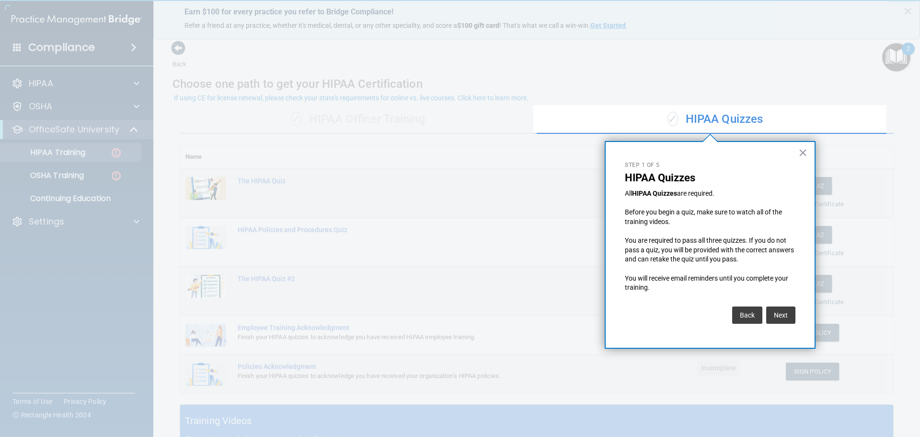
click at [807, 157] on div "× Step 1 of 5 HIPAA Quizzes All HIPAA Quizzes are required. Before you begin a …" at bounding box center [710, 244] width 211 height 207
click at [804, 153] on button "×" at bounding box center [802, 152] width 9 height 15
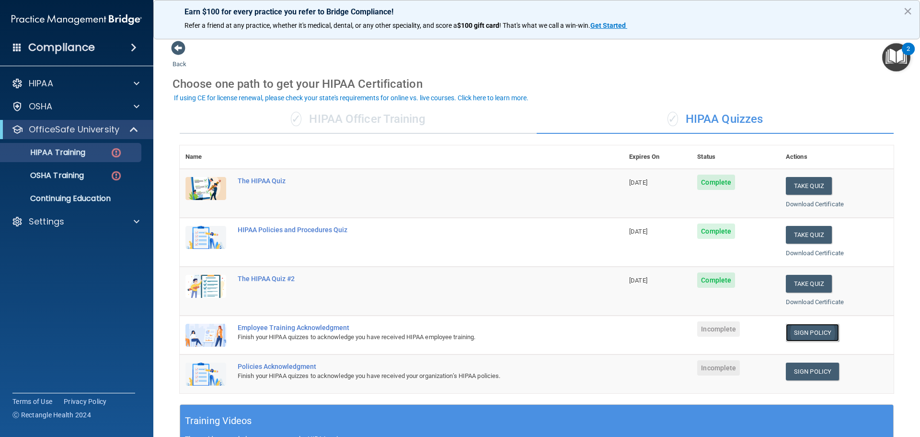
click at [803, 327] on link "Sign Policy" at bounding box center [812, 332] width 53 height 18
click at [810, 369] on link "Sign Policy" at bounding box center [812, 371] width 53 height 18
click at [899, 56] on img "Open Resource Center, 2 new notifications" at bounding box center [896, 57] width 28 height 28
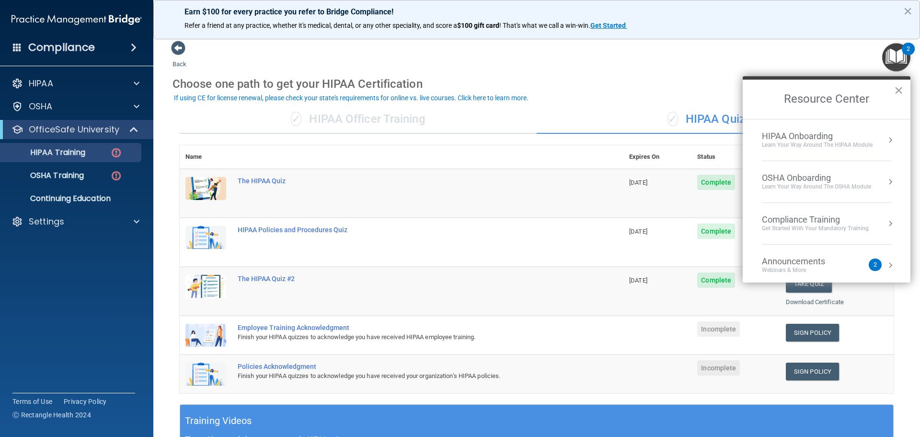
click at [807, 136] on div "HIPAA Onboarding" at bounding box center [817, 136] width 111 height 11
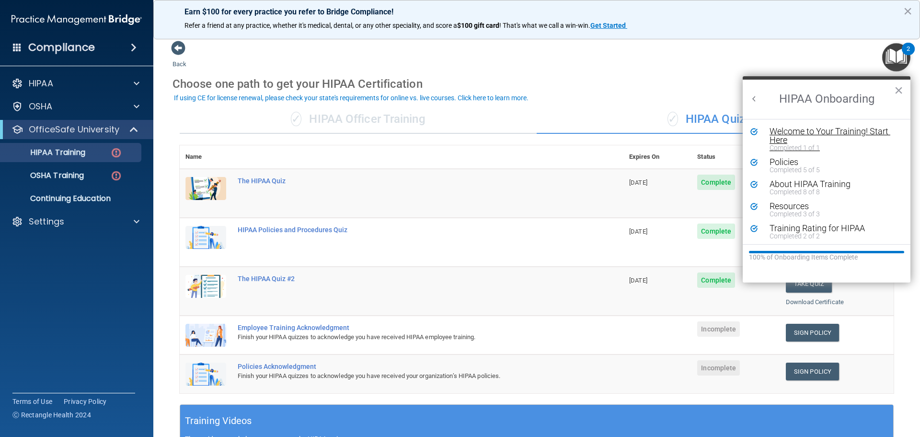
click at [794, 131] on div "Welcome to Your Training! Start Here" at bounding box center [830, 135] width 121 height 17
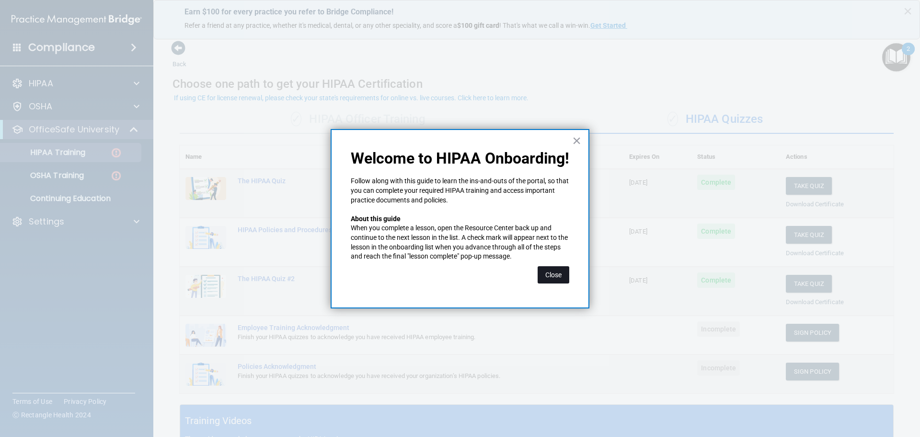
click at [550, 269] on button "Close" at bounding box center [554, 274] width 32 height 17
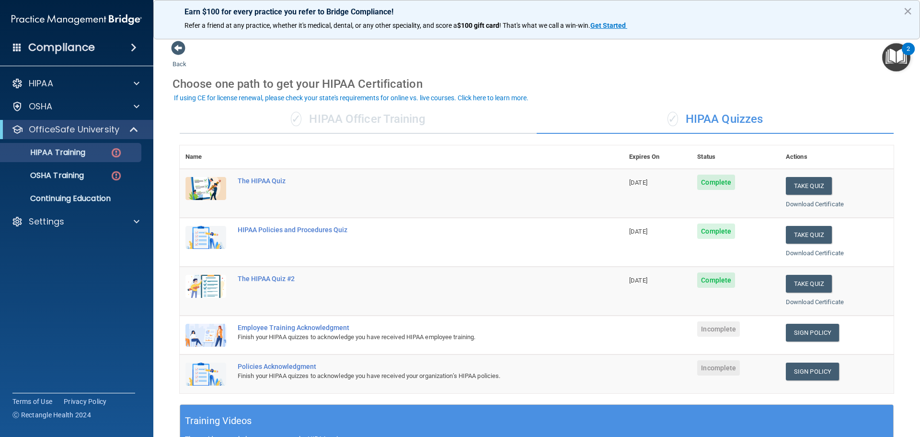
click at [904, 60] on img "Open Resource Center, 2 new notifications" at bounding box center [896, 57] width 28 height 28
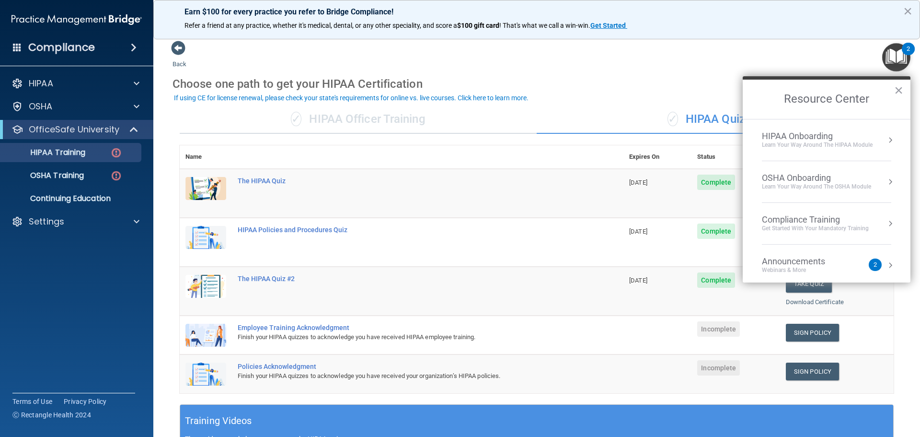
click at [780, 127] on li "HIPAA Onboarding Learn Your Way around the HIPAA module" at bounding box center [826, 140] width 129 height 42
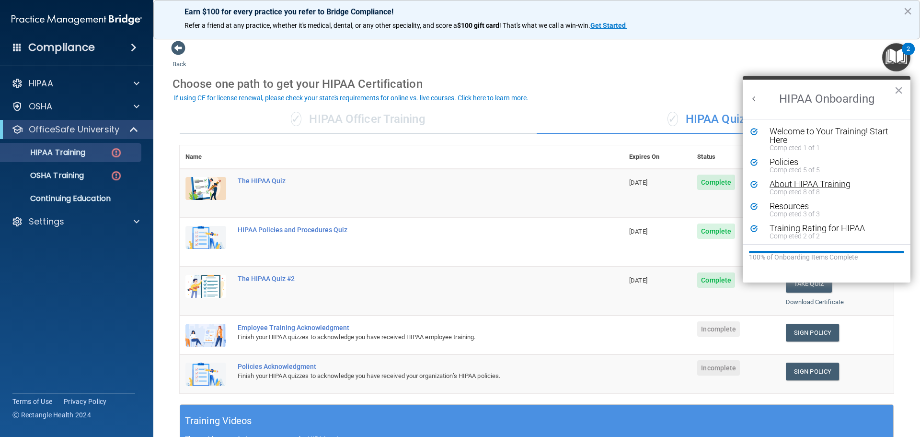
click at [801, 192] on div "Completed 8 of 8" at bounding box center [830, 191] width 121 height 7
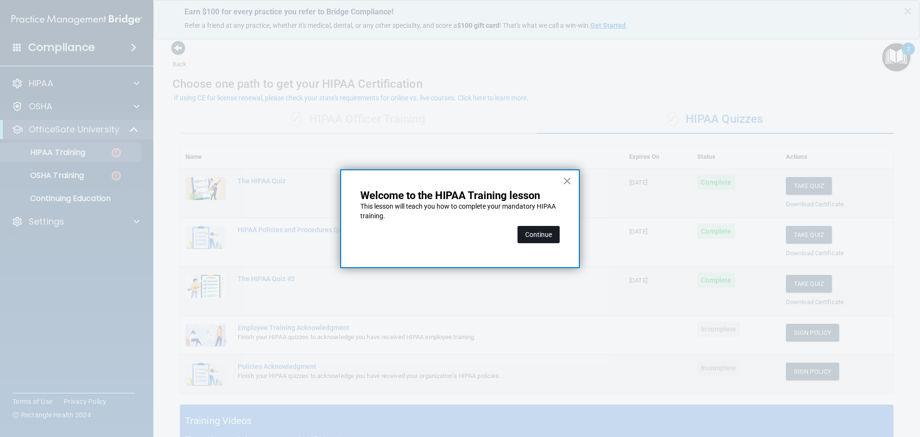
click at [536, 234] on button "Continue" at bounding box center [539, 234] width 42 height 17
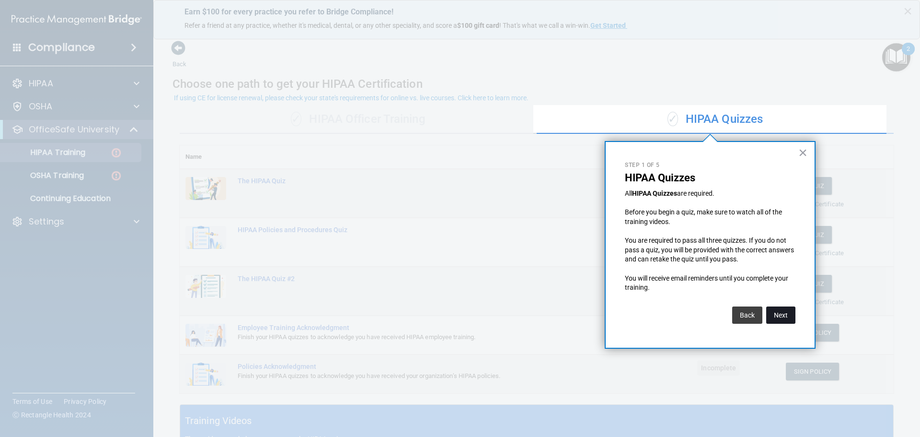
click at [777, 314] on button "Next" at bounding box center [780, 314] width 29 height 17
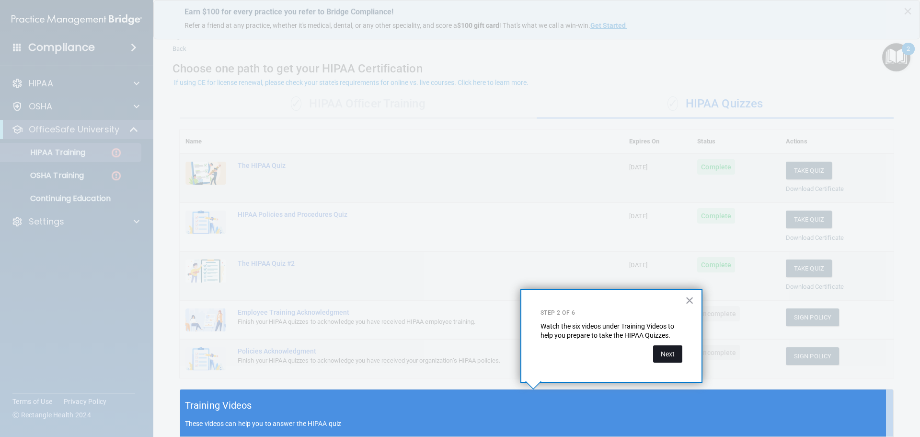
click at [674, 352] on button "Next" at bounding box center [667, 353] width 29 height 17
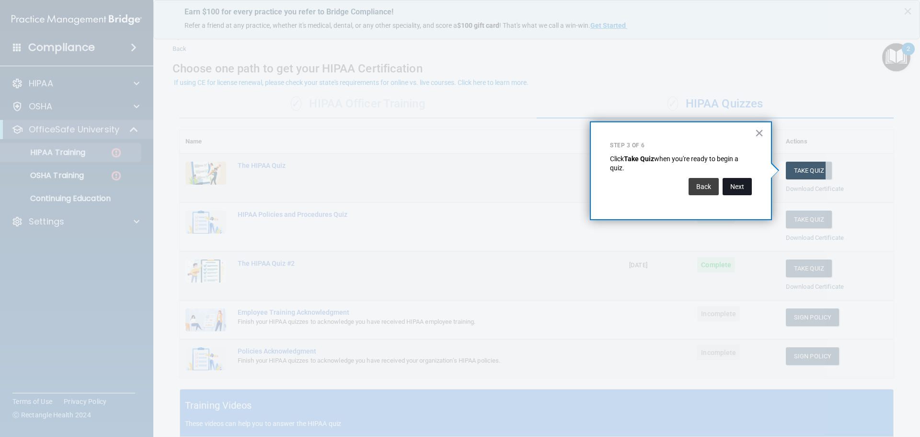
click at [738, 192] on button "Next" at bounding box center [737, 186] width 29 height 17
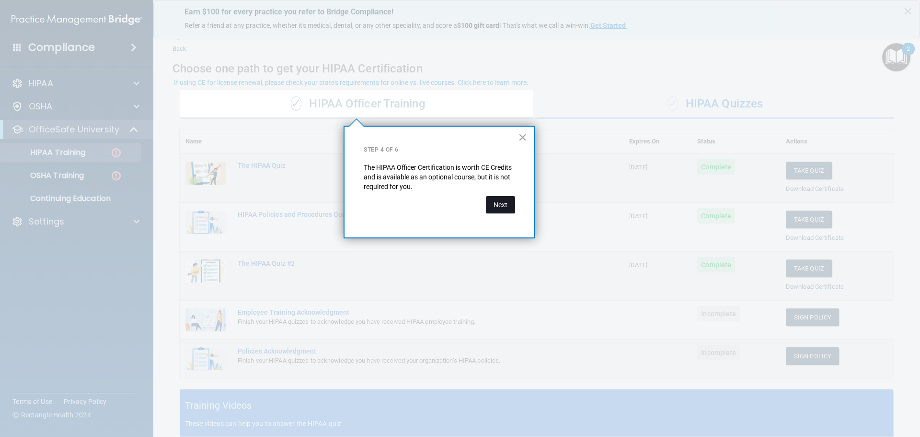
click at [504, 203] on button "Next" at bounding box center [500, 204] width 29 height 17
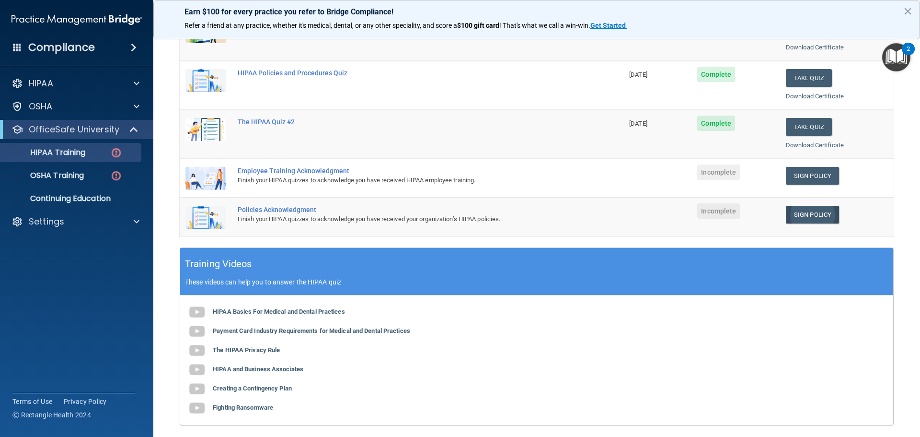
scroll to position [159, 0]
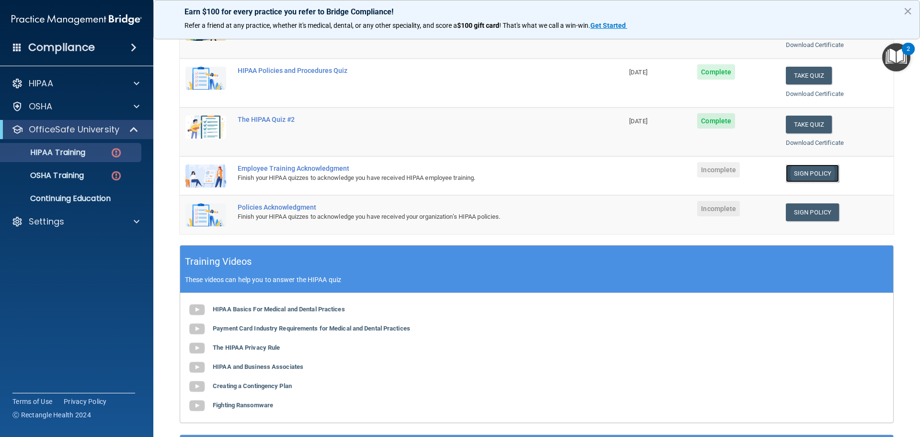
click at [797, 169] on link "Sign Policy" at bounding box center [812, 173] width 53 height 18
click at [809, 211] on link "Sign Policy" at bounding box center [812, 212] width 53 height 18
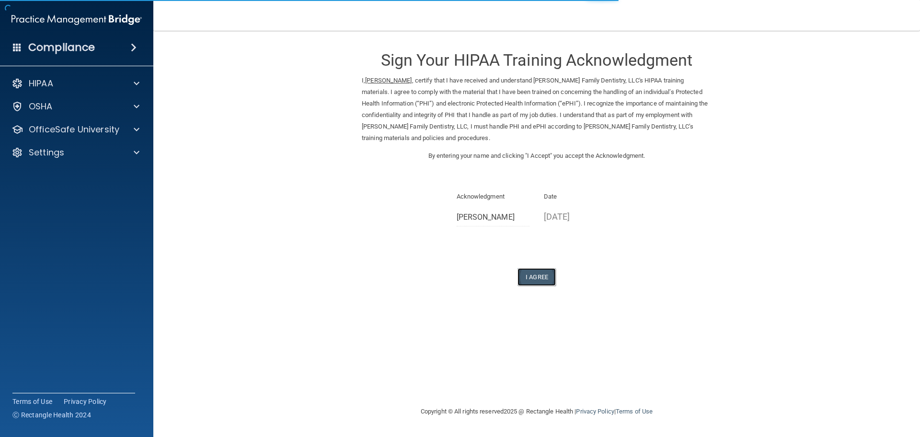
click at [529, 281] on button "I Agree" at bounding box center [537, 277] width 38 height 18
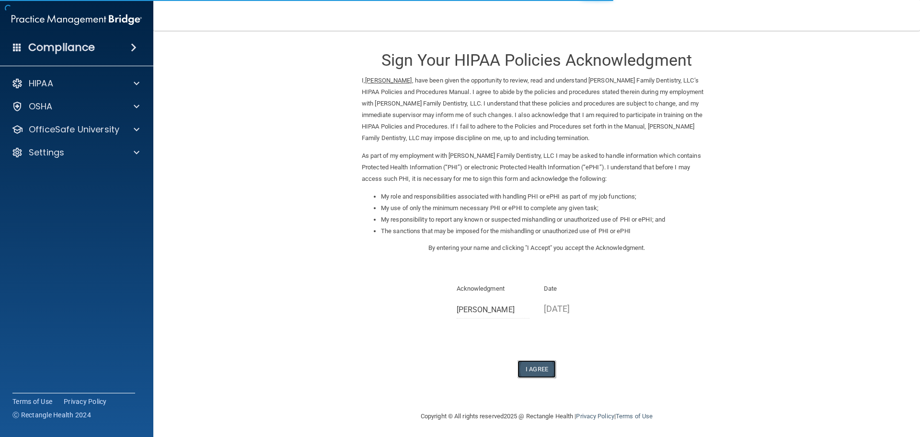
click at [539, 369] on button "I Agree" at bounding box center [537, 369] width 38 height 18
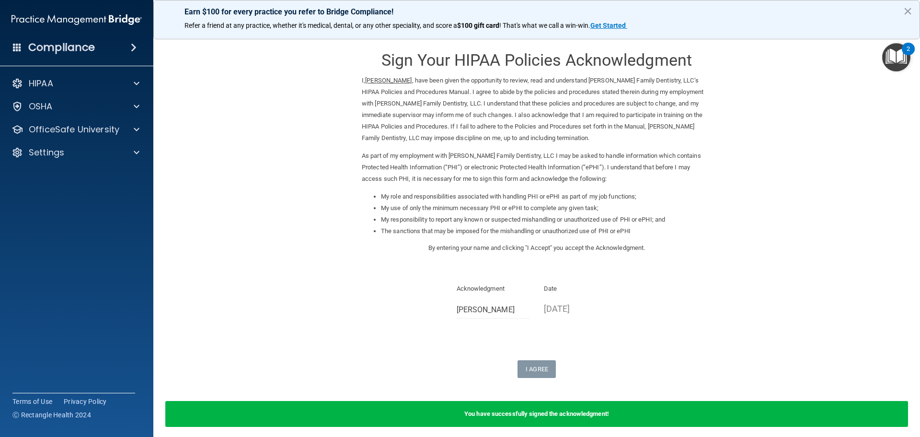
drag, startPoint x: 730, startPoint y: 217, endPoint x: 686, endPoint y: 238, distance: 48.9
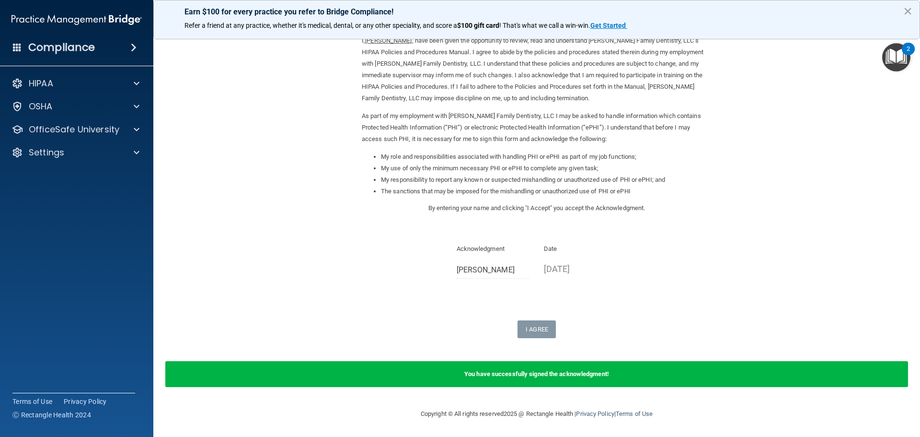
click at [897, 59] on img "Open Resource Center, 2 new notifications" at bounding box center [896, 57] width 28 height 28
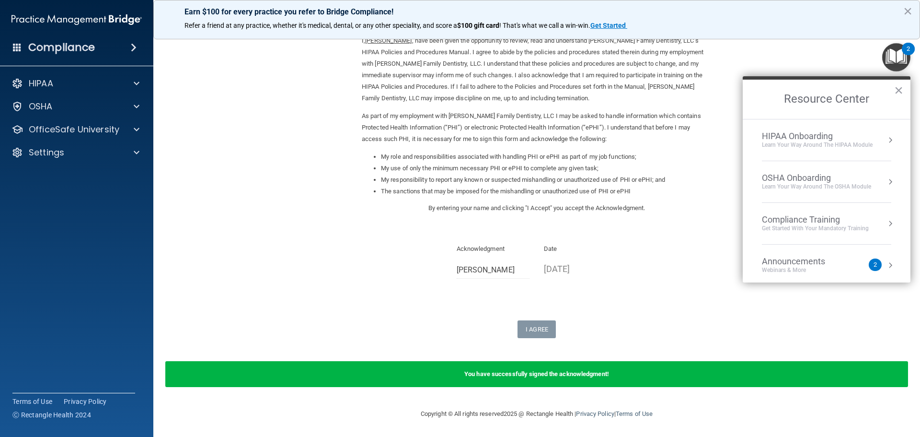
click at [795, 136] on div "HIPAA Onboarding" at bounding box center [817, 136] width 111 height 11
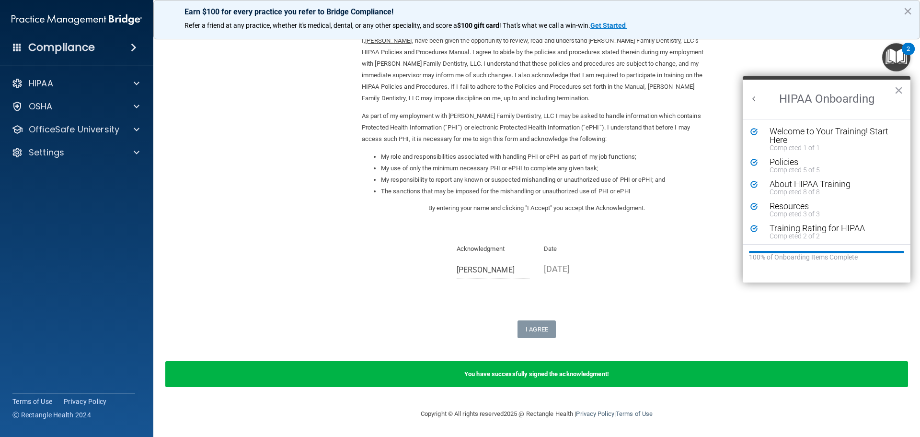
scroll to position [0, 0]
click at [786, 178] on li "Policies Completed 5 of 5" at bounding box center [826, 169] width 152 height 22
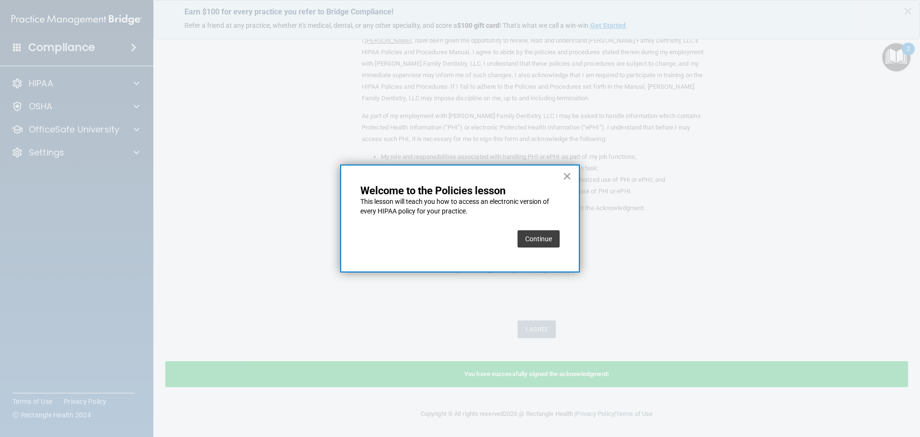
click at [543, 242] on button "Continue" at bounding box center [539, 238] width 42 height 17
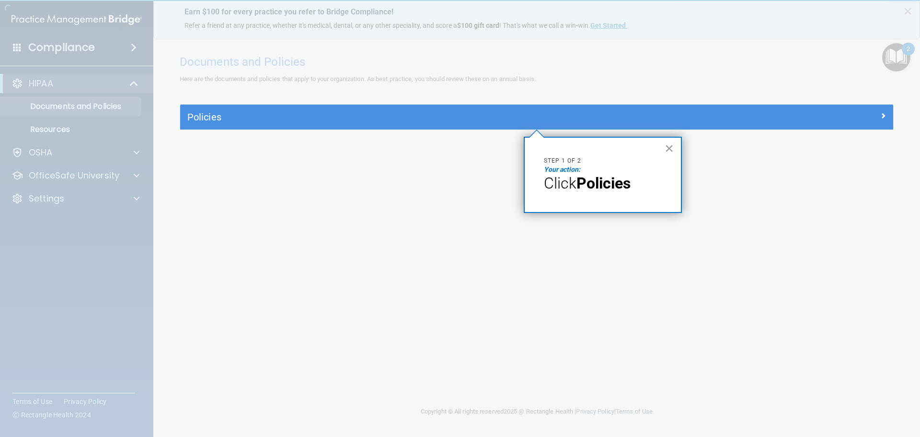
click at [674, 147] on div "× Step 1 of 2 Your action: Click Policies" at bounding box center [603, 175] width 158 height 76
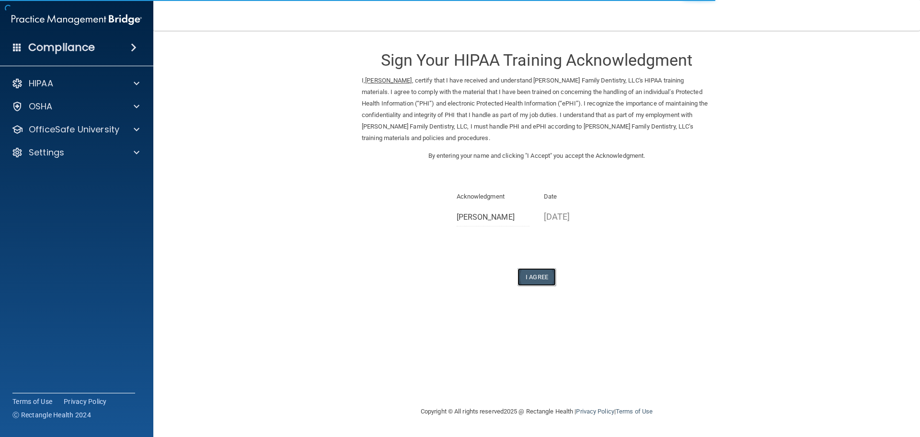
click at [536, 276] on button "I Agree" at bounding box center [537, 277] width 38 height 18
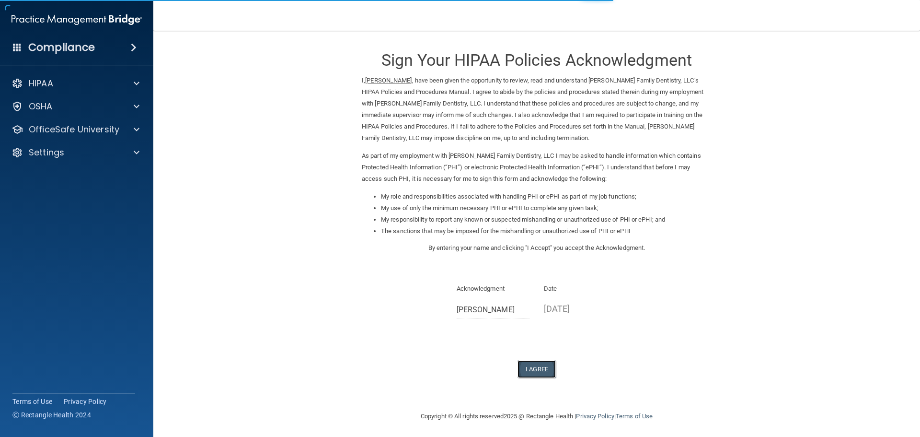
click at [523, 366] on button "I Agree" at bounding box center [537, 369] width 38 height 18
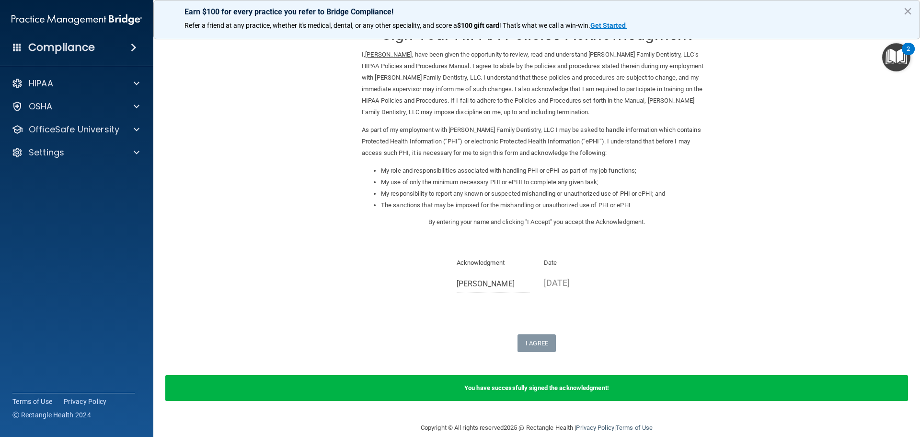
scroll to position [40, 0]
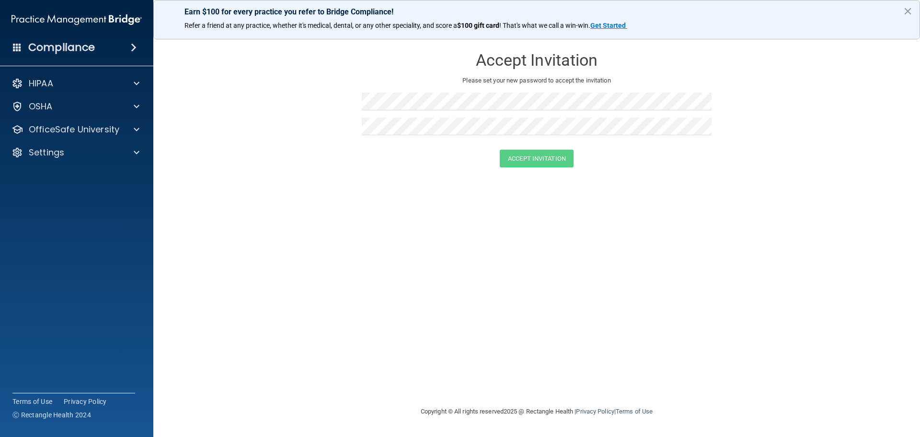
click at [78, 18] on img at bounding box center [77, 19] width 130 height 19
click at [547, 151] on button "Accept Invitation" at bounding box center [537, 159] width 74 height 18
click at [130, 42] on div "Compliance" at bounding box center [76, 47] width 153 height 21
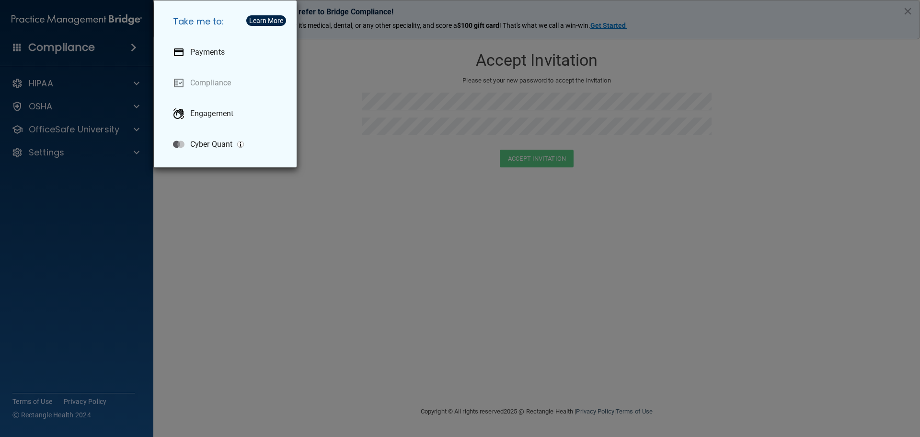
click at [52, 87] on div "Take me to: Payments Compliance Engagement Cyber Quant" at bounding box center [460, 218] width 920 height 437
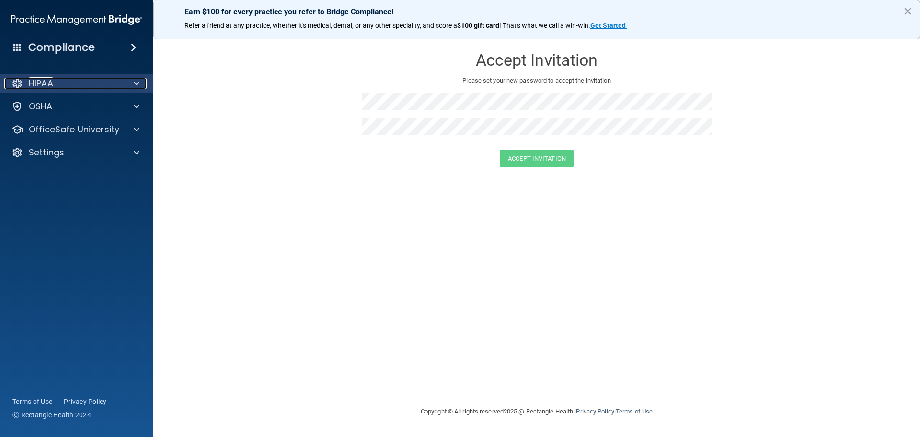
click at [137, 85] on span at bounding box center [137, 84] width 6 height 12
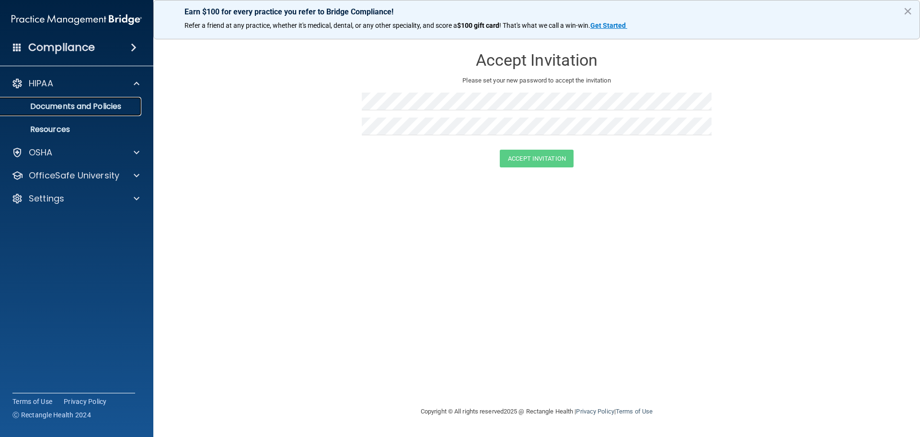
click at [106, 102] on p "Documents and Policies" at bounding box center [71, 107] width 131 height 10
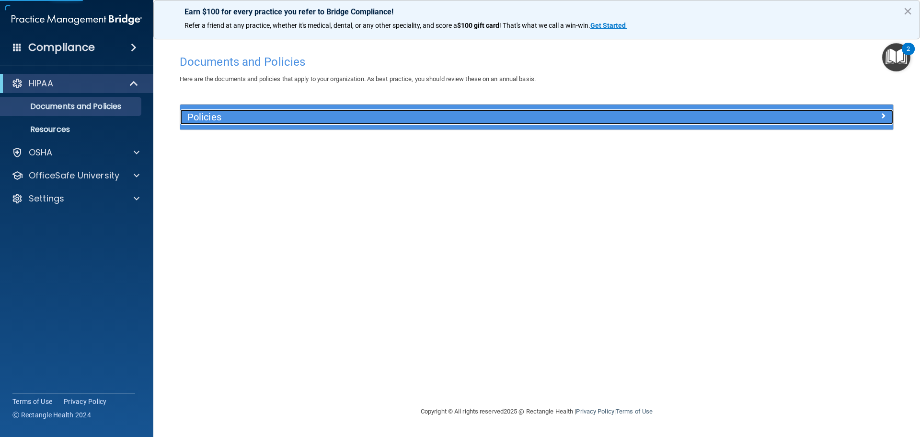
click at [198, 117] on h5 "Policies" at bounding box center [447, 117] width 520 height 11
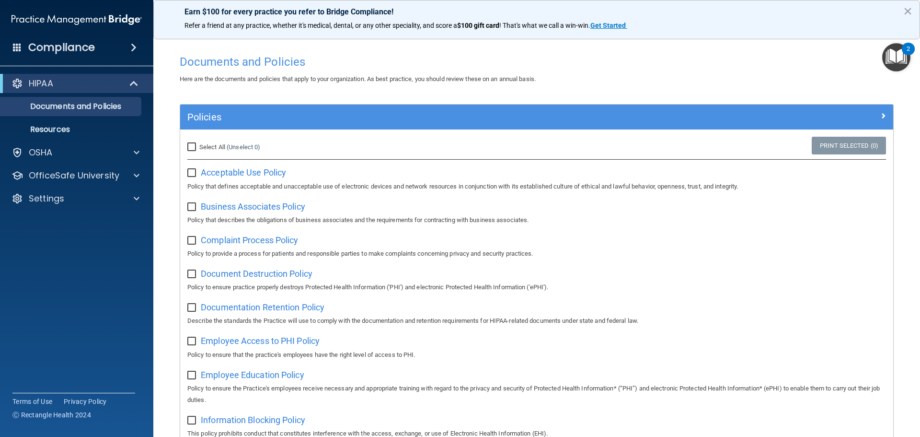
click at [894, 58] on img "Open Resource Center, 2 new notifications" at bounding box center [896, 57] width 28 height 28
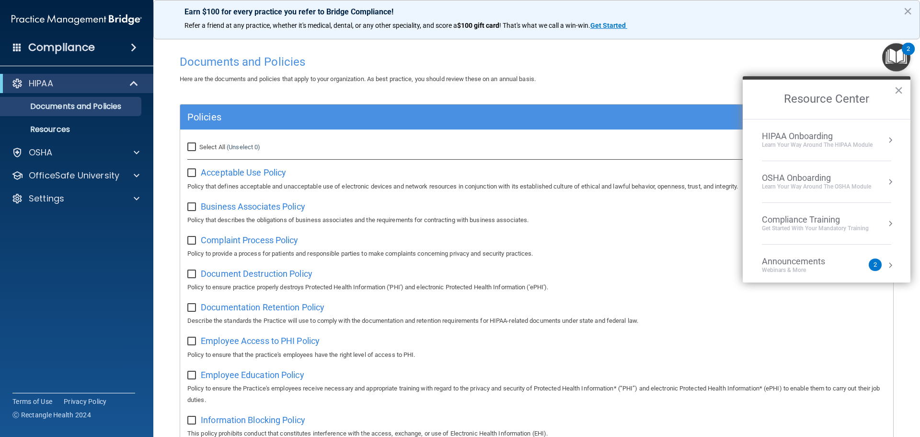
click at [795, 128] on li "HIPAA Onboarding Learn Your Way around the HIPAA module" at bounding box center [826, 140] width 129 height 42
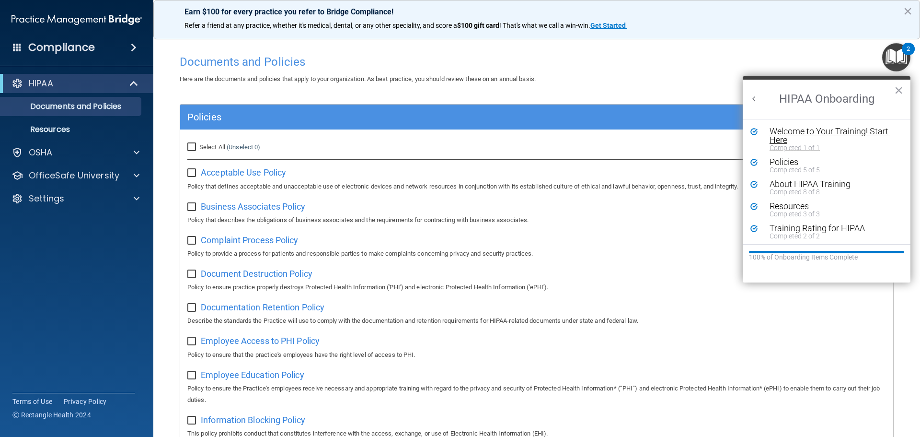
click at [795, 134] on div "Welcome to Your Training! Start Here" at bounding box center [830, 135] width 121 height 17
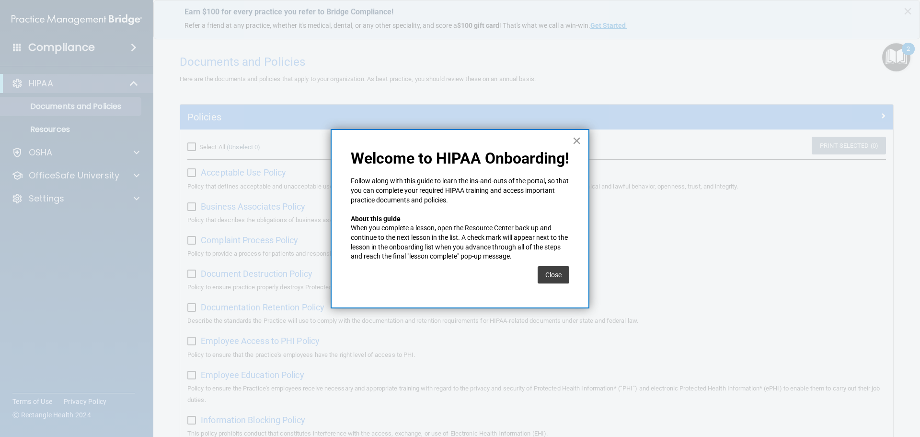
click at [575, 142] on button "×" at bounding box center [576, 140] width 9 height 15
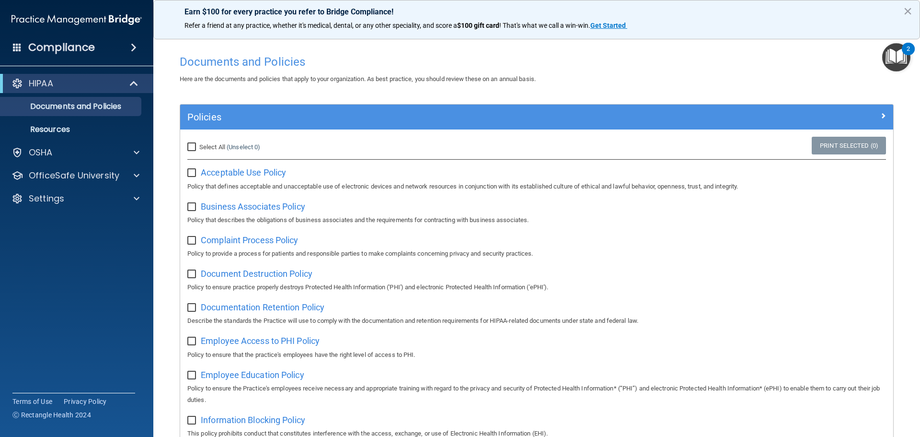
click at [901, 57] on img "Open Resource Center, 2 new notifications" at bounding box center [896, 57] width 28 height 28
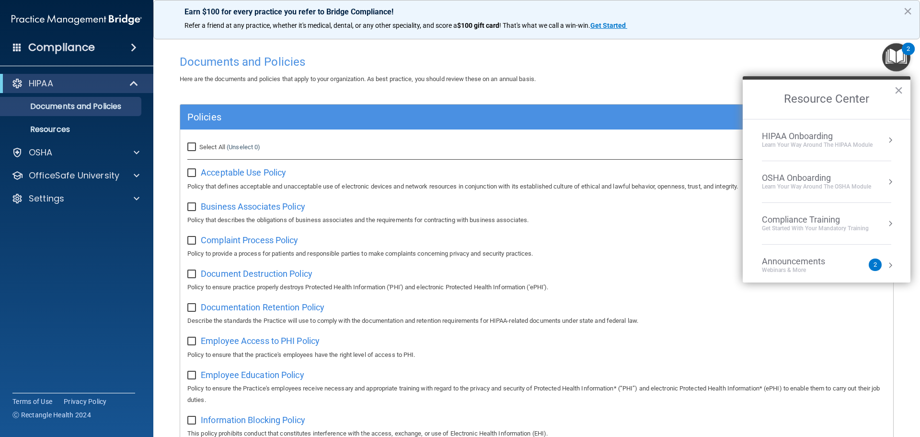
click at [810, 143] on div "Learn Your Way around the HIPAA module" at bounding box center [817, 145] width 111 height 8
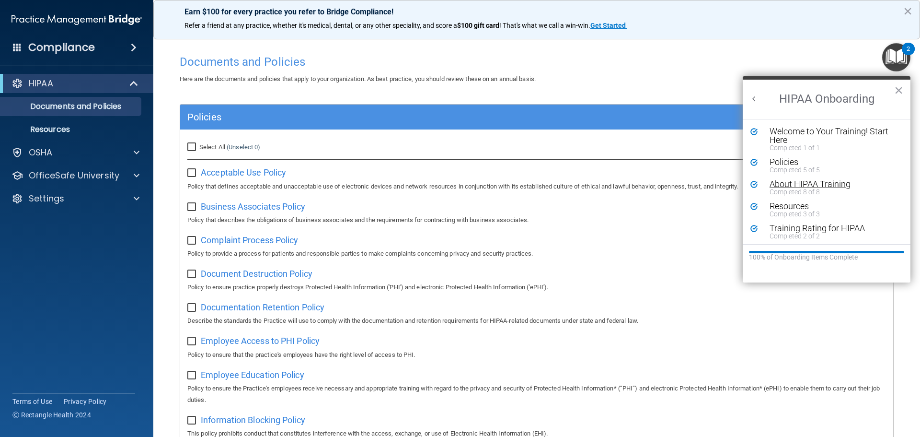
click at [799, 190] on div "Completed 8 of 8" at bounding box center [830, 191] width 121 height 7
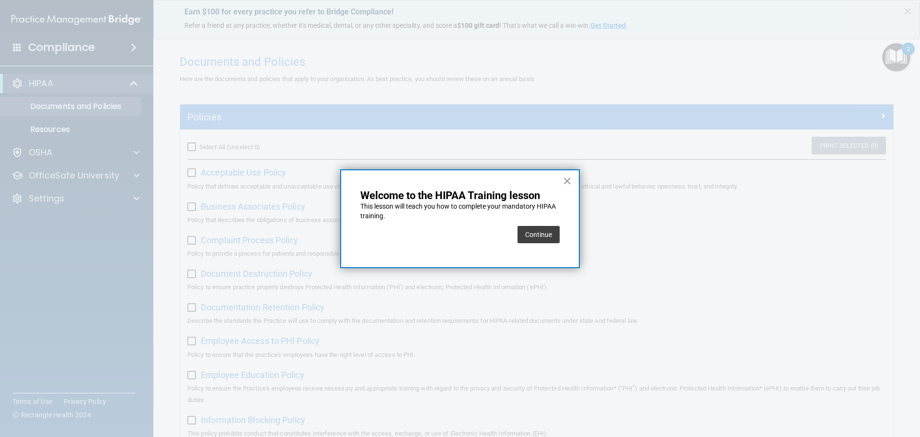
click at [527, 244] on div "Continue" at bounding box center [539, 234] width 42 height 27
click at [529, 240] on button "Continue" at bounding box center [539, 234] width 42 height 17
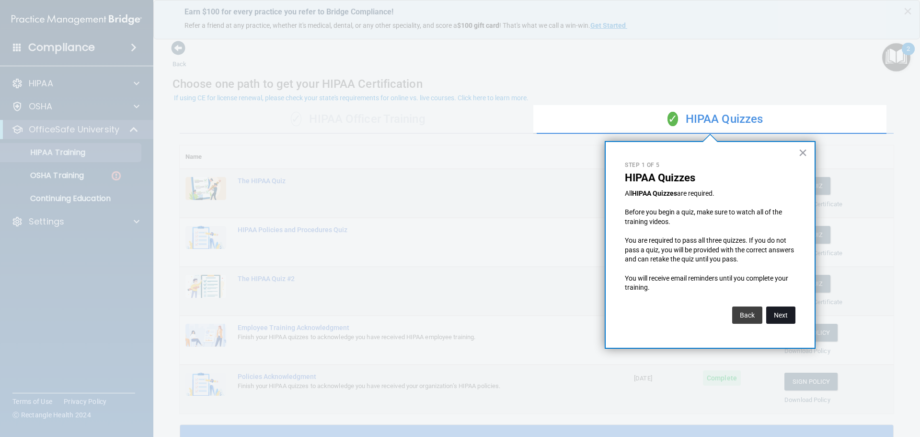
click at [780, 315] on button "Next" at bounding box center [780, 314] width 29 height 17
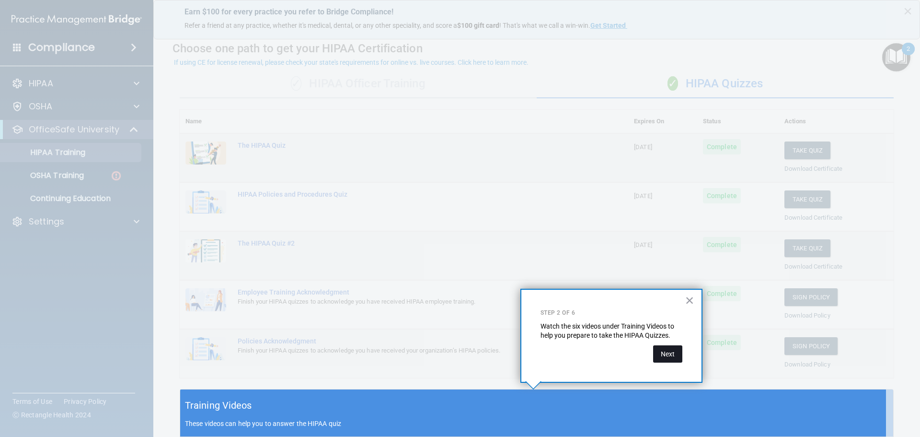
click at [674, 357] on button "Next" at bounding box center [667, 353] width 29 height 17
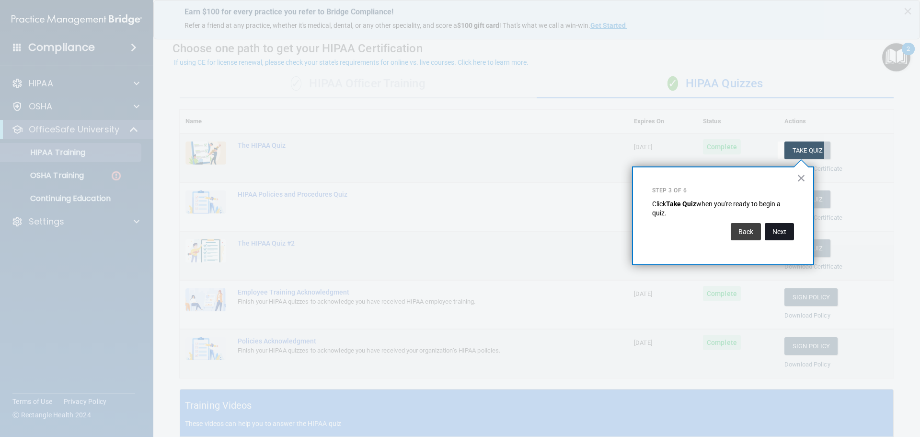
click at [770, 227] on button "Next" at bounding box center [779, 231] width 29 height 17
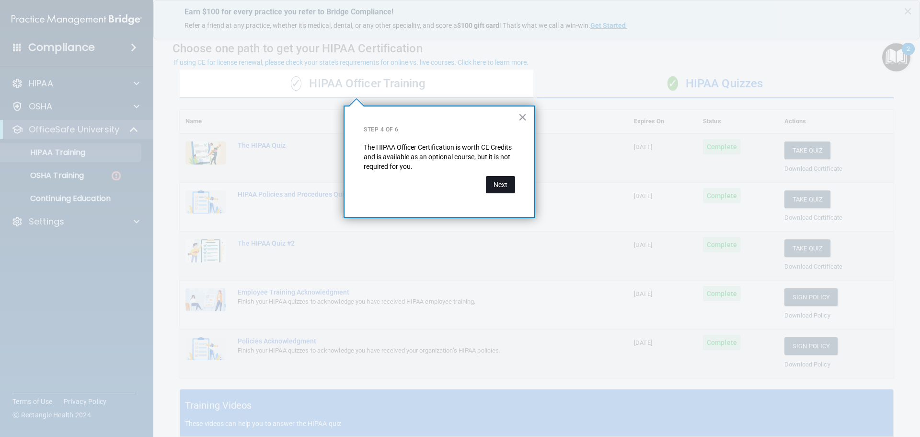
click at [499, 184] on button "Next" at bounding box center [500, 184] width 29 height 17
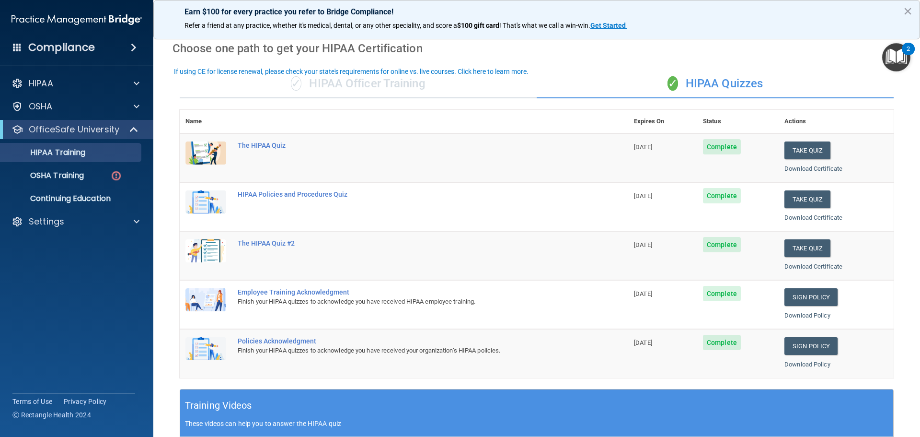
scroll to position [0, 0]
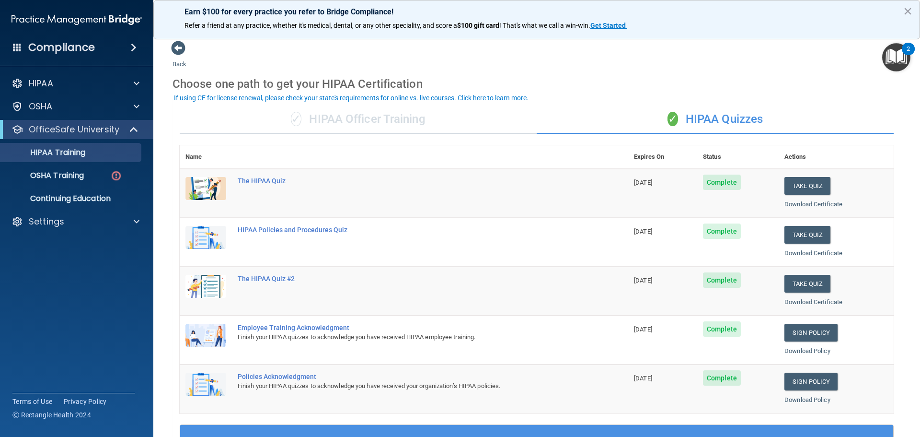
click at [408, 120] on div "✓ HIPAA Officer Training" at bounding box center [358, 119] width 357 height 29
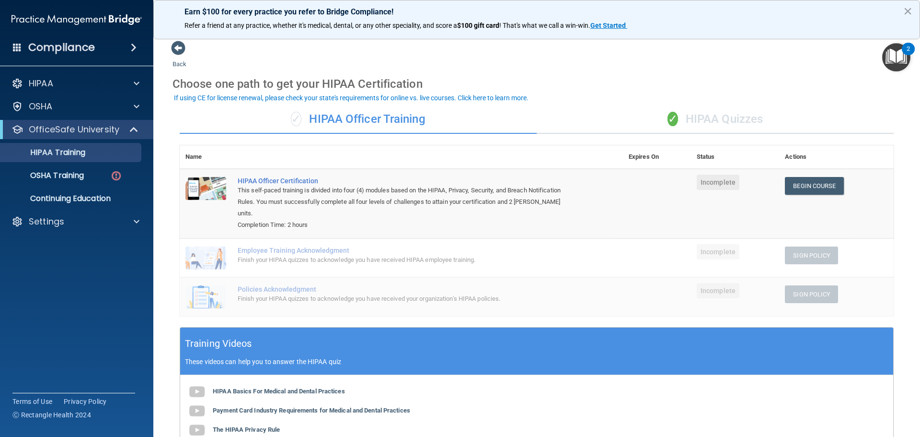
click at [720, 116] on div "✓ HIPAA Quizzes" at bounding box center [715, 119] width 357 height 29
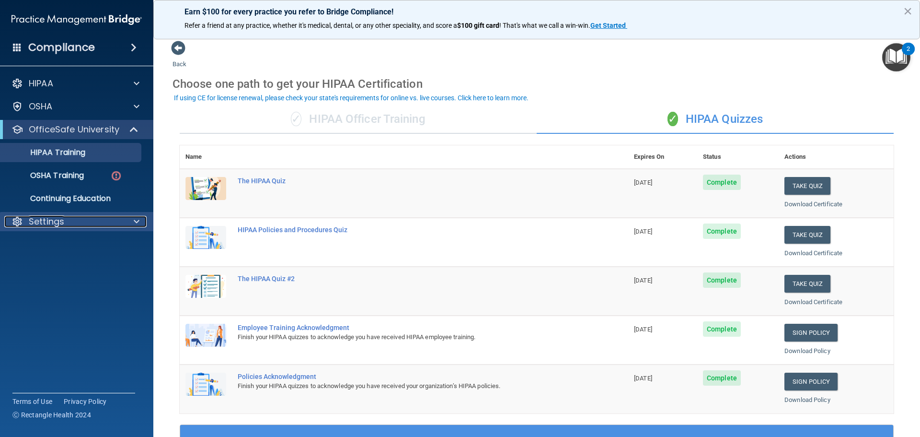
click at [59, 219] on p "Settings" at bounding box center [46, 222] width 35 height 12
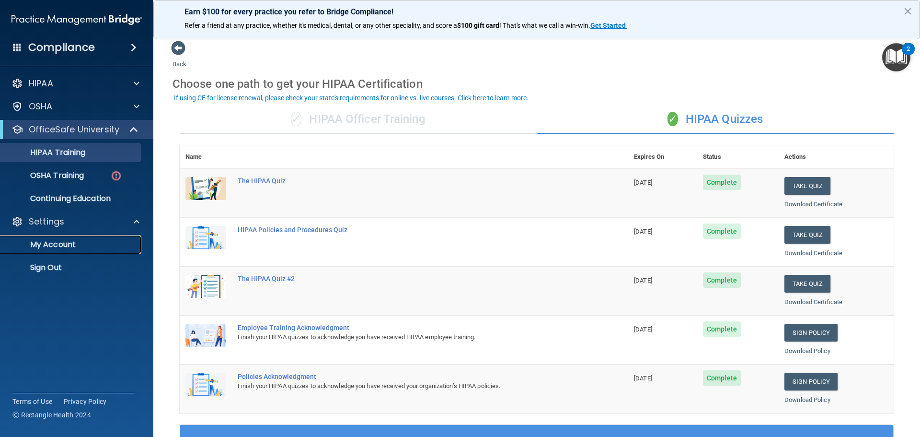
click at [56, 243] on p "My Account" at bounding box center [71, 245] width 131 height 10
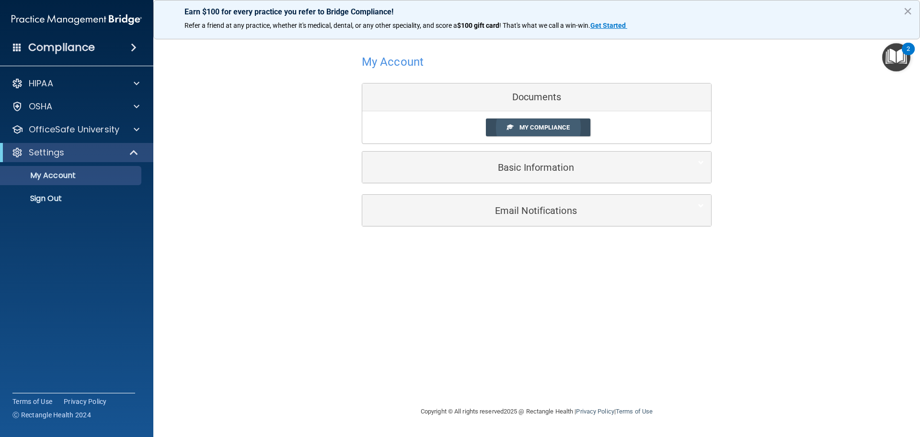
click at [567, 126] on span "My Compliance" at bounding box center [544, 127] width 50 height 7
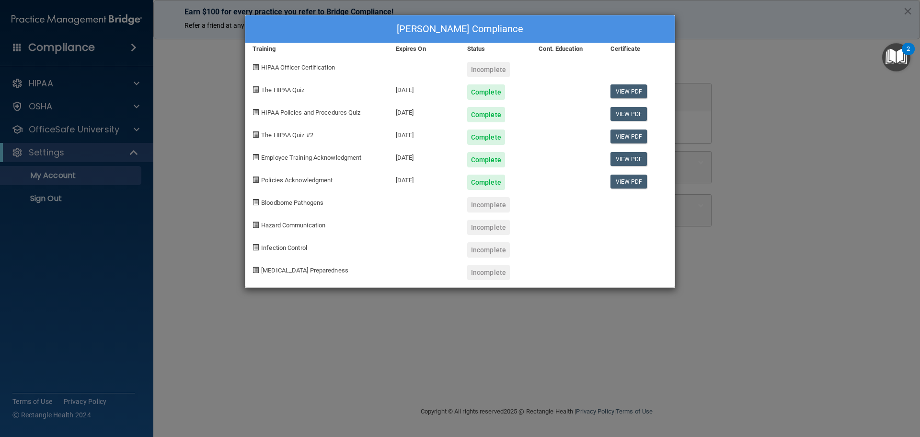
click at [69, 180] on div "[PERSON_NAME] Compliance Training Expires On Status Cont. Education Certificate…" at bounding box center [460, 218] width 920 height 437
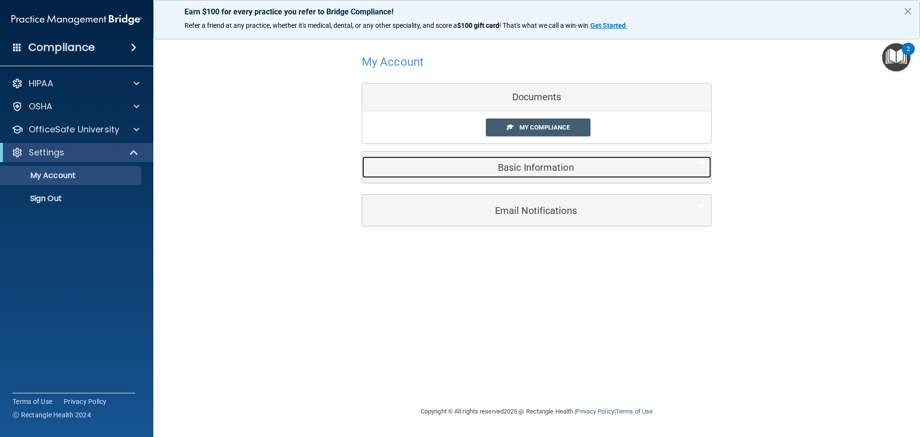
click at [567, 172] on h5 "Basic Information" at bounding box center [521, 167] width 305 height 11
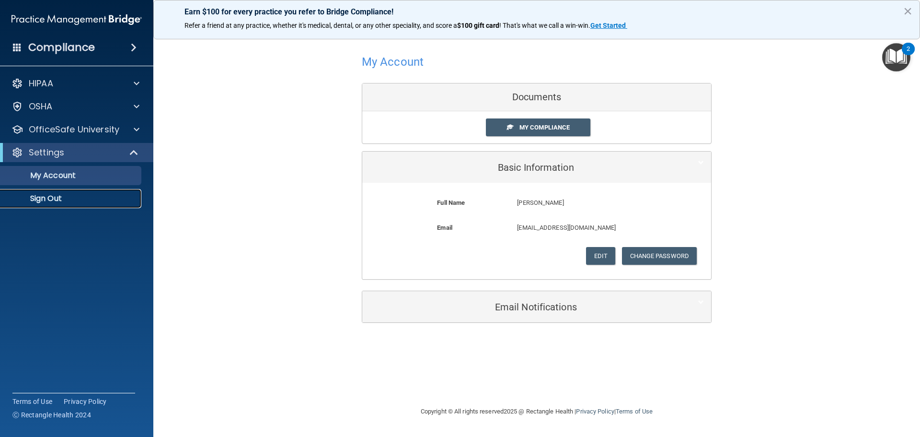
click at [29, 201] on p "Sign Out" at bounding box center [71, 199] width 131 height 10
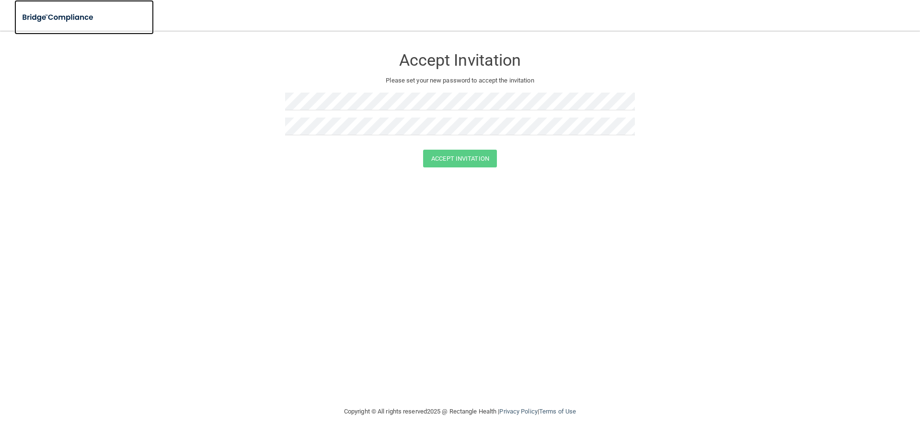
click at [53, 19] on img at bounding box center [58, 18] width 88 height 20
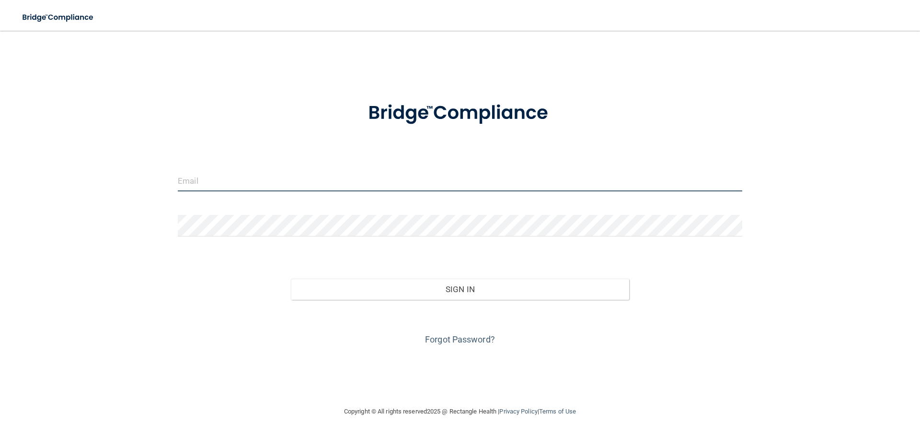
click at [240, 182] on input "email" at bounding box center [460, 181] width 565 height 22
type input "kisha.trahan@lusfiber.net"
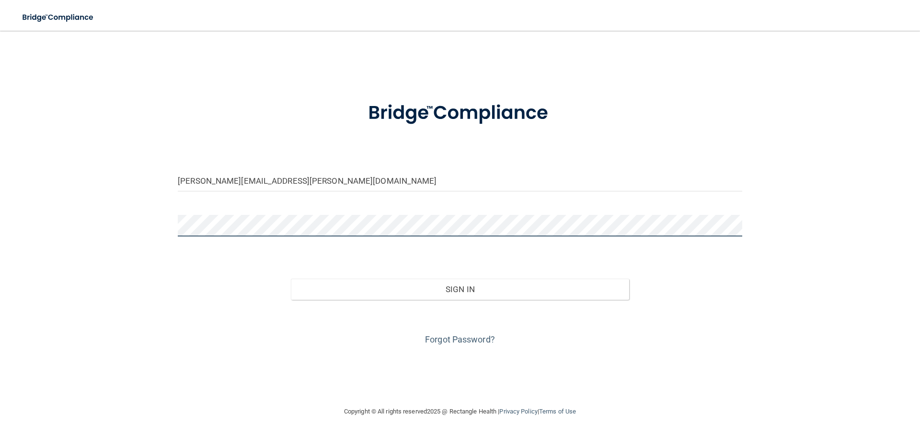
click at [291, 278] on button "Sign In" at bounding box center [460, 288] width 339 height 21
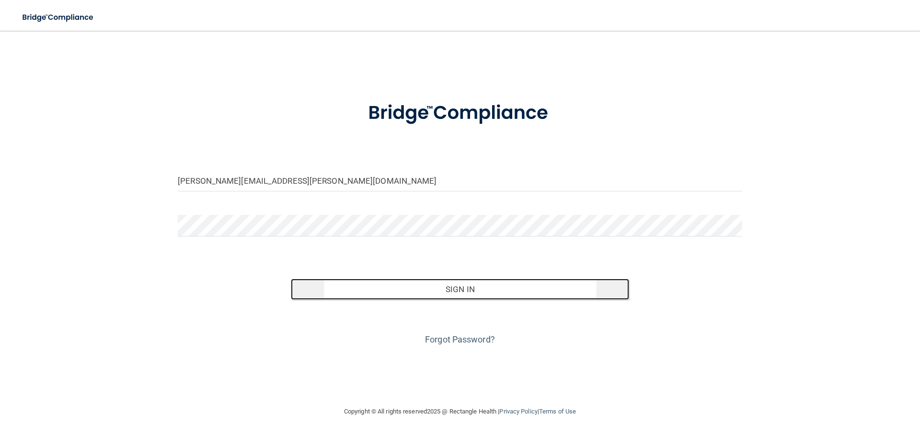
click at [401, 290] on button "Sign In" at bounding box center [460, 288] width 339 height 21
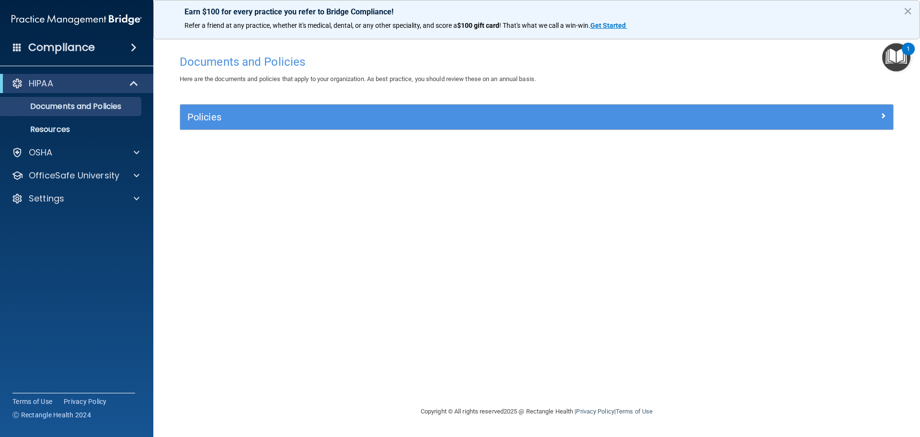
click at [899, 57] on img "Open Resource Center, 1 new notification" at bounding box center [896, 57] width 28 height 28
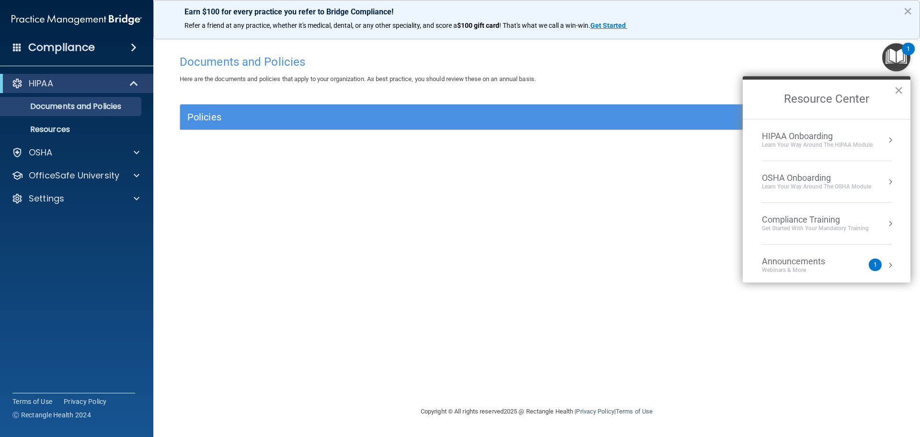
click at [814, 129] on li "HIPAA Onboarding Learn Your Way around the HIPAA module" at bounding box center [826, 140] width 129 height 42
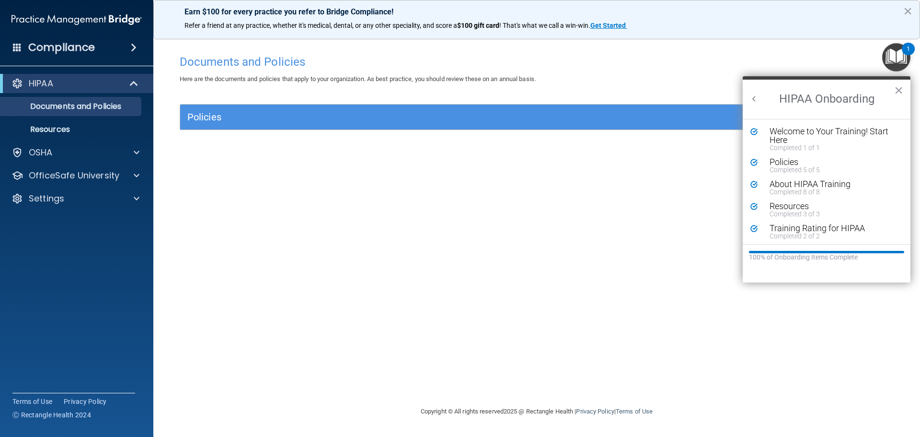
click at [815, 138] on div "Welcome to Your Training! Start Here" at bounding box center [830, 135] width 121 height 17
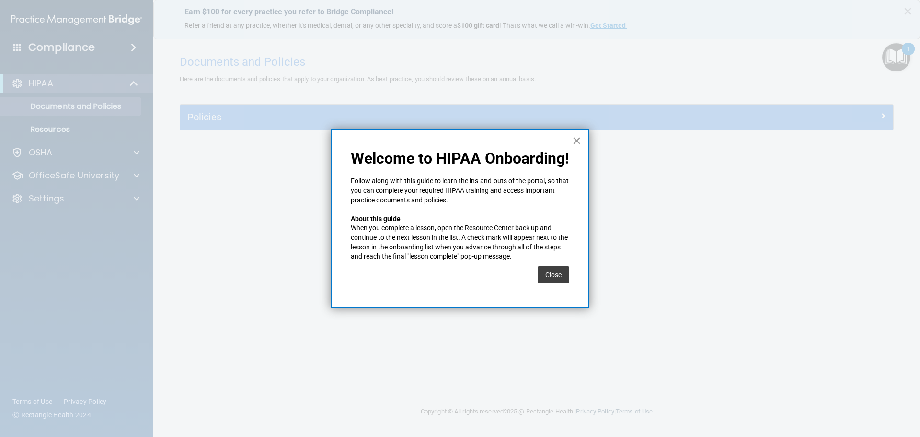
click at [574, 145] on button "×" at bounding box center [576, 140] width 9 height 15
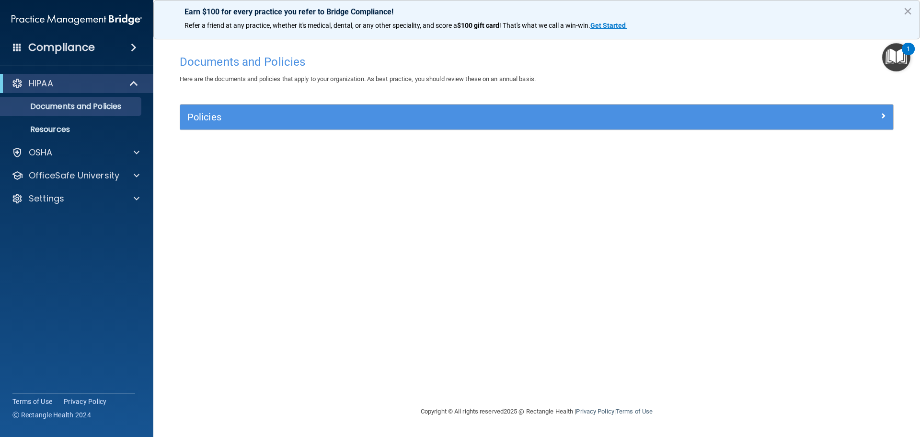
click at [901, 63] on img "Open Resource Center, 1 new notification" at bounding box center [896, 57] width 28 height 28
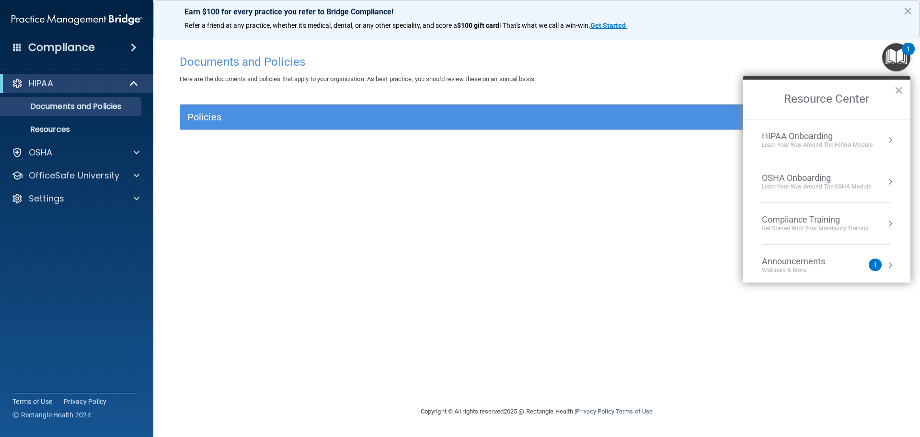
click at [814, 133] on div "HIPAA Onboarding" at bounding box center [817, 136] width 111 height 11
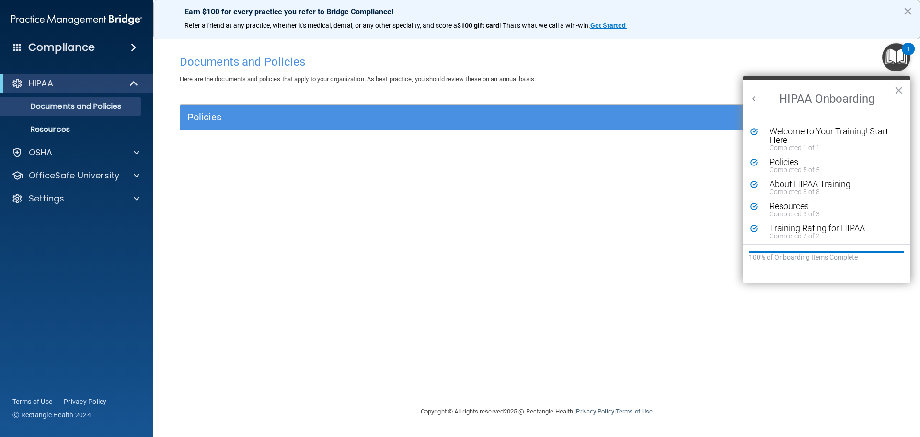
click at [900, 60] on img "Open Resource Center, 1 new notification" at bounding box center [896, 57] width 28 height 28
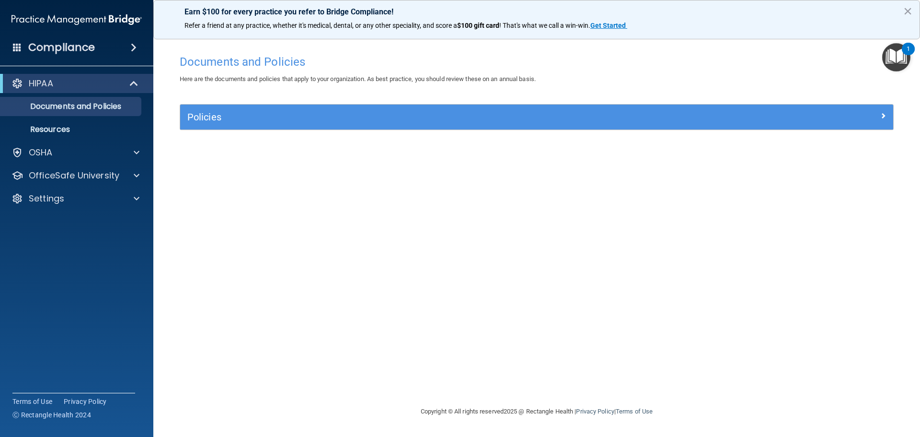
click at [892, 58] on img "Open Resource Center, 1 new notification" at bounding box center [896, 57] width 28 height 28
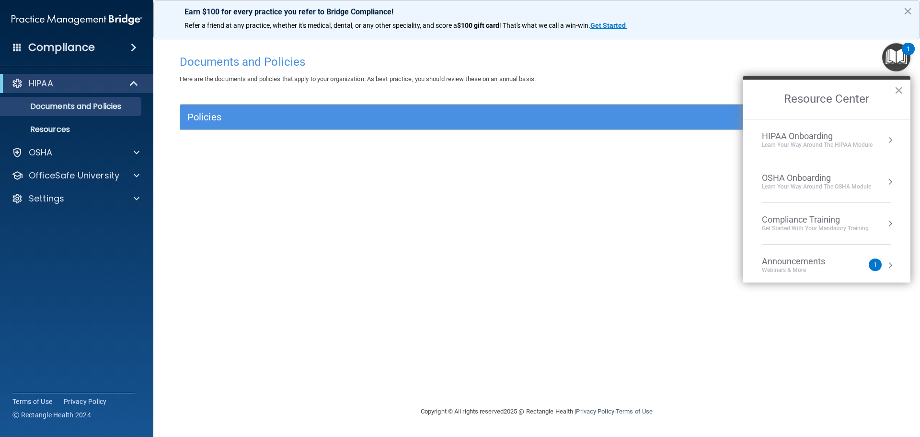
click at [815, 177] on div "OSHA Onboarding" at bounding box center [816, 178] width 109 height 11
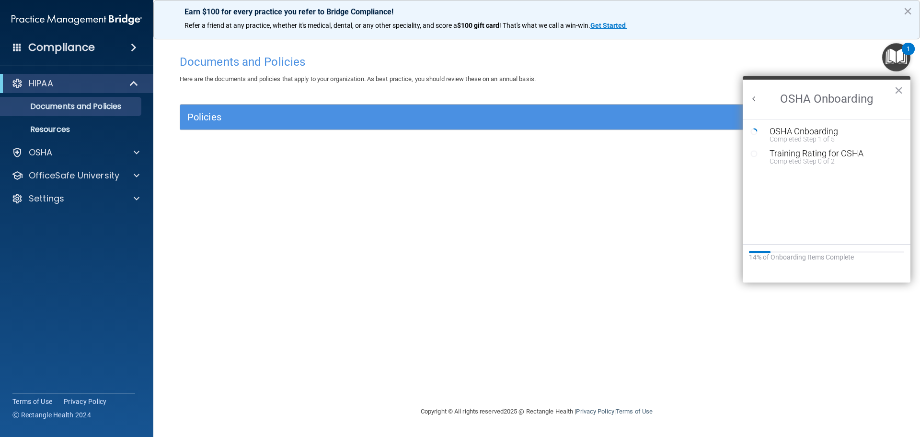
click at [901, 53] on img "Open Resource Center, 1 new notification" at bounding box center [896, 57] width 28 height 28
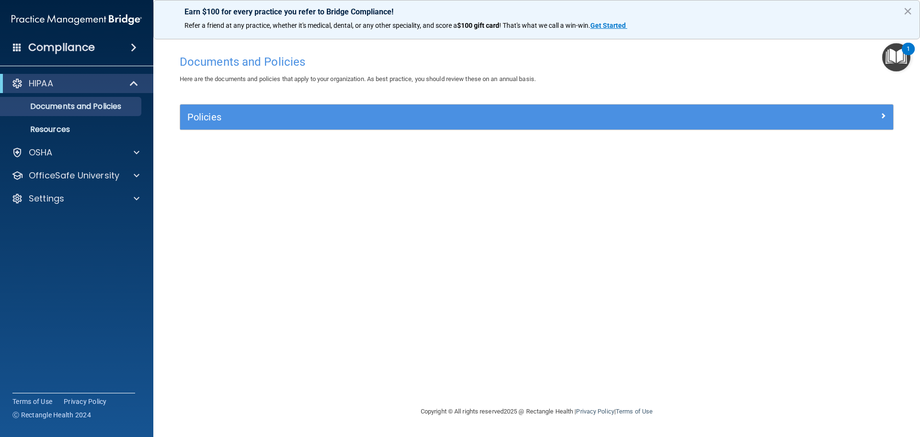
click at [900, 57] on img "Open Resource Center, 1 new notification" at bounding box center [896, 57] width 28 height 28
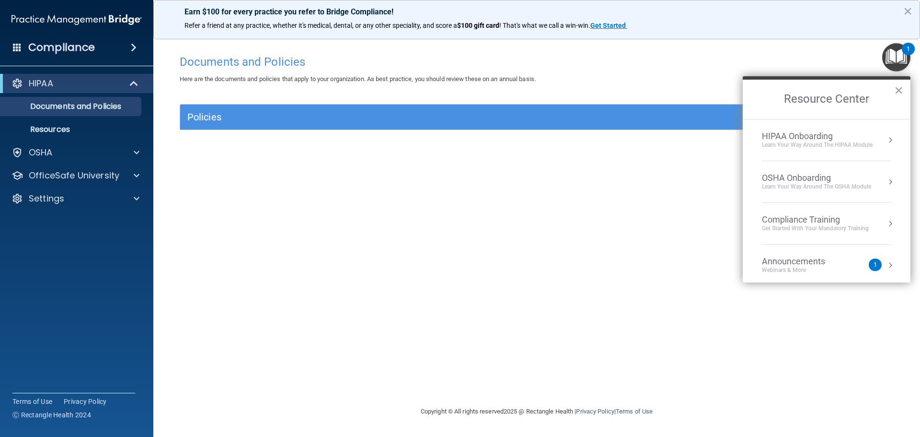
click at [829, 218] on div "Compliance Training" at bounding box center [815, 219] width 107 height 11
click at [784, 131] on div "HIPAA Training for Members" at bounding box center [803, 135] width 107 height 9
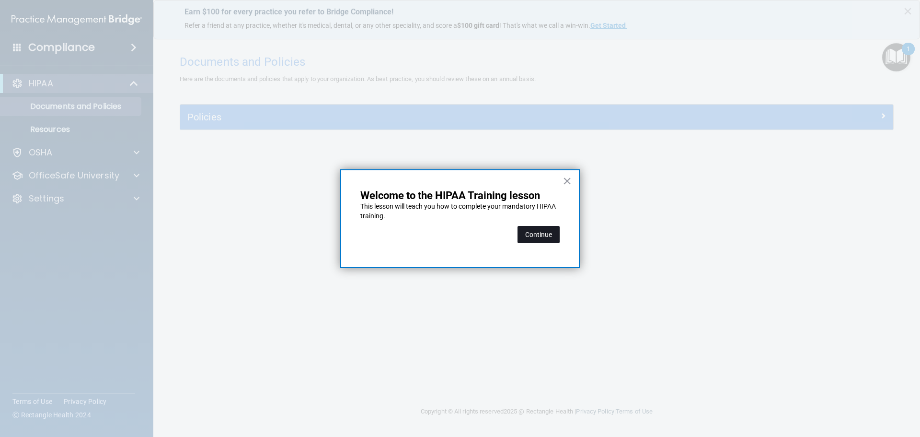
click at [529, 234] on button "Continue" at bounding box center [539, 234] width 42 height 17
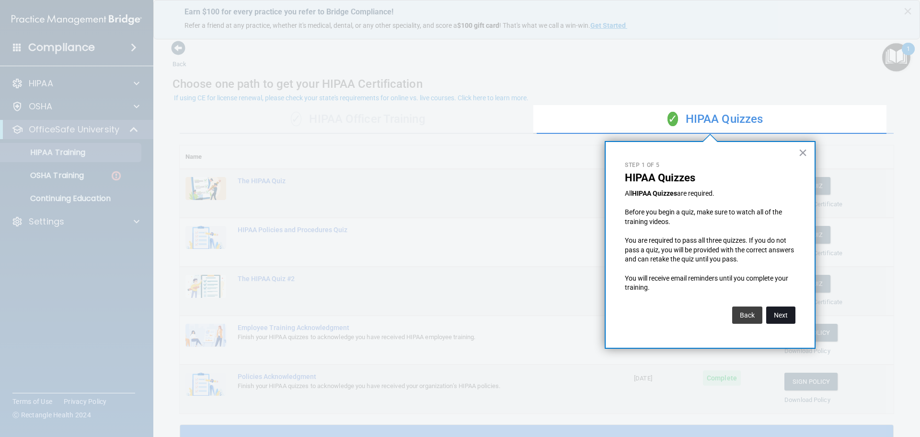
click at [781, 317] on button "Next" at bounding box center [780, 314] width 29 height 17
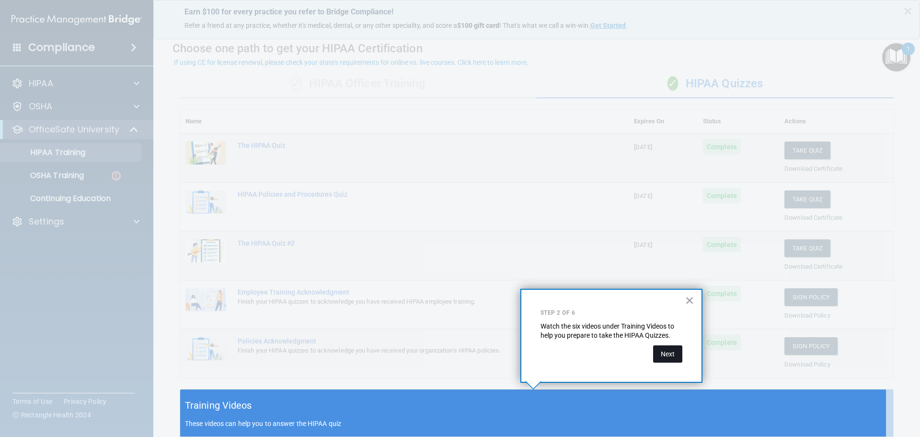
click at [673, 350] on button "Next" at bounding box center [667, 353] width 29 height 17
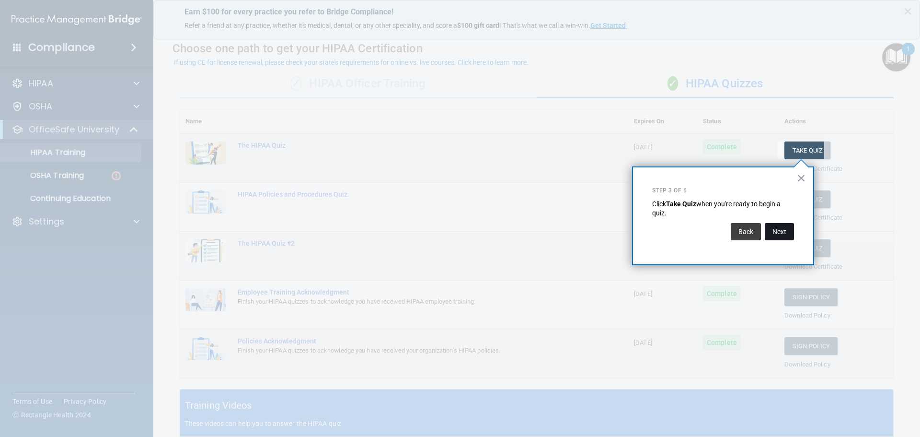
click at [788, 233] on button "Next" at bounding box center [779, 231] width 29 height 17
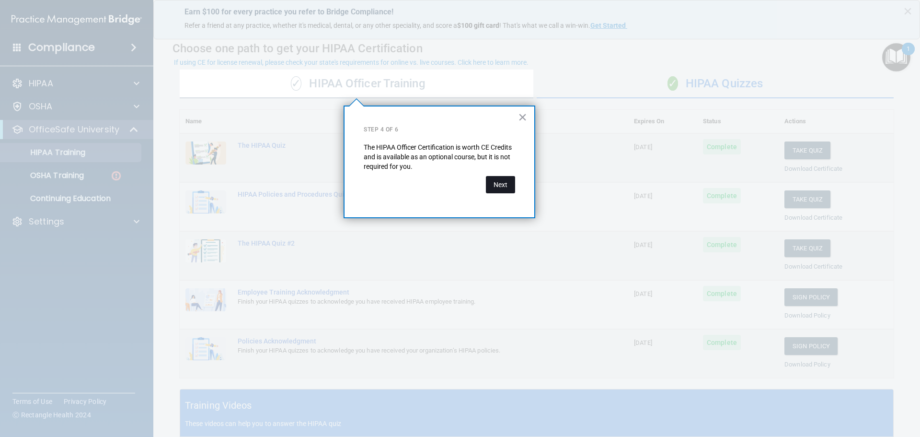
click at [503, 186] on button "Next" at bounding box center [500, 184] width 29 height 17
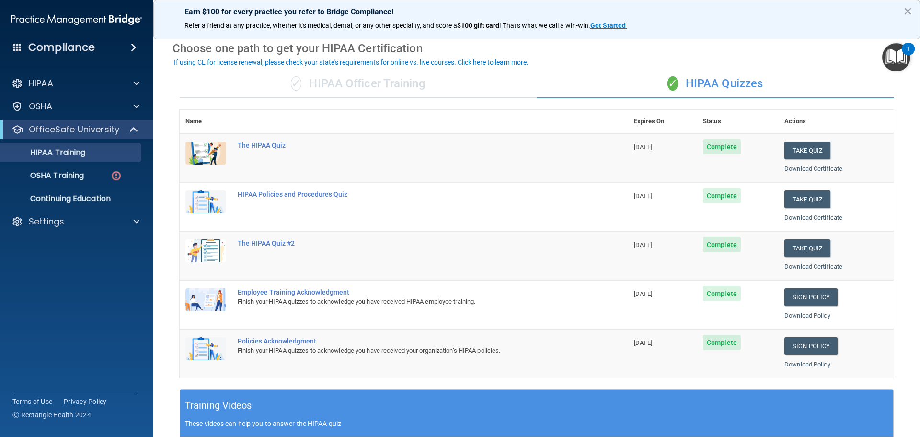
click at [899, 60] on img "Open Resource Center, 1 new notification" at bounding box center [896, 57] width 28 height 28
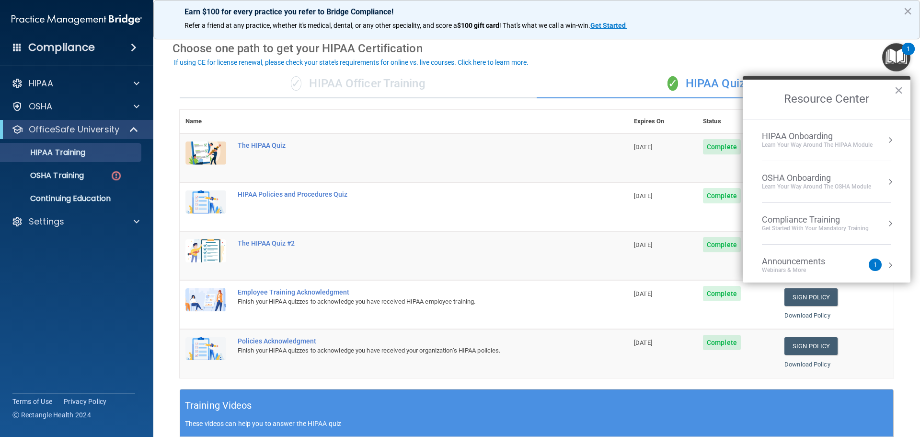
click at [819, 258] on div "Announcements" at bounding box center [803, 261] width 82 height 11
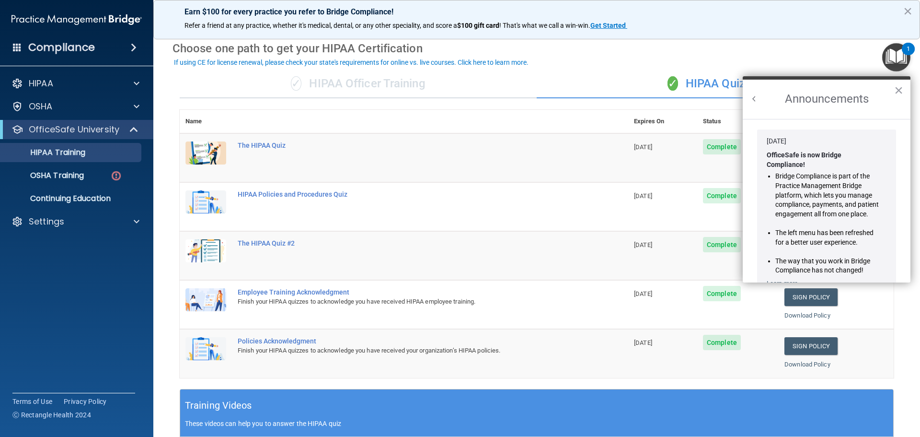
scroll to position [96, 0]
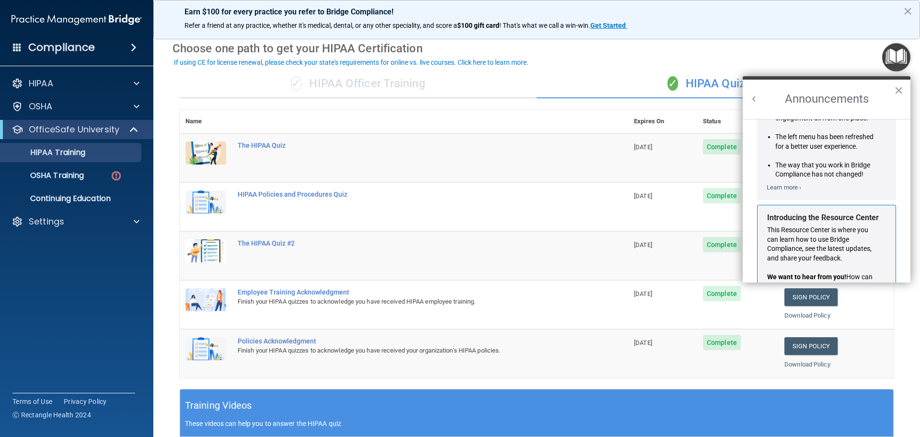
click at [900, 91] on button "×" at bounding box center [898, 89] width 9 height 15
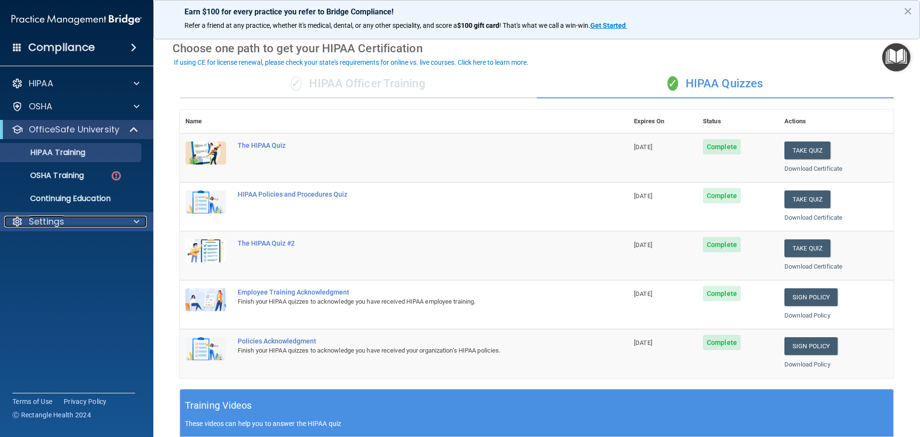
click at [105, 221] on div "Settings" at bounding box center [63, 222] width 119 height 12
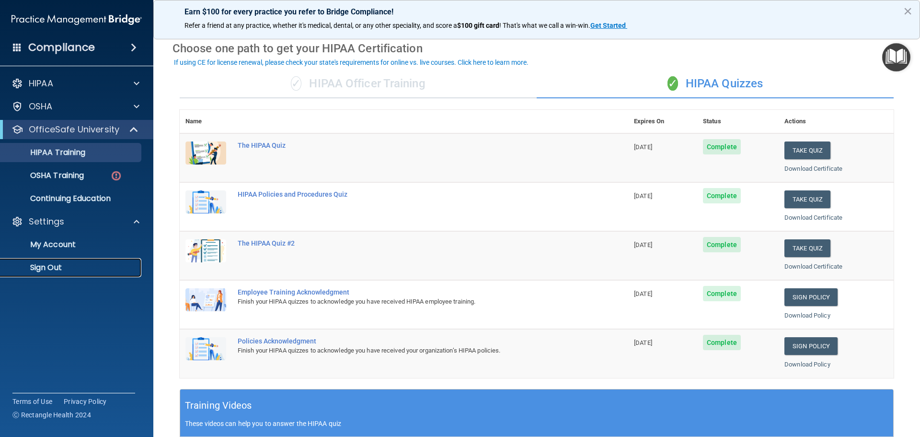
click at [59, 264] on p "Sign Out" at bounding box center [71, 268] width 131 height 10
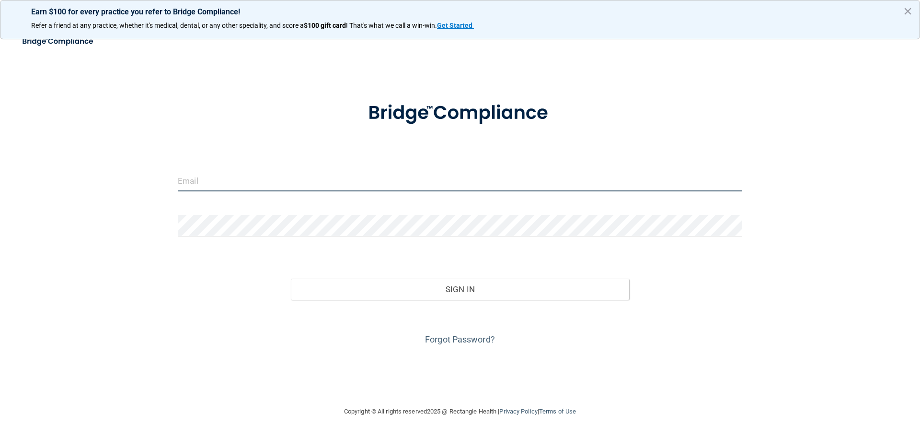
click at [244, 174] on input "email" at bounding box center [460, 181] width 565 height 22
type input "kst2307@yahoo.com"
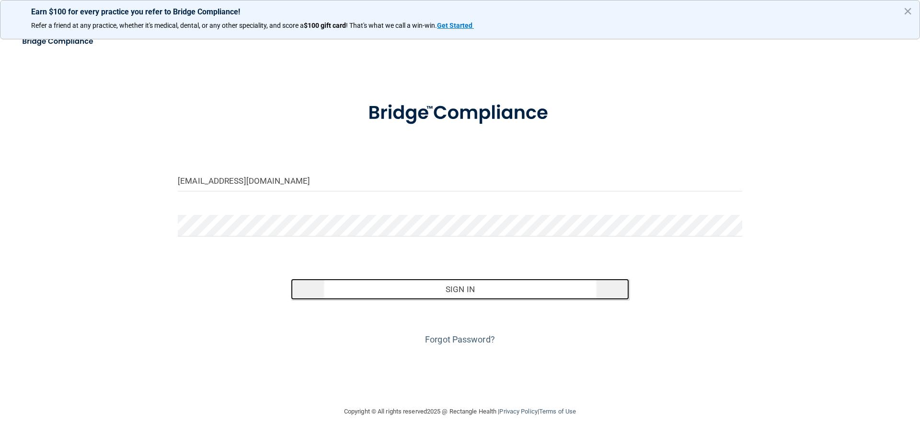
click at [416, 284] on button "Sign In" at bounding box center [460, 288] width 339 height 21
click at [368, 288] on button "Sign In" at bounding box center [460, 288] width 339 height 21
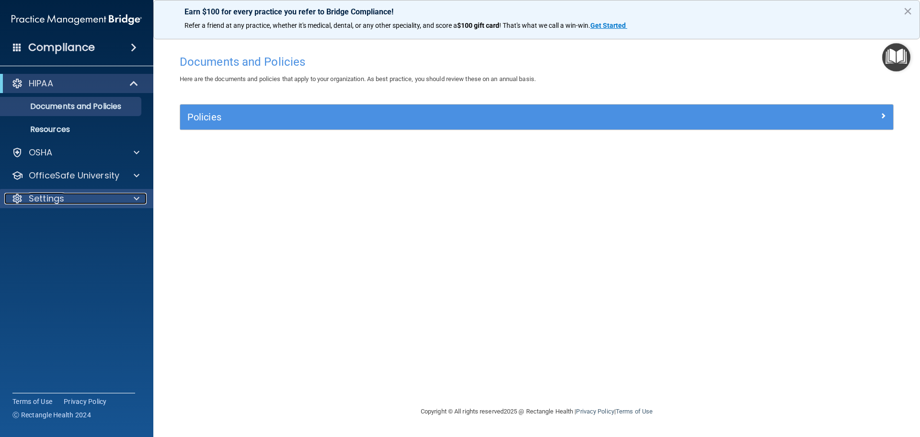
click at [81, 195] on div "Settings" at bounding box center [63, 199] width 119 height 12
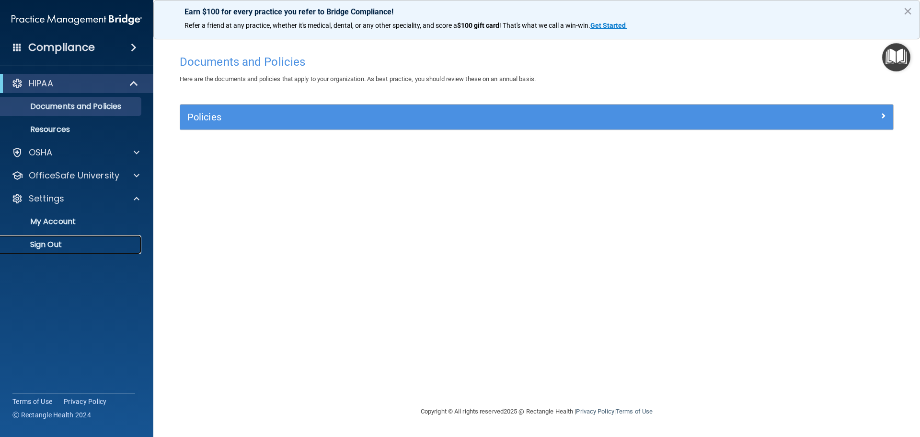
click at [67, 245] on p "Sign Out" at bounding box center [71, 245] width 131 height 10
